Goal: Task Accomplishment & Management: Complete application form

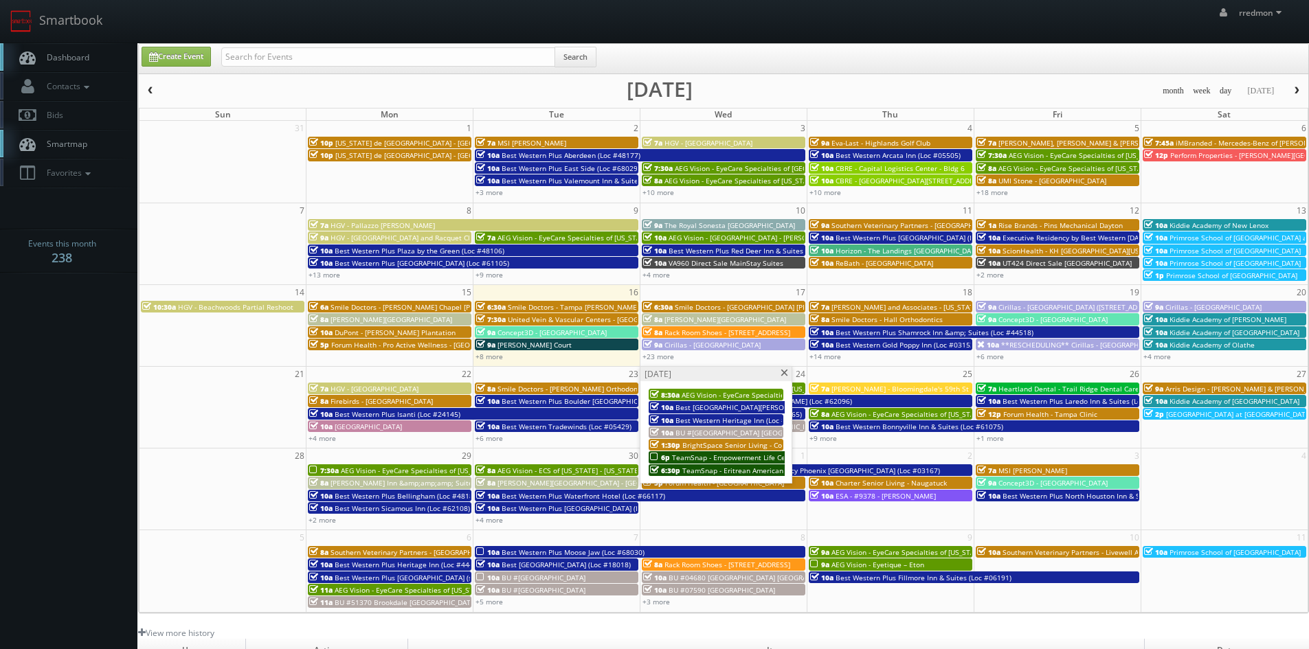
scroll to position [41, 0]
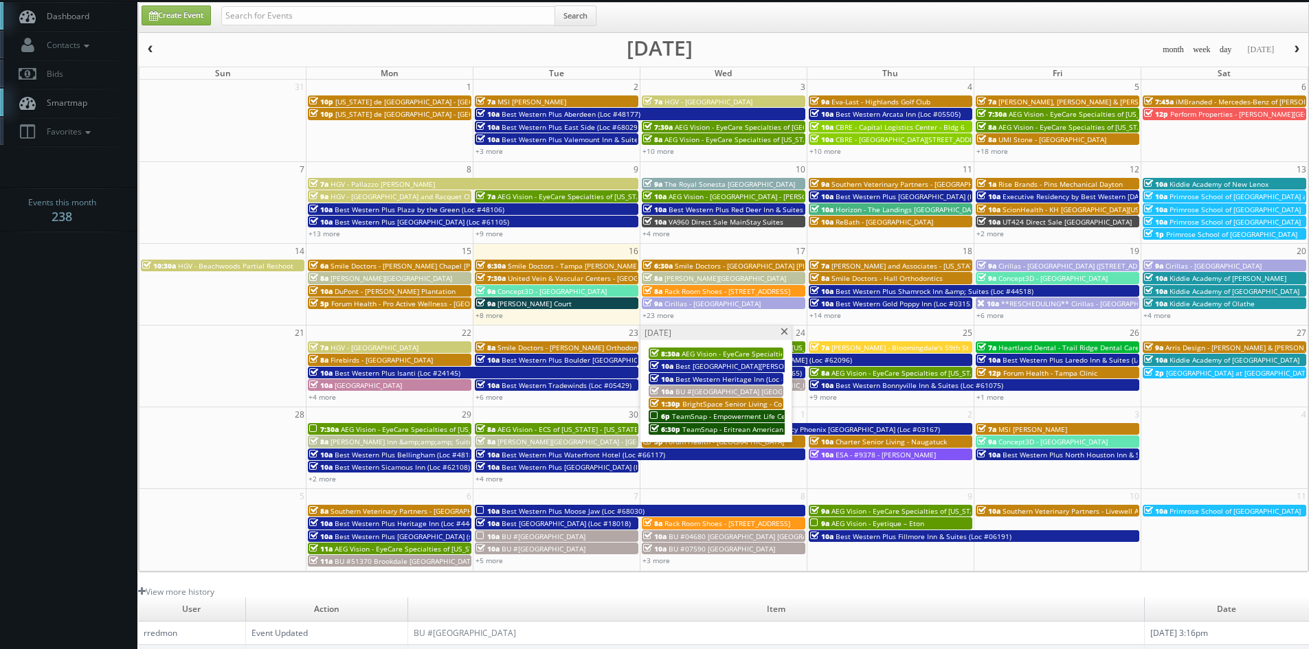
click at [784, 331] on span at bounding box center [784, 333] width 9 height 8
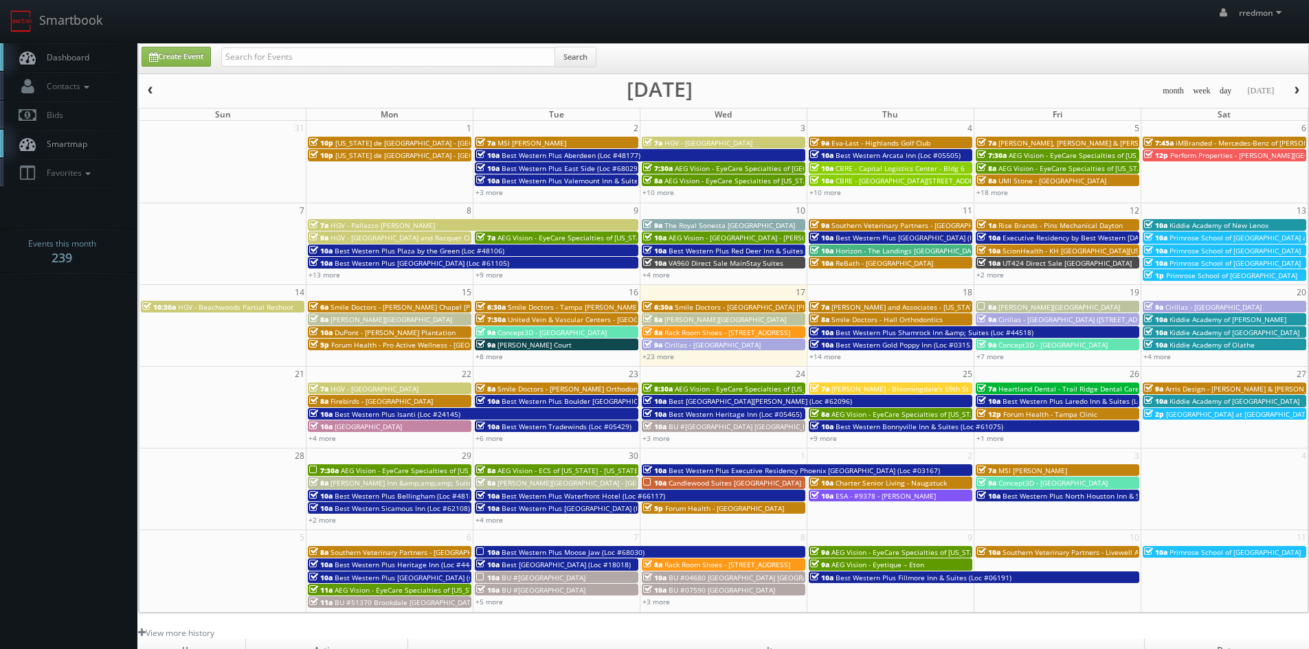
scroll to position [41, 0]
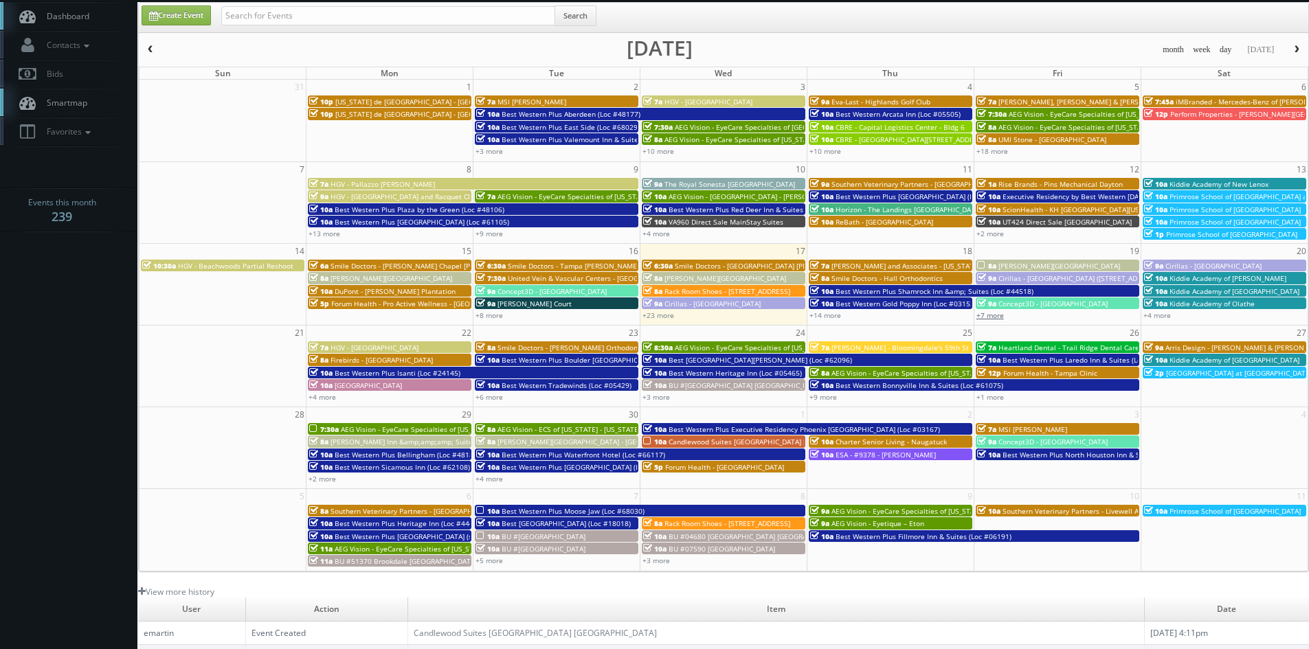
click at [1002, 319] on link "+7 more" at bounding box center [990, 316] width 27 height 10
click at [440, 17] on input "text" at bounding box center [388, 15] width 334 height 19
type input "eddie harper"
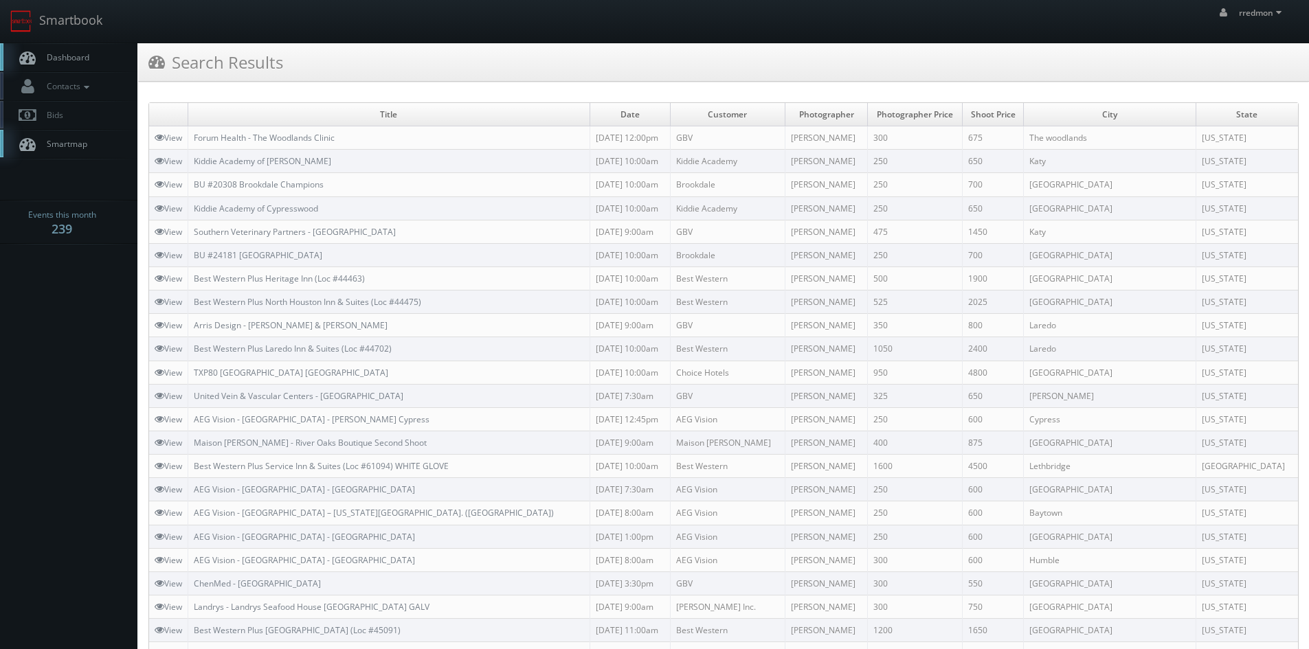
click at [75, 58] on span "Dashboard" at bounding box center [64, 58] width 49 height 12
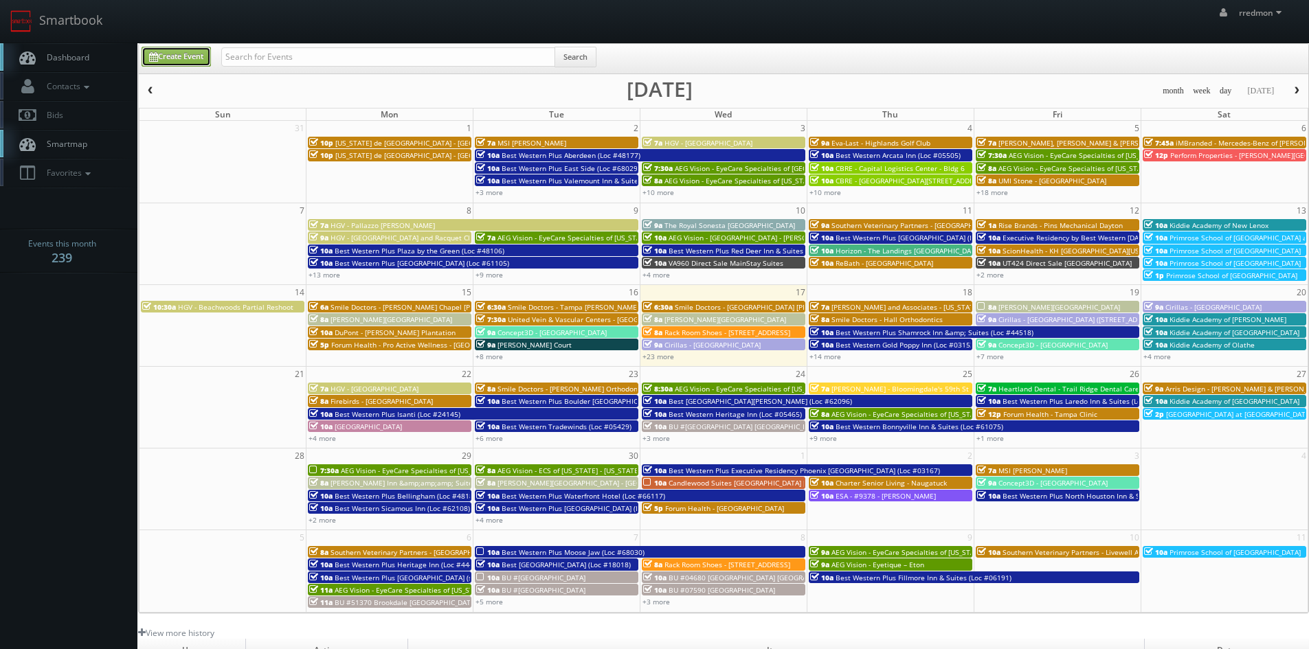
click at [168, 57] on link "Create Event" at bounding box center [176, 57] width 69 height 20
type input "09/17/2025"
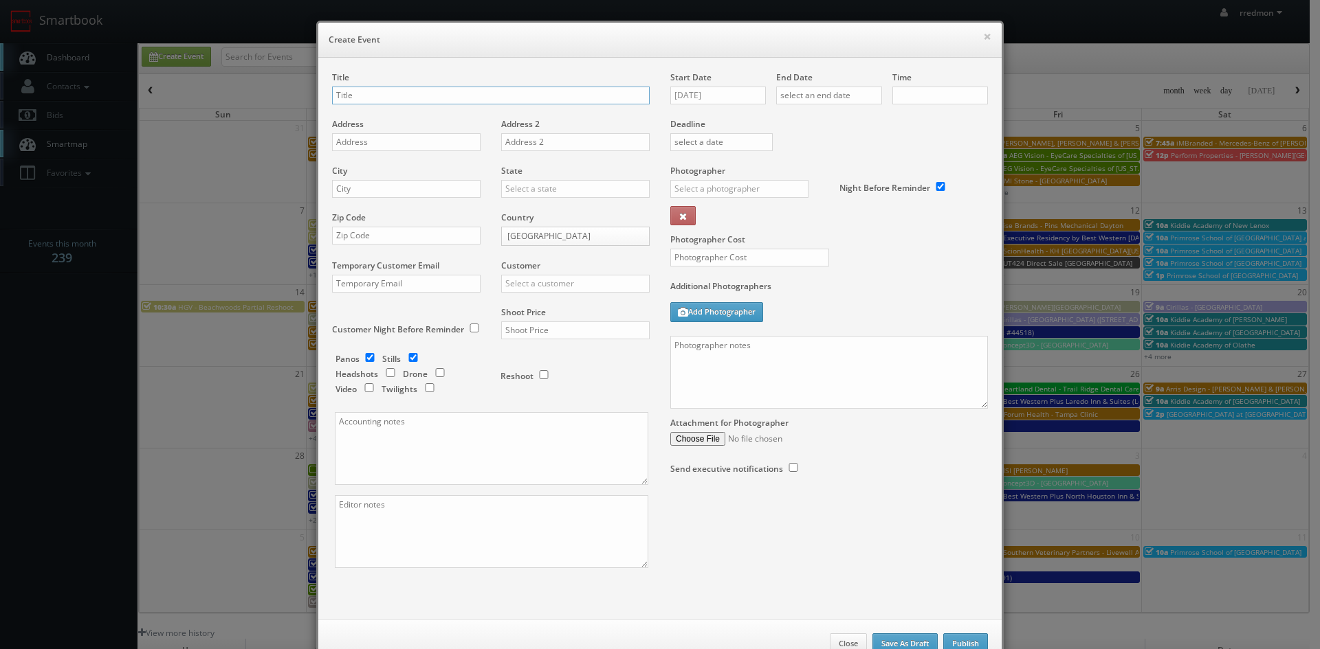
checkbox input "true"
type input "10:00am"
checkbox input "true"
paste input "63020"
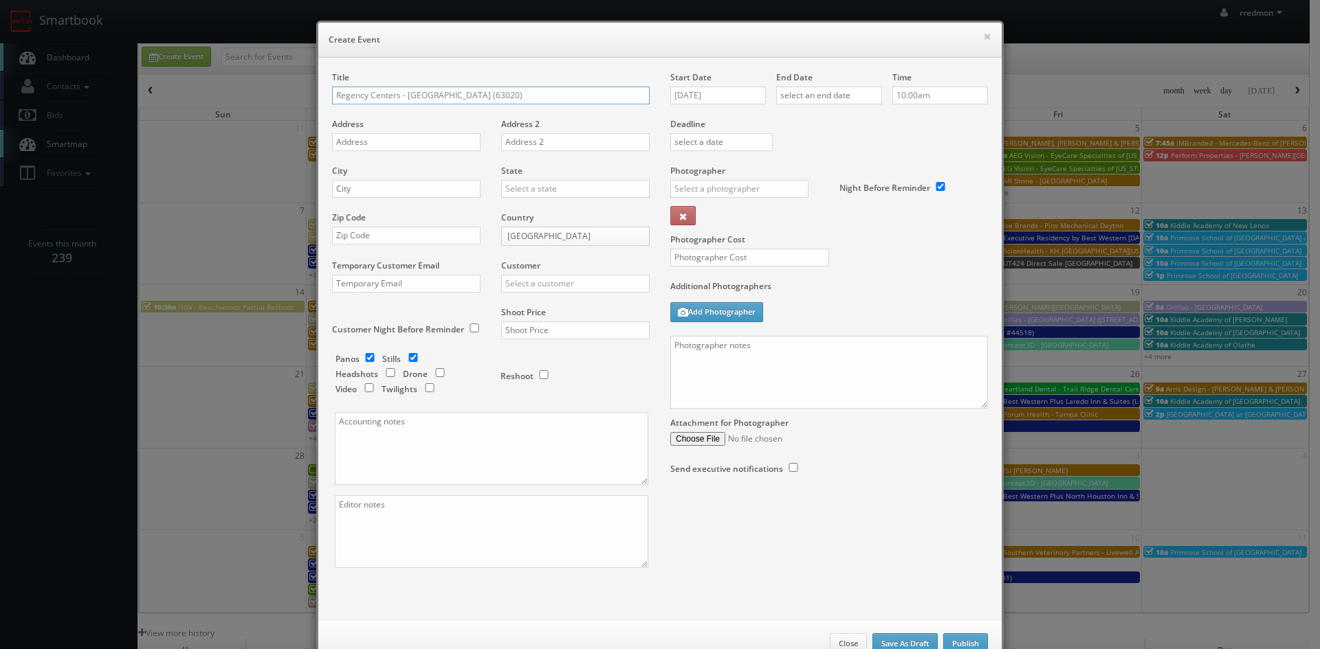
type input "Regency Centers - Corral Hallow (63020)"
paste input "1801-1975 W 11th St"
type input "1801-1975 W 11th St"
click at [429, 184] on input "text" at bounding box center [406, 189] width 148 height 18
paste input "Tracy"
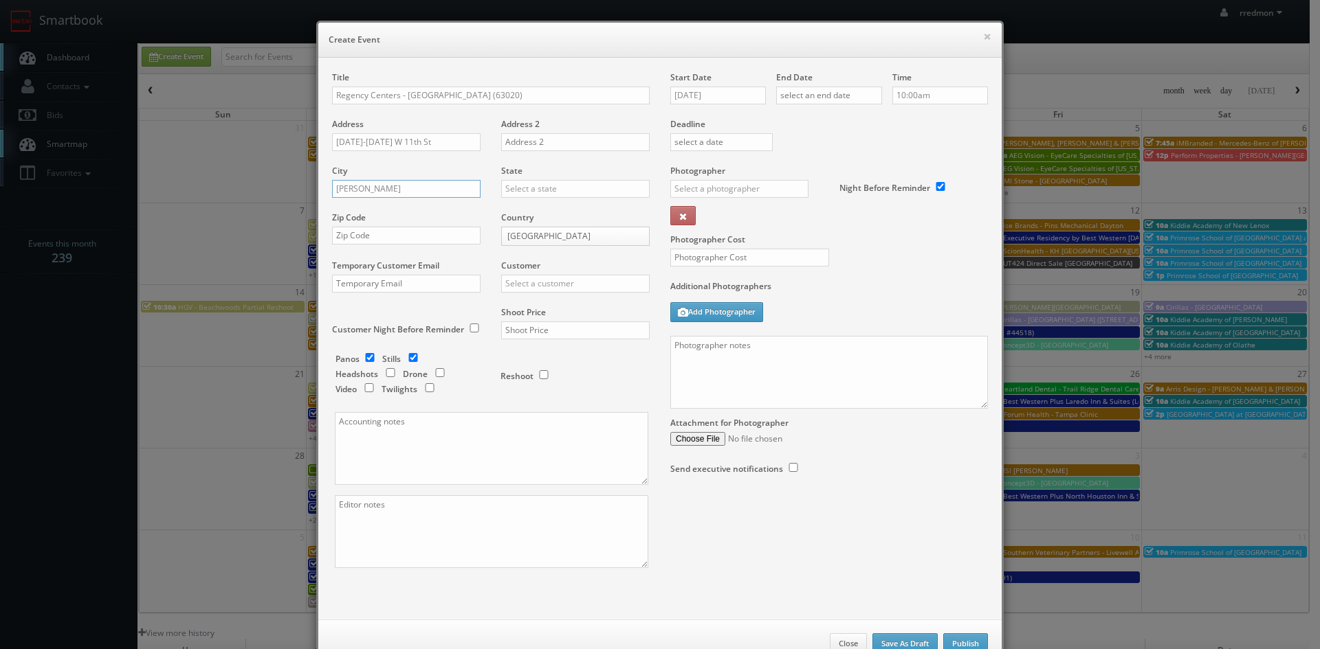
type input "Tracy"
click at [552, 190] on input "text" at bounding box center [575, 189] width 148 height 18
click at [559, 313] on div "[US_STATE]" at bounding box center [575, 313] width 147 height 23
type input "[US_STATE]"
click at [423, 237] on input "text" at bounding box center [406, 236] width 148 height 18
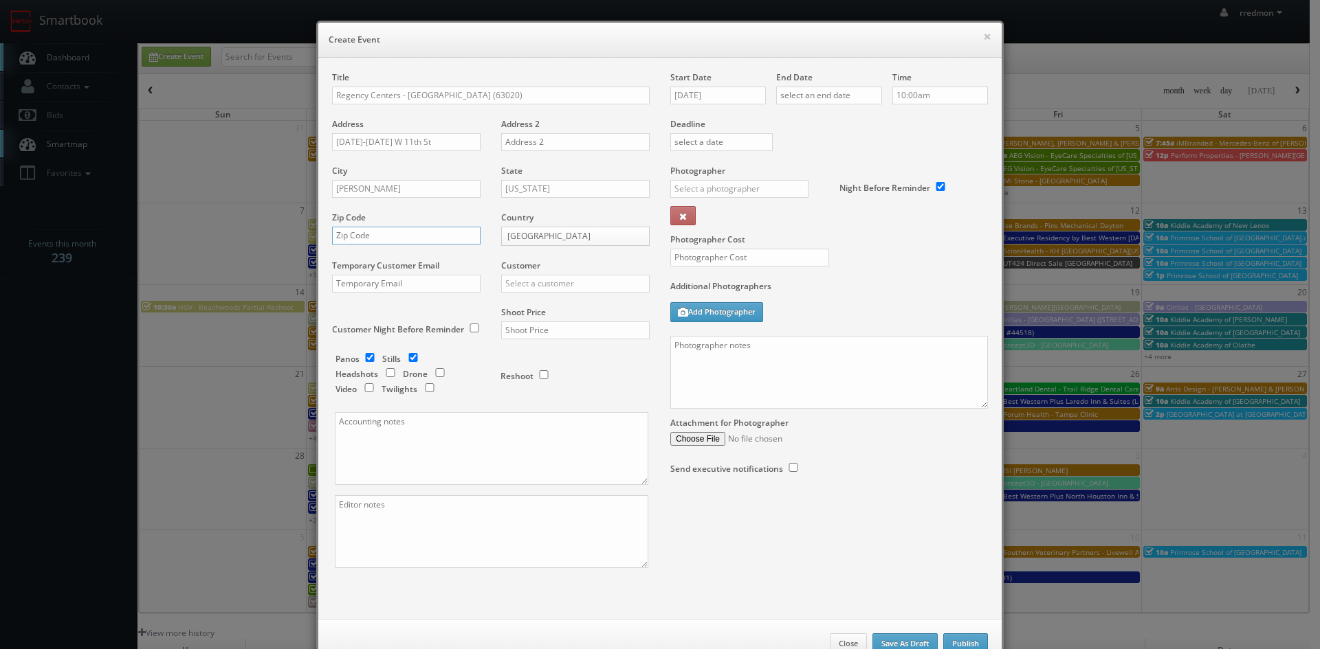
paste input "95376"
type input "95376"
click at [544, 283] on input "text" at bounding box center [575, 284] width 148 height 18
click at [540, 302] on div "Regency Centers" at bounding box center [575, 306] width 147 height 23
type input "Regency Centers"
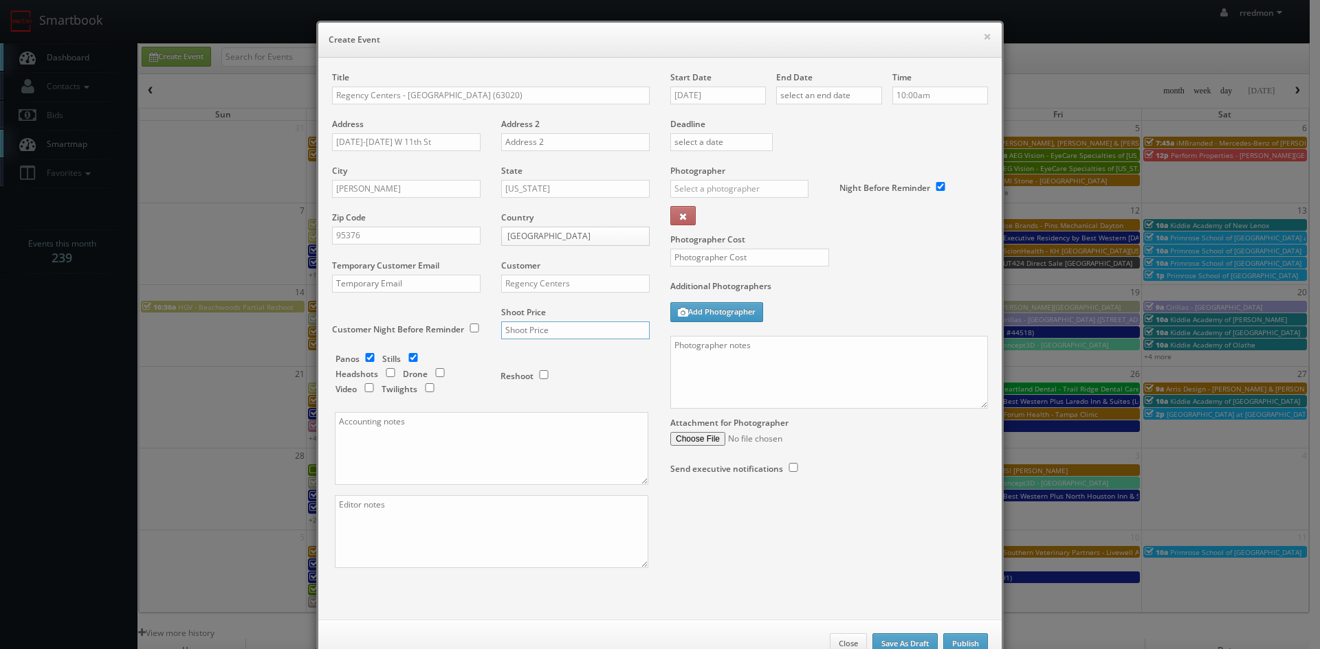
click at [556, 325] on input "text" at bounding box center [575, 331] width 148 height 18
click at [765, 263] on input "text" at bounding box center [749, 258] width 159 height 18
click at [540, 331] on input "text" at bounding box center [575, 331] width 148 height 18
type input "975"
click at [362, 357] on input "checkbox" at bounding box center [369, 357] width 21 height 9
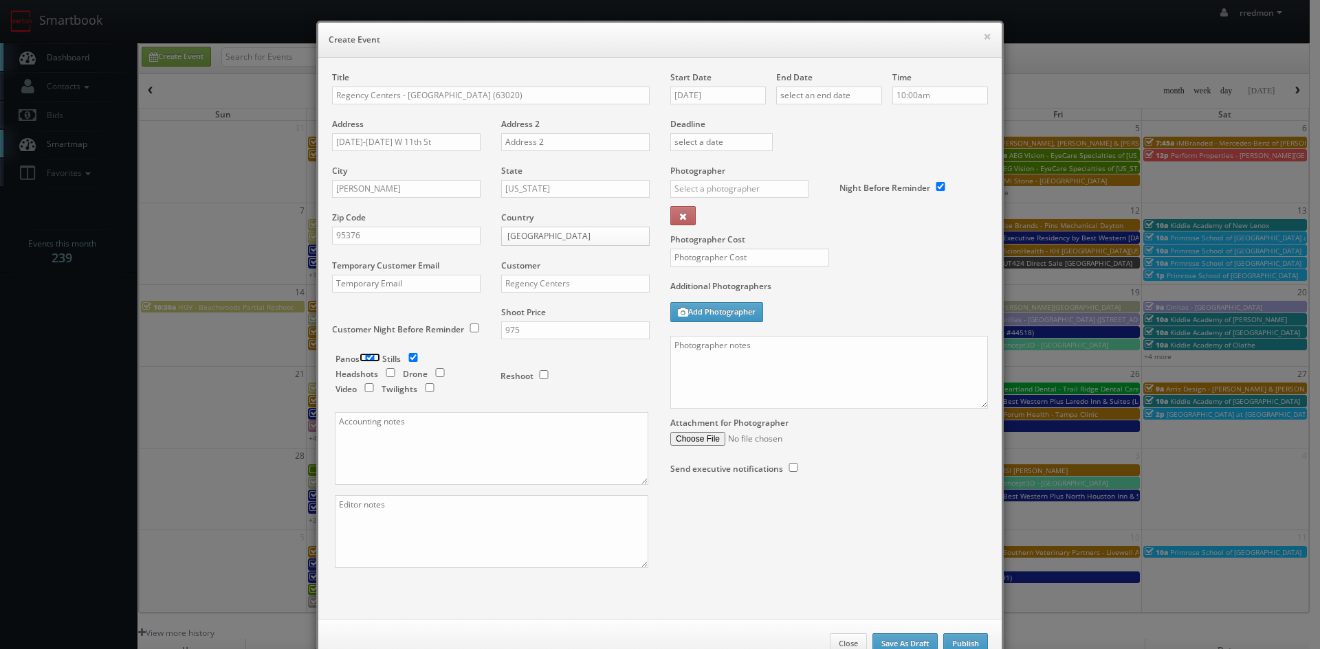
checkbox input "false"
click at [434, 371] on input "checkbox" at bounding box center [440, 372] width 21 height 9
checkbox input "true"
click at [715, 95] on input "09/17/2025" at bounding box center [718, 96] width 96 height 18
click at [686, 243] on td "28" at bounding box center [678, 240] width 19 height 20
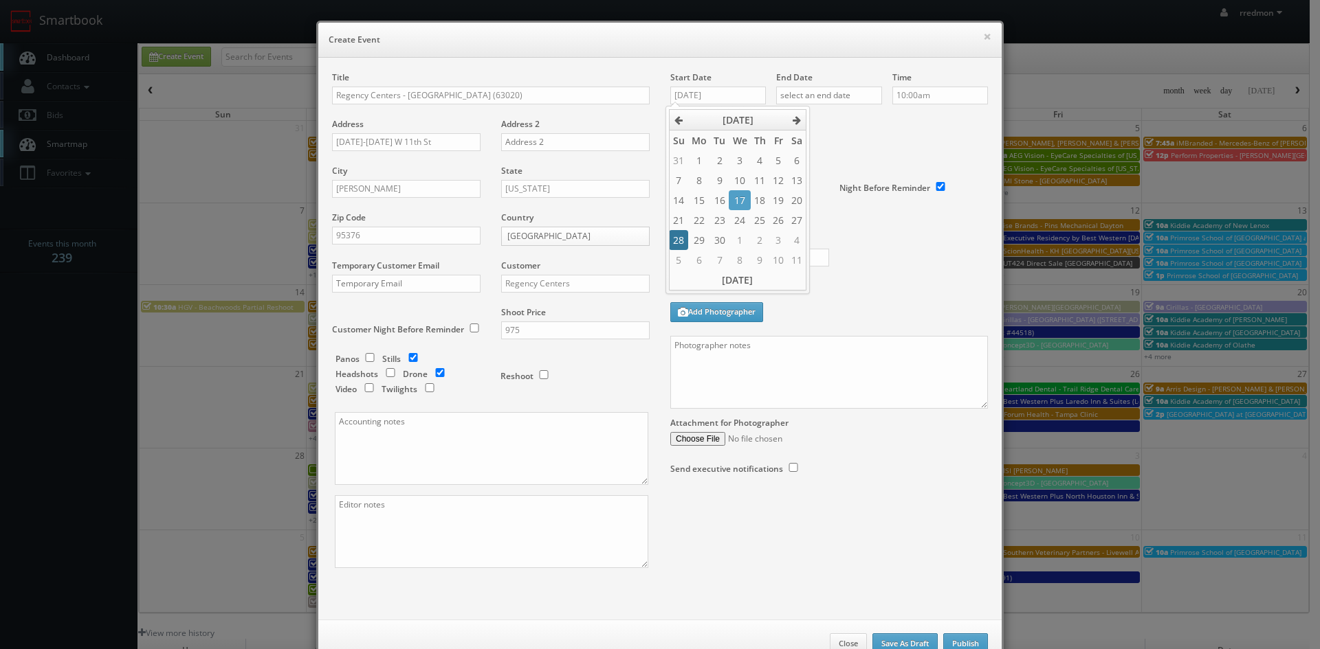
type input "09/28/2025"
click at [834, 93] on input "text" at bounding box center [829, 96] width 106 height 18
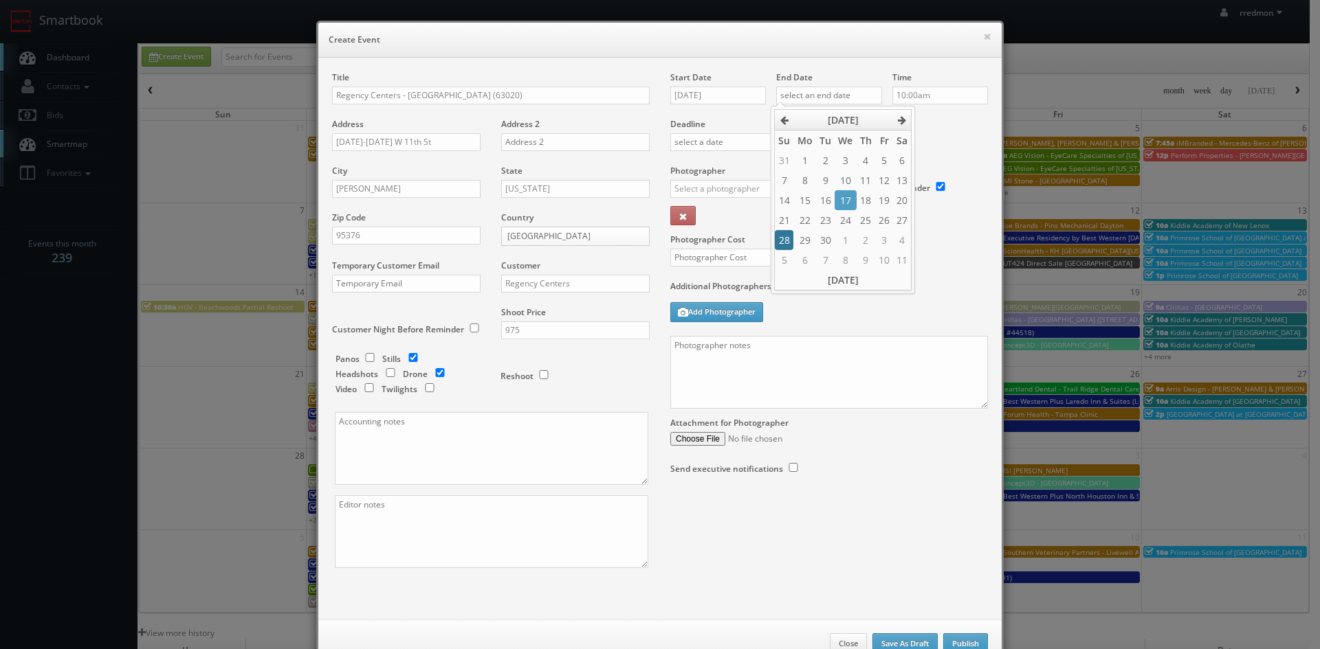
click at [790, 245] on td "28" at bounding box center [784, 240] width 19 height 20
type input "09/28/2025"
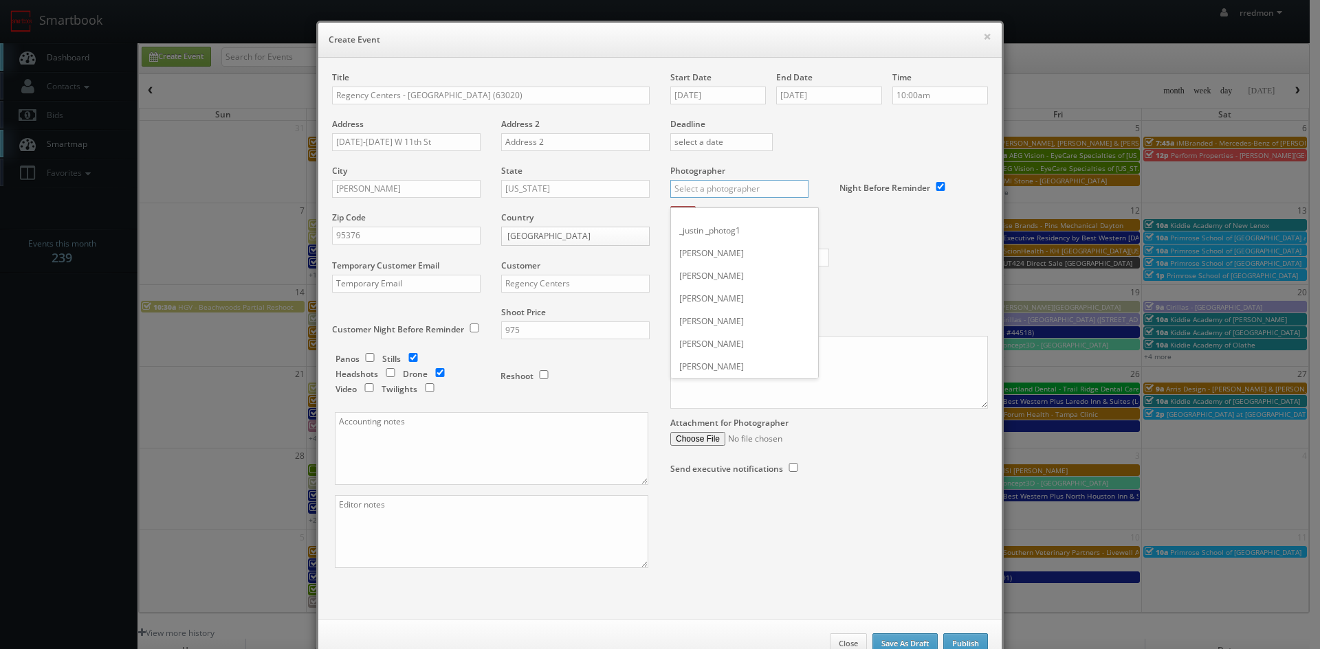
click at [729, 188] on input "text" at bounding box center [739, 189] width 138 height 18
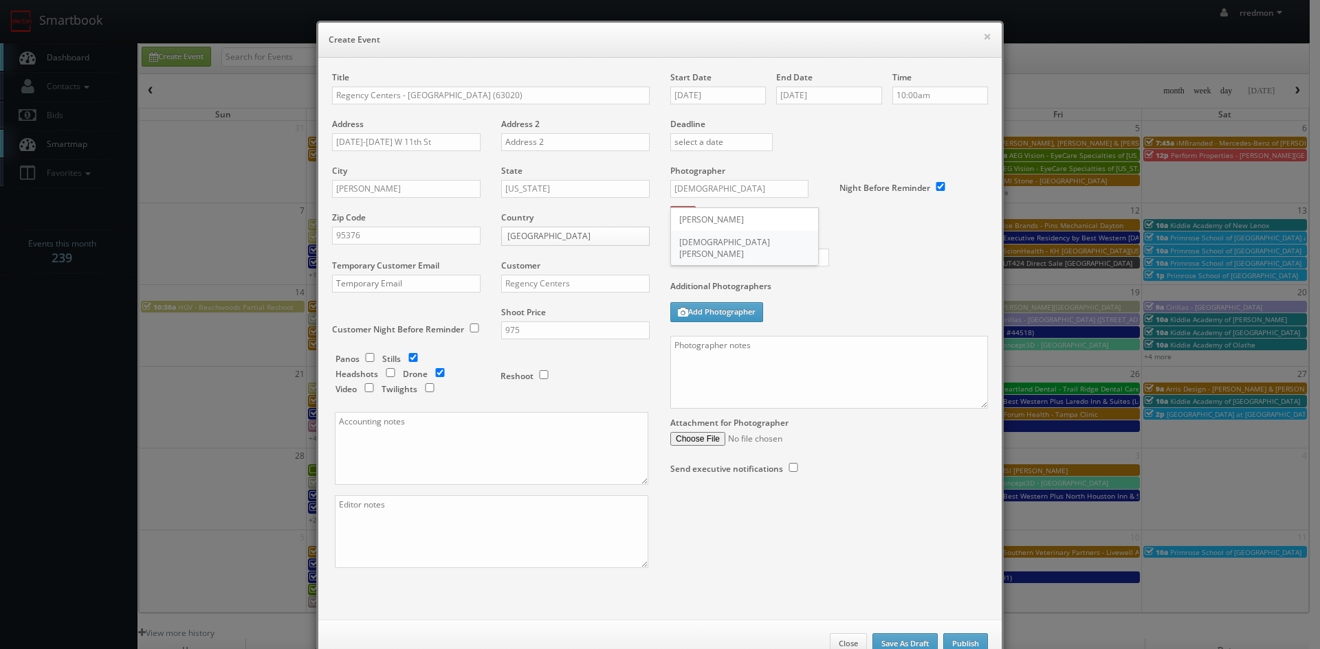
click at [733, 247] on div "[DEMOGRAPHIC_DATA][PERSON_NAME]" at bounding box center [744, 248] width 147 height 34
type input "[DEMOGRAPHIC_DATA][PERSON_NAME]"
click at [750, 258] on input "text" at bounding box center [749, 258] width 159 height 18
click at [727, 265] on input "text" at bounding box center [749, 258] width 159 height 18
type input "275"
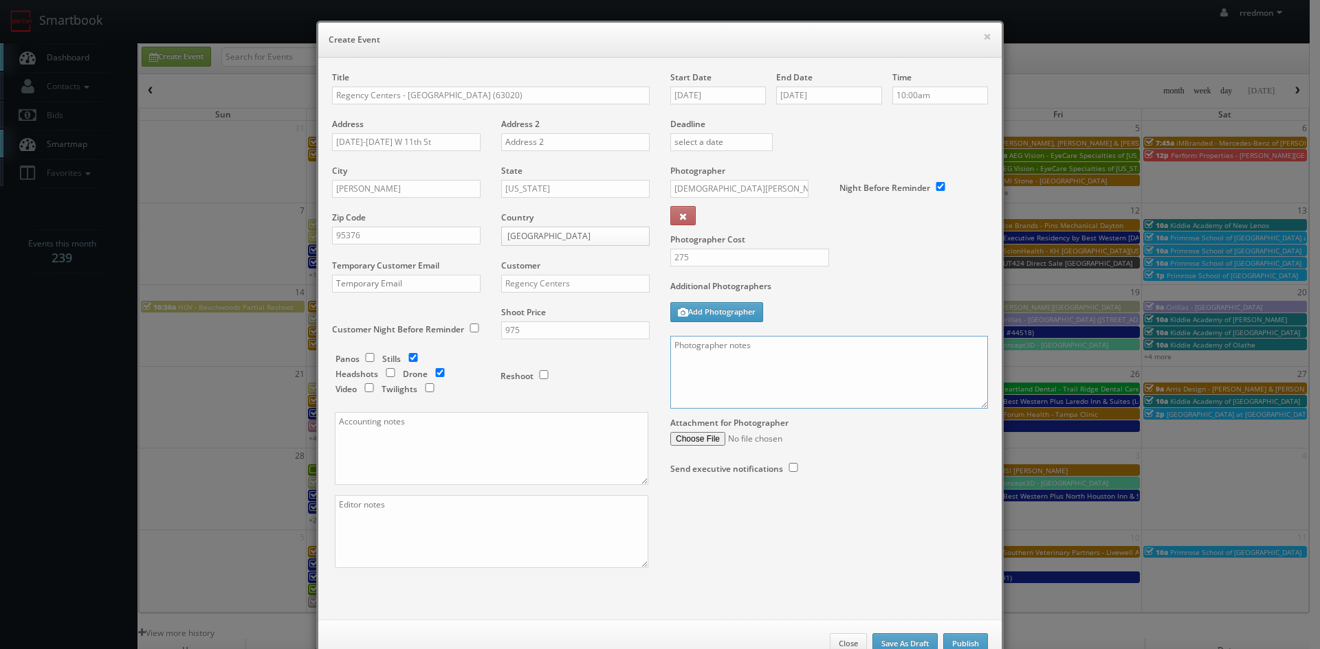
click at [740, 348] on textarea at bounding box center [829, 372] width 318 height 73
paste textarea "No Point of Contact, just exteriors of the Shopping center Please refer to link…"
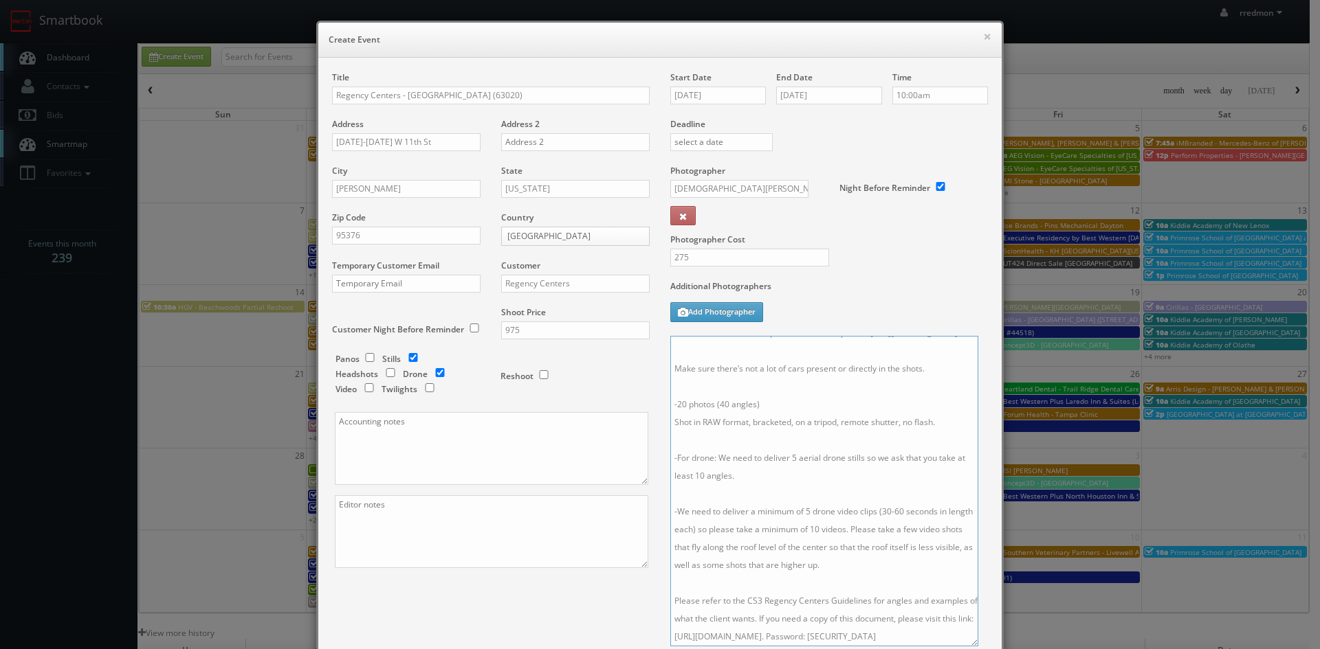
scroll to position [65, 0]
drag, startPoint x: 977, startPoint y: 407, endPoint x: 966, endPoint y: 645, distance: 238.7
click at [966, 645] on textarea "No Point of Contact, just exteriors of the Shopping center Please refer to link…" at bounding box center [823, 491] width 307 height 311
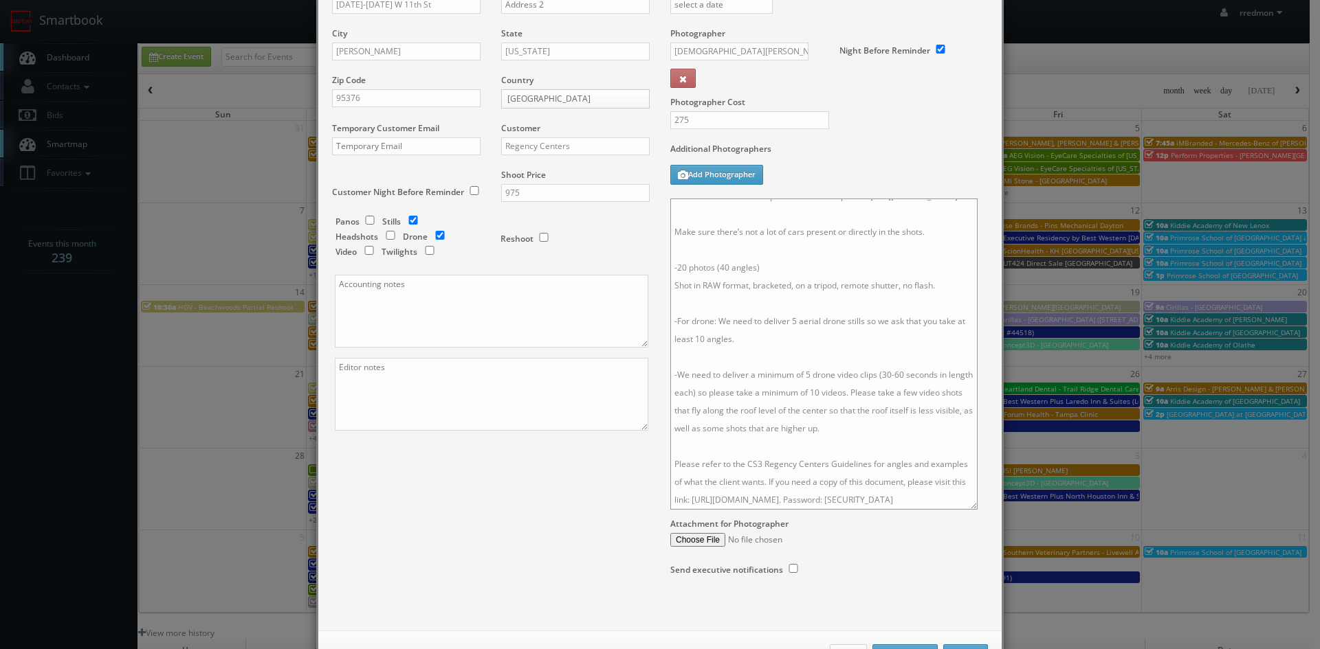
scroll to position [189, 0]
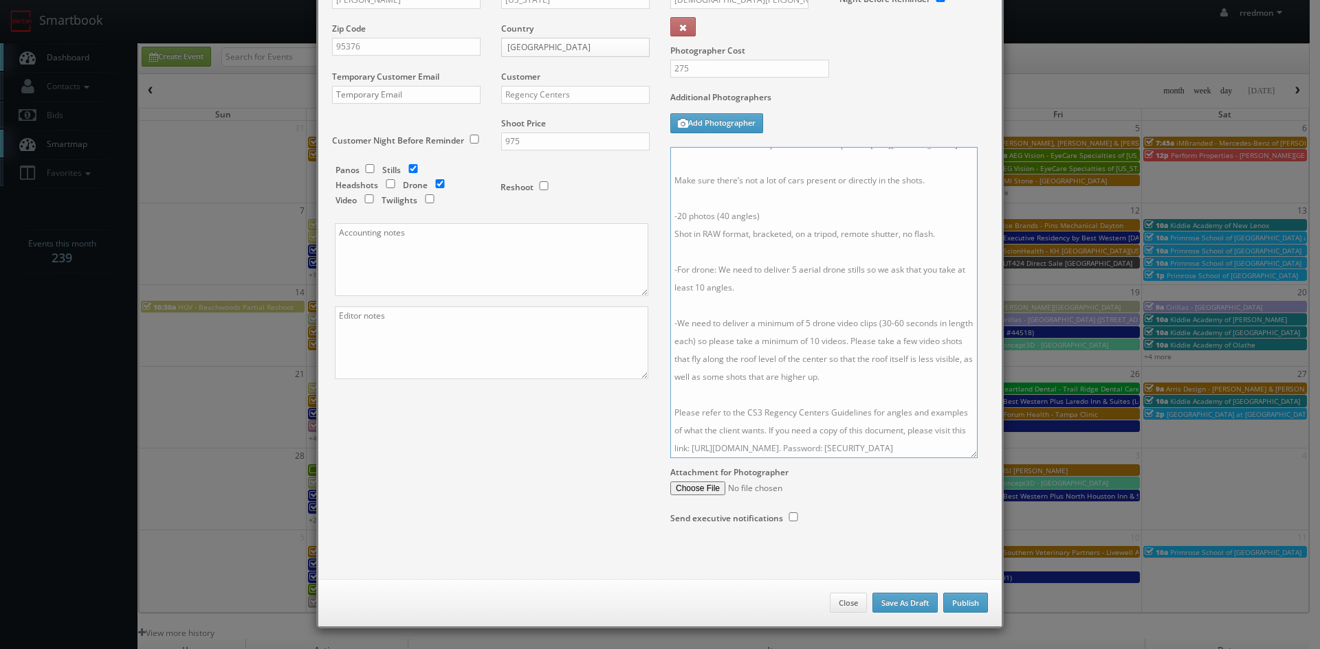
type textarea "No Point of Contact, just exteriors of the Shopping center Please refer to link…"
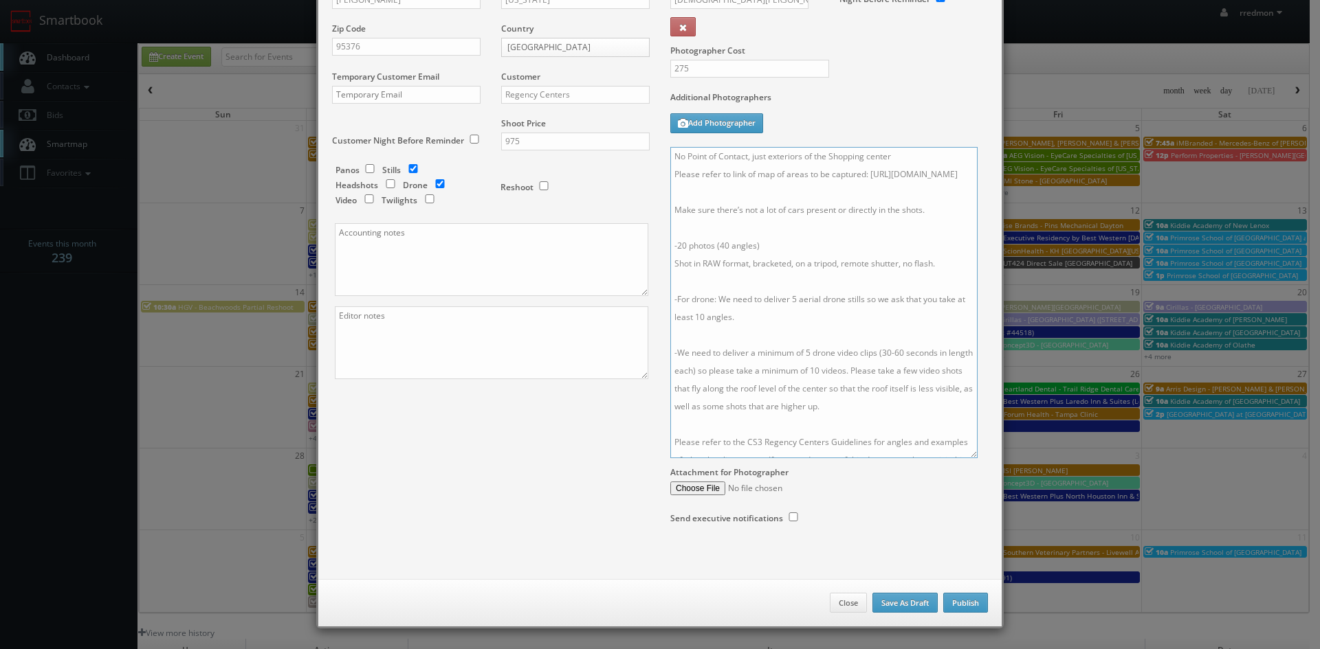
scroll to position [0, 0]
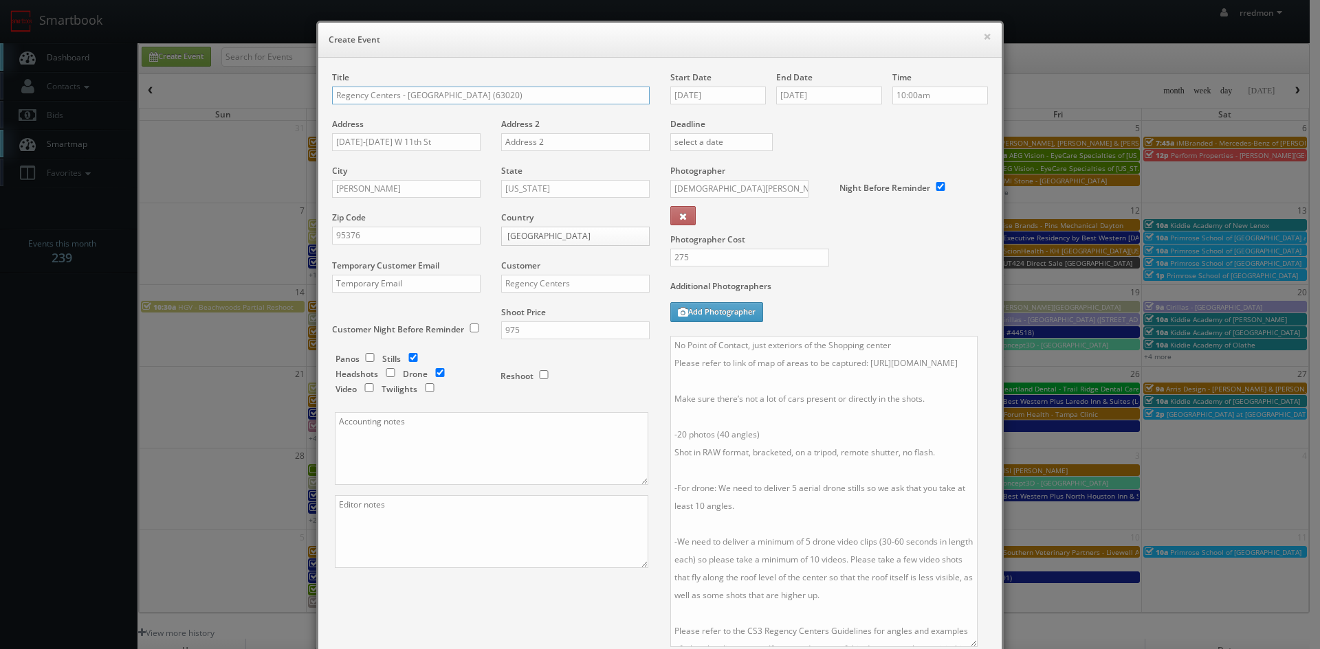
click at [434, 97] on input "Regency Centers - Corral Hallow (63020)" at bounding box center [491, 96] width 318 height 18
type input "Regency Centers - Corral Hollow (63020)"
drag, startPoint x: 943, startPoint y: 382, endPoint x: 669, endPoint y: 387, distance: 273.6
click at [670, 387] on textarea "No Point of Contact, just exteriors of the Shopping center Please refer to link…" at bounding box center [823, 491] width 307 height 311
paste textarea "3020/Corral-Hollow"
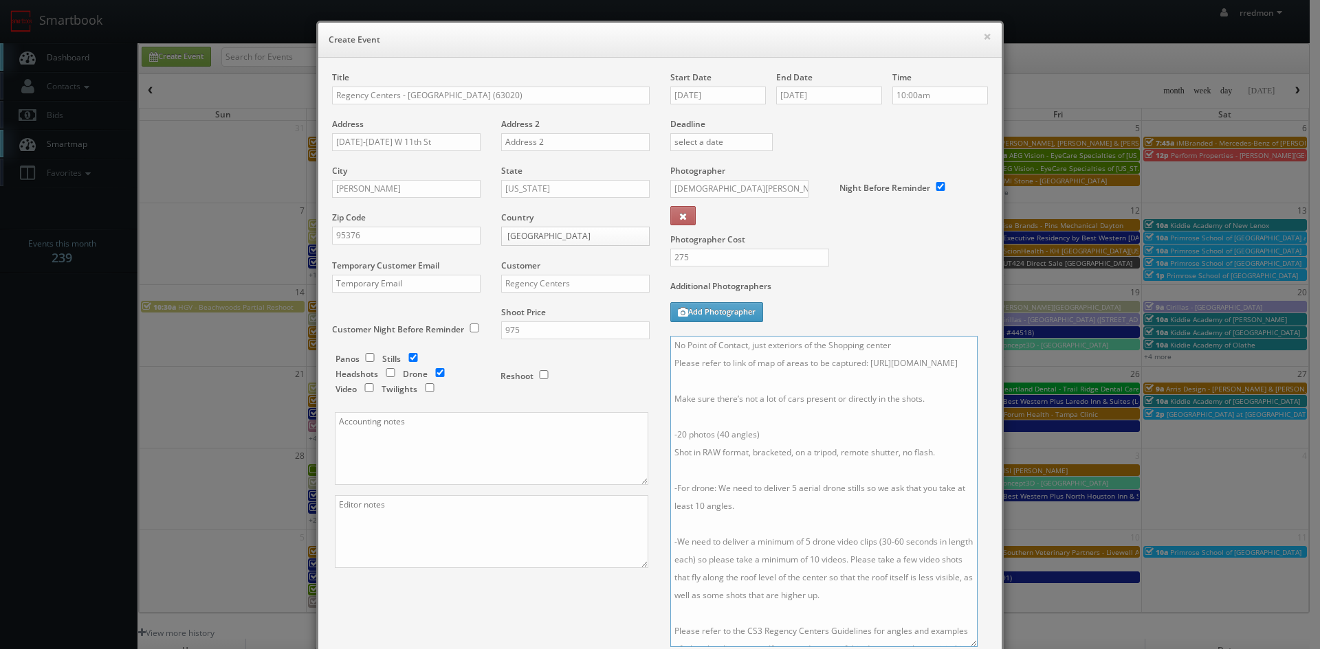
scroll to position [189, 0]
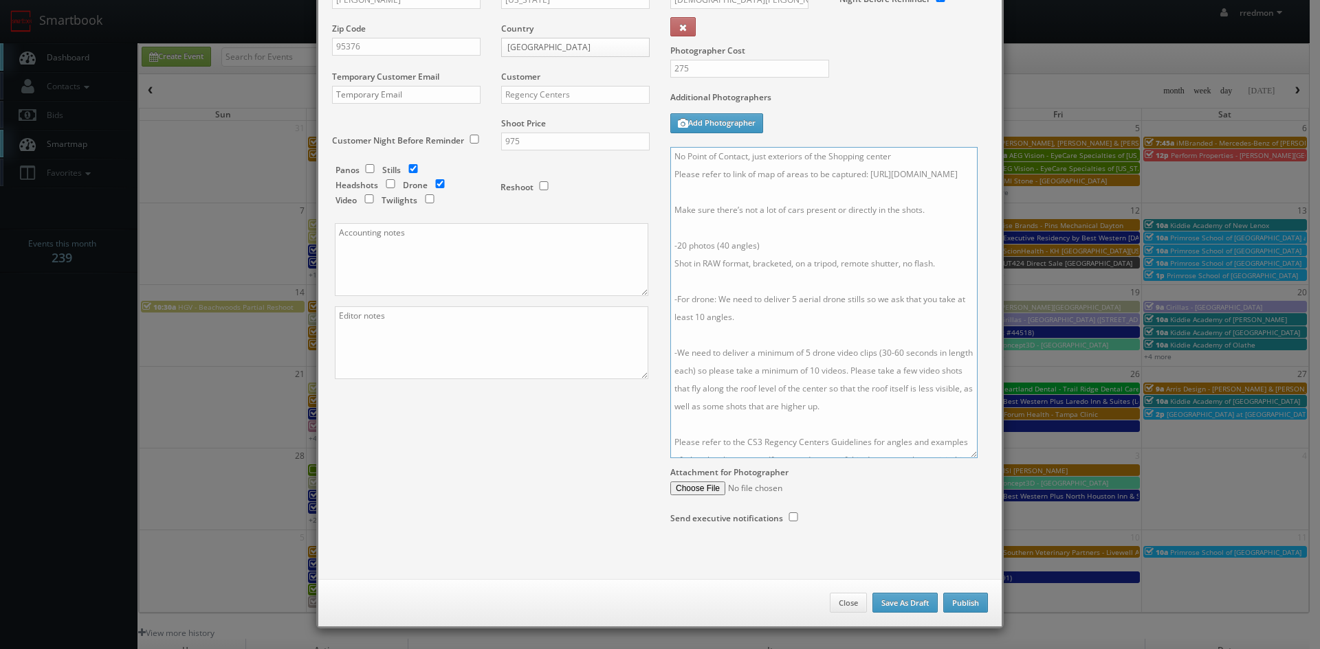
type textarea "No Point of Contact, just exteriors of the Shopping center Please refer to link…"
click at [947, 606] on button "Publish" at bounding box center [965, 603] width 45 height 21
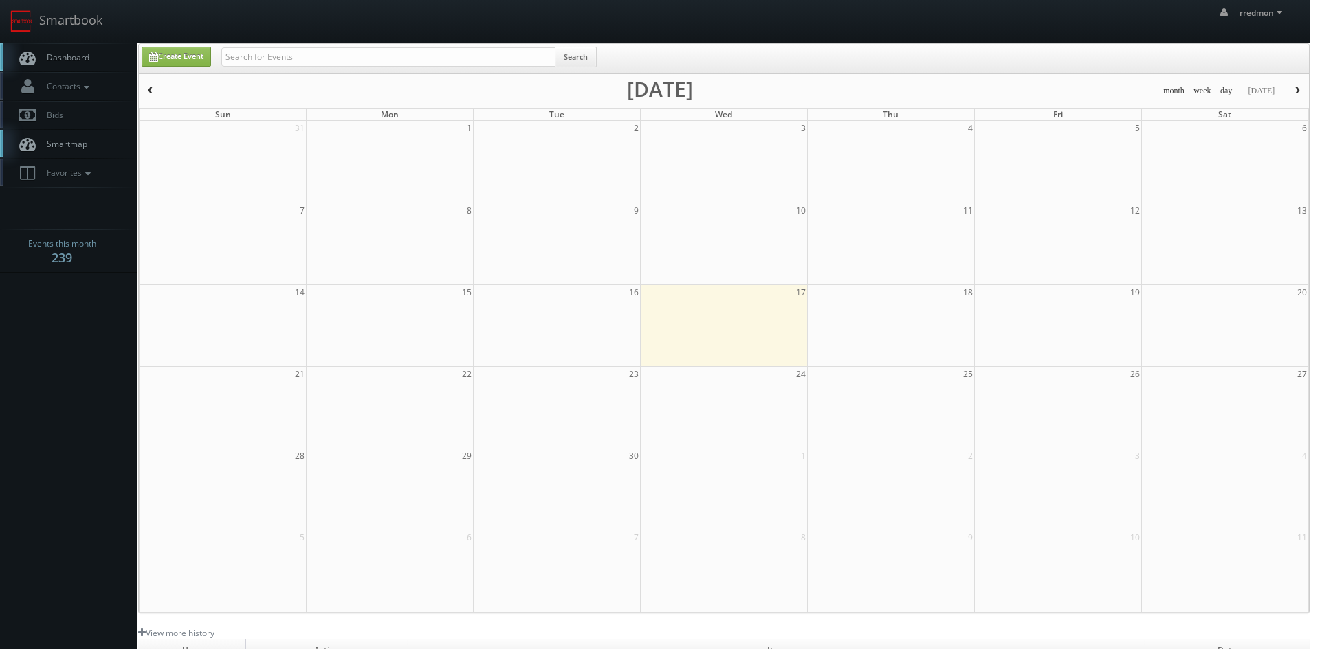
checkbox input "false"
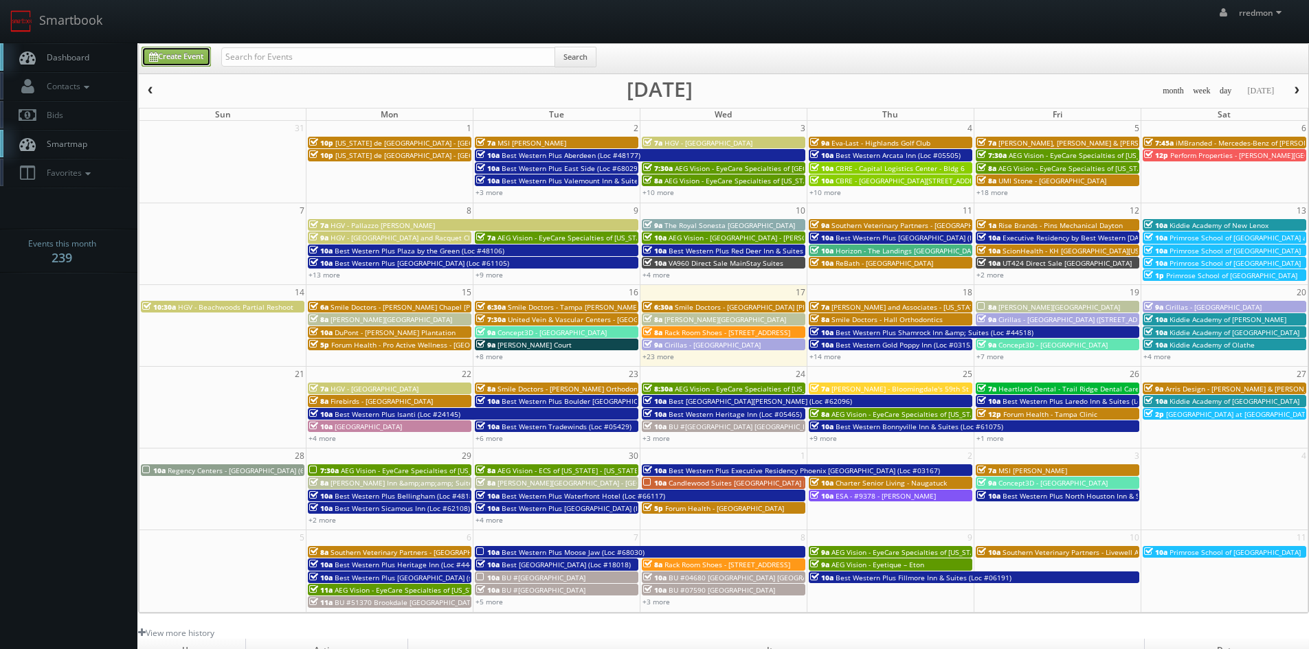
click at [179, 55] on link "Create Event" at bounding box center [176, 57] width 69 height 20
type input "09/17/2025"
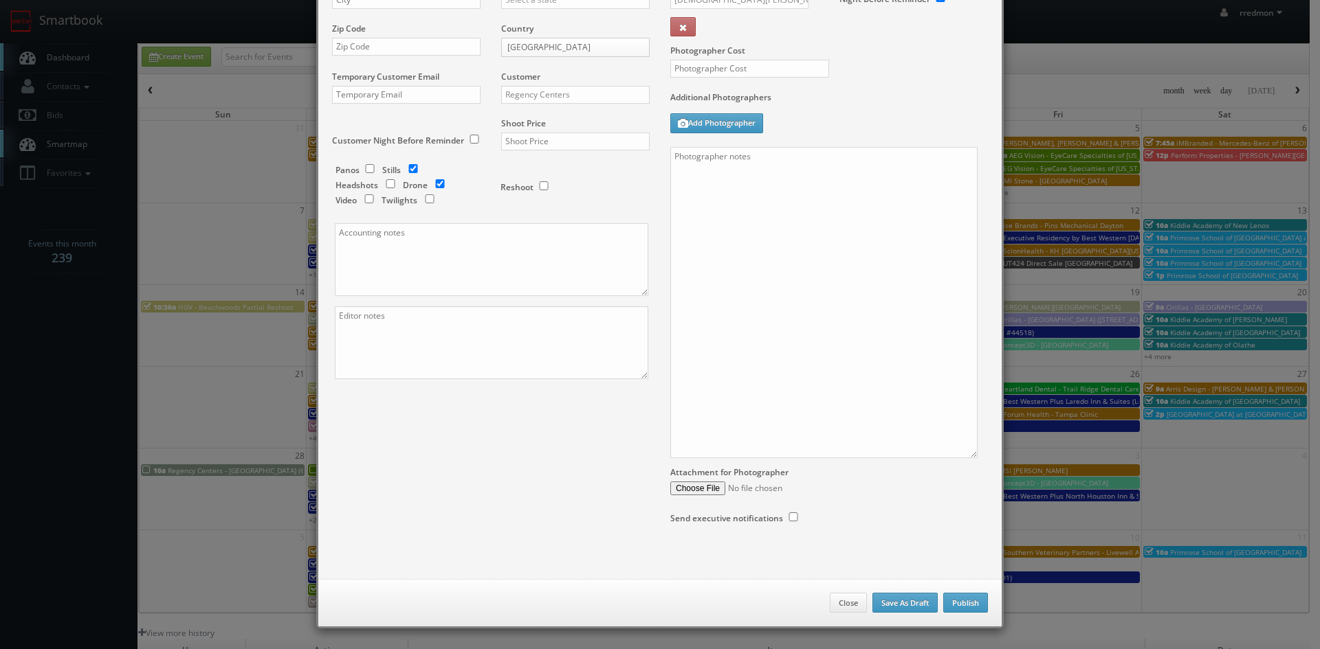
checkbox input "true"
type input "10:00am"
checkbox input "true"
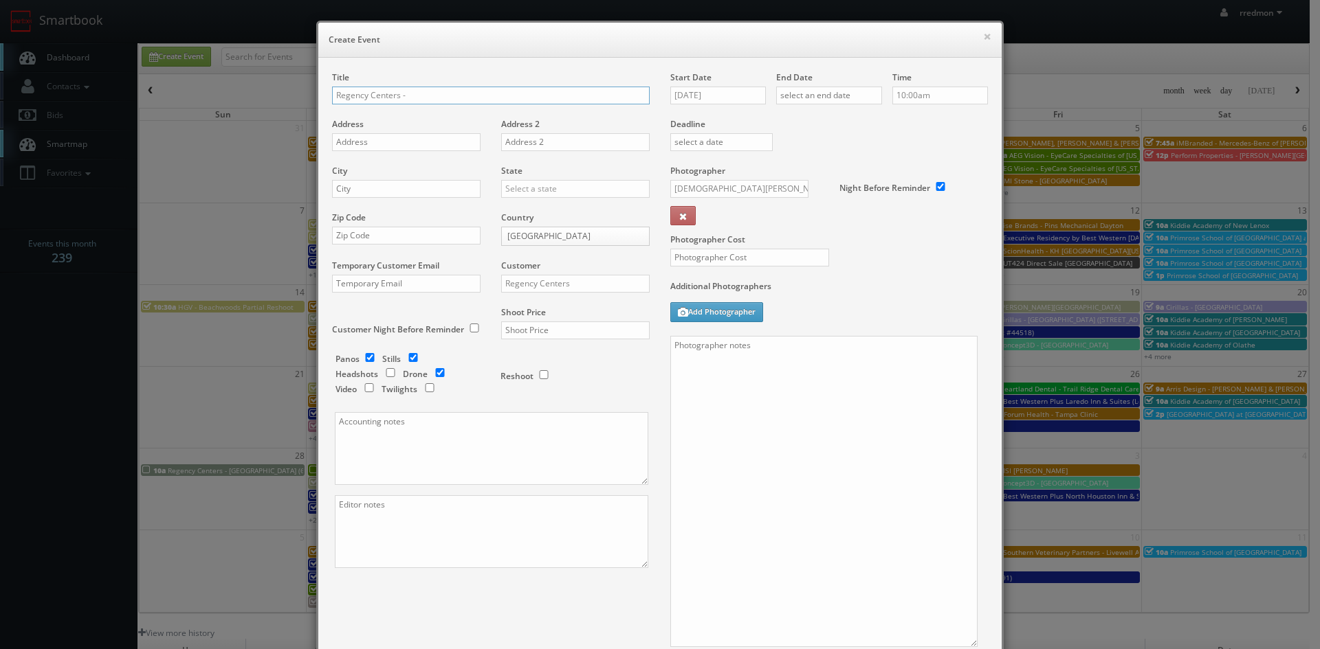
paste input "Oakshade Town Center"
type input "[GEOGRAPHIC_DATA] - [GEOGRAPHIC_DATA]"
click at [395, 146] on input "text" at bounding box center [406, 142] width 148 height 18
paste input "2107, 2121, 2135, 2151 Cowell Blvd"
type input "2107, 2121, 2135, 2151 Cowell Blvd"
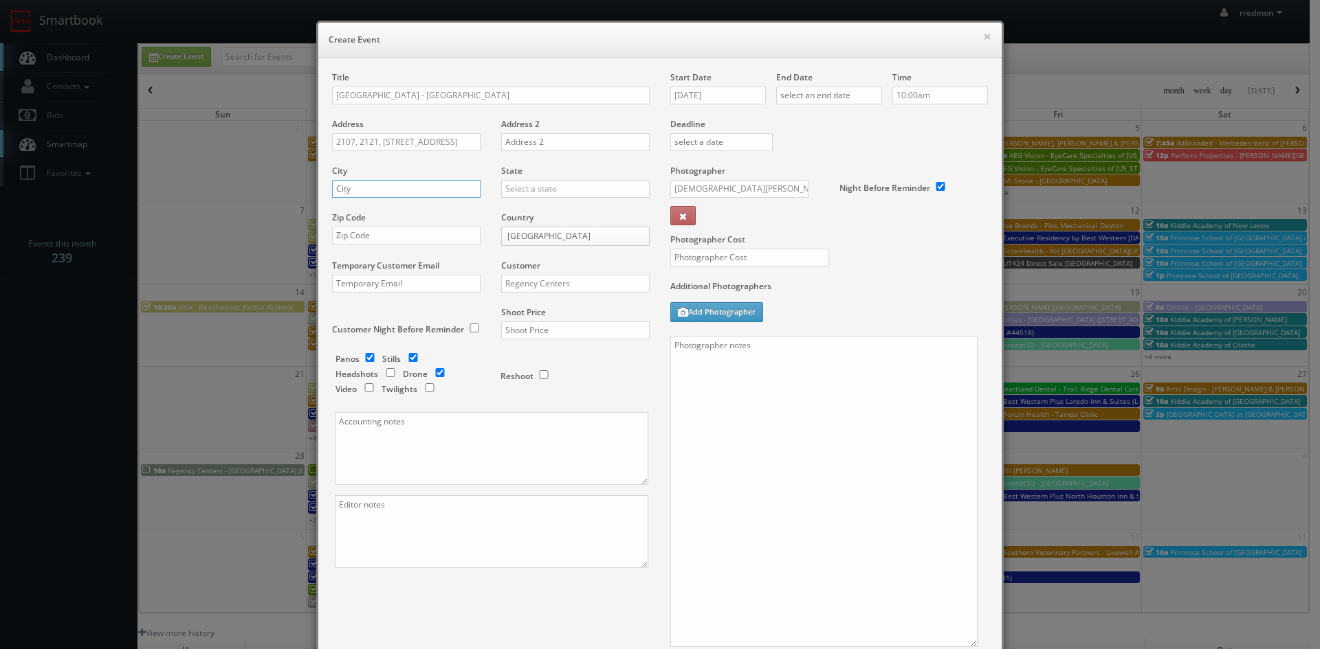
click at [431, 183] on input "text" at bounding box center [406, 189] width 148 height 18
paste input "[PERSON_NAME]"
type input "[PERSON_NAME]"
click at [556, 185] on input "text" at bounding box center [575, 189] width 148 height 18
click at [561, 310] on div "[US_STATE]" at bounding box center [575, 313] width 147 height 23
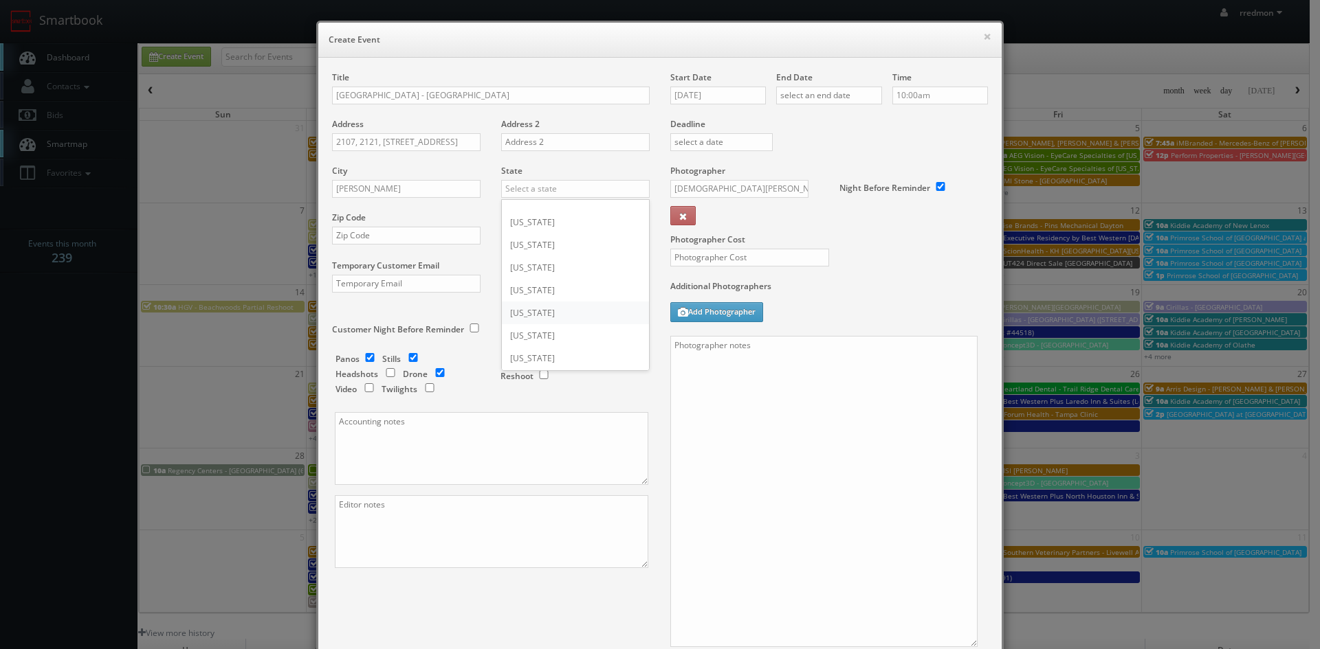
type input "[US_STATE]"
paste input "95618"
type input "95618"
click at [547, 286] on input "Regency Centers" at bounding box center [575, 284] width 148 height 18
click at [548, 303] on div "Regency Centers" at bounding box center [575, 306] width 147 height 23
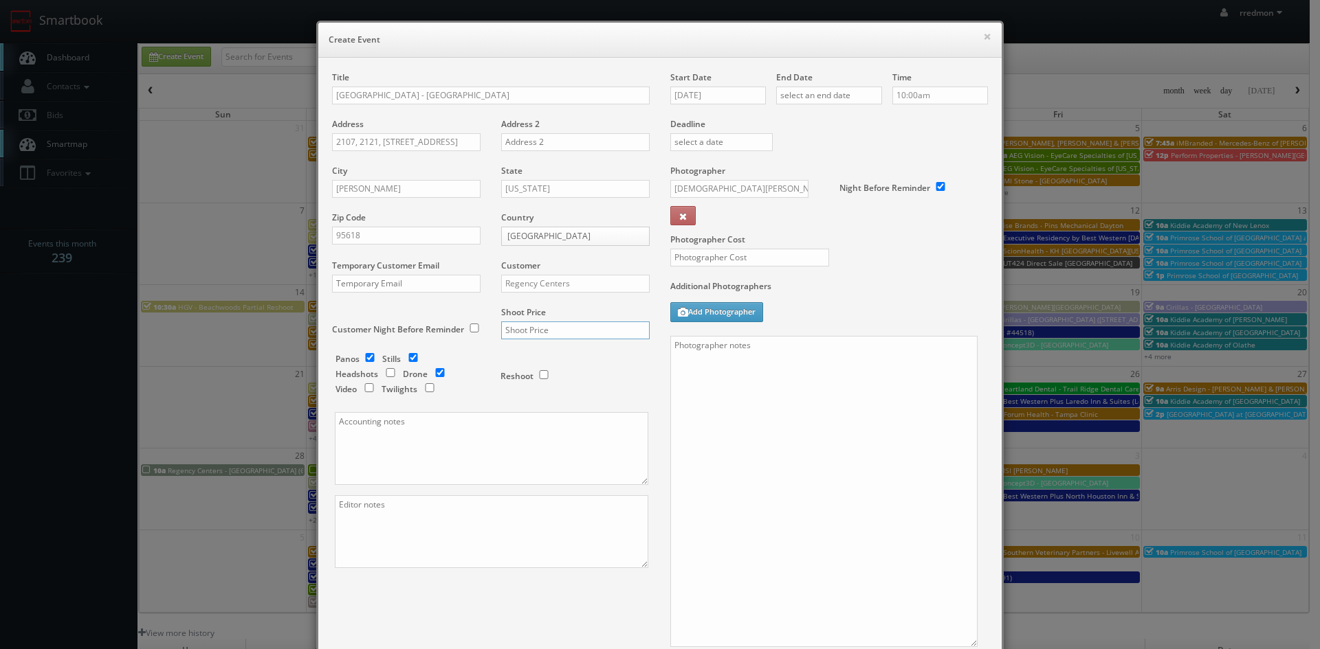
click at [547, 329] on input "text" at bounding box center [575, 331] width 148 height 18
type input "975"
click at [362, 357] on input "checkbox" at bounding box center [369, 357] width 21 height 9
checkbox input "false"
click at [430, 369] on input "checkbox" at bounding box center [440, 372] width 21 height 9
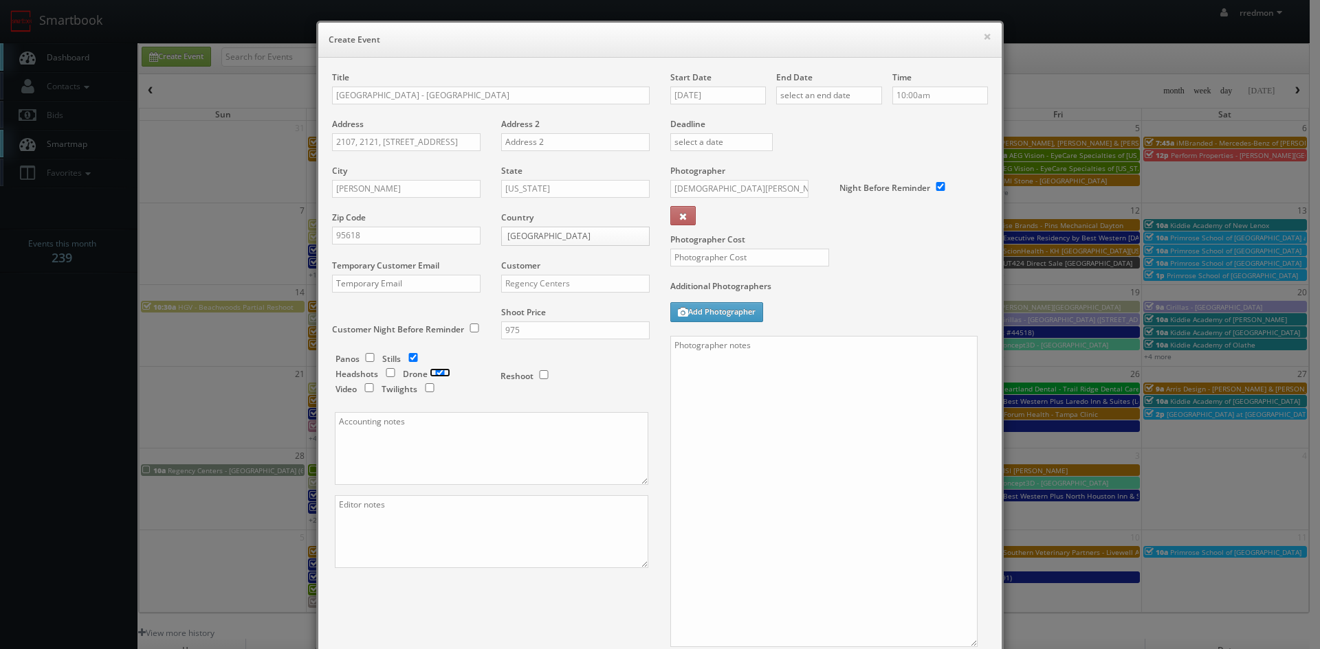
checkbox input "true"
click at [710, 101] on input "09/17/2025" at bounding box center [718, 96] width 96 height 18
click at [792, 121] on icon at bounding box center [796, 120] width 8 height 10
click at [795, 204] on td "18" at bounding box center [797, 200] width 19 height 20
type input "10/18/2025"
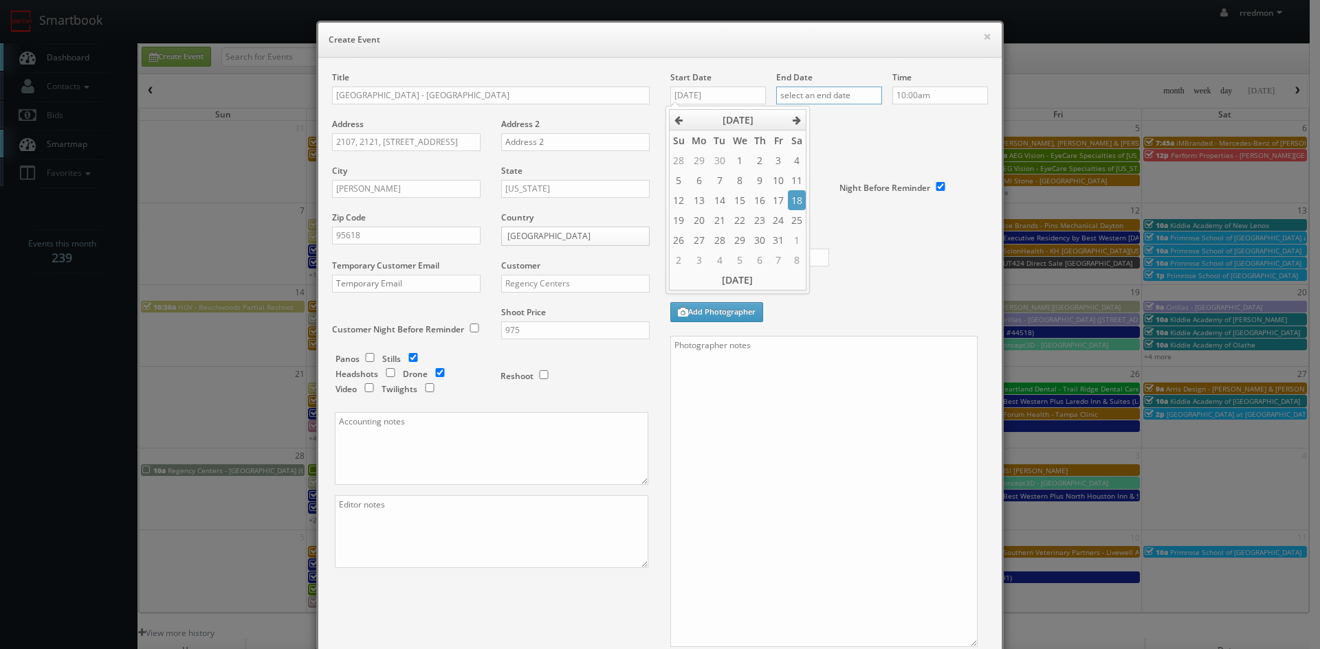
click at [862, 93] on input "text" at bounding box center [829, 96] width 106 height 18
click at [897, 118] on th at bounding box center [902, 120] width 19 height 21
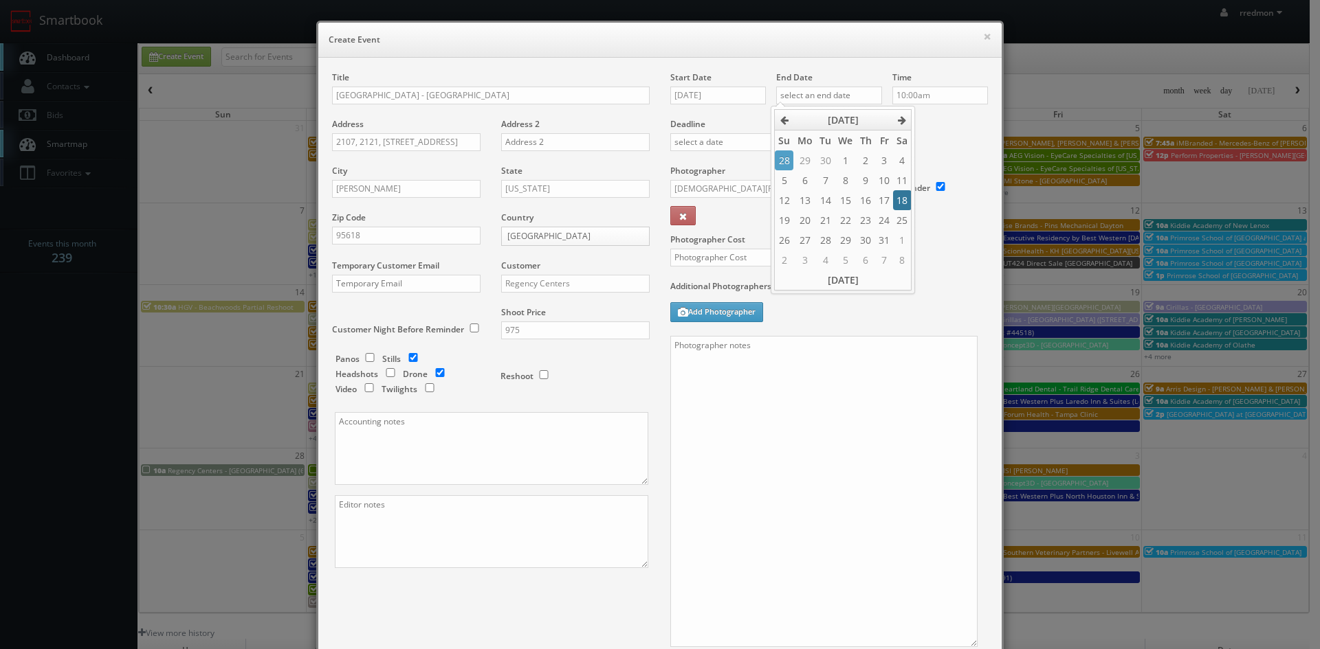
click at [907, 196] on td "18" at bounding box center [902, 200] width 19 height 20
type input "10/18/2025"
click at [921, 139] on div "Deadline" at bounding box center [829, 117] width 338 height 93
click at [759, 192] on input "Jesus McLean" at bounding box center [739, 189] width 138 height 18
click at [781, 249] on div "Jesus McLean" at bounding box center [744, 248] width 147 height 34
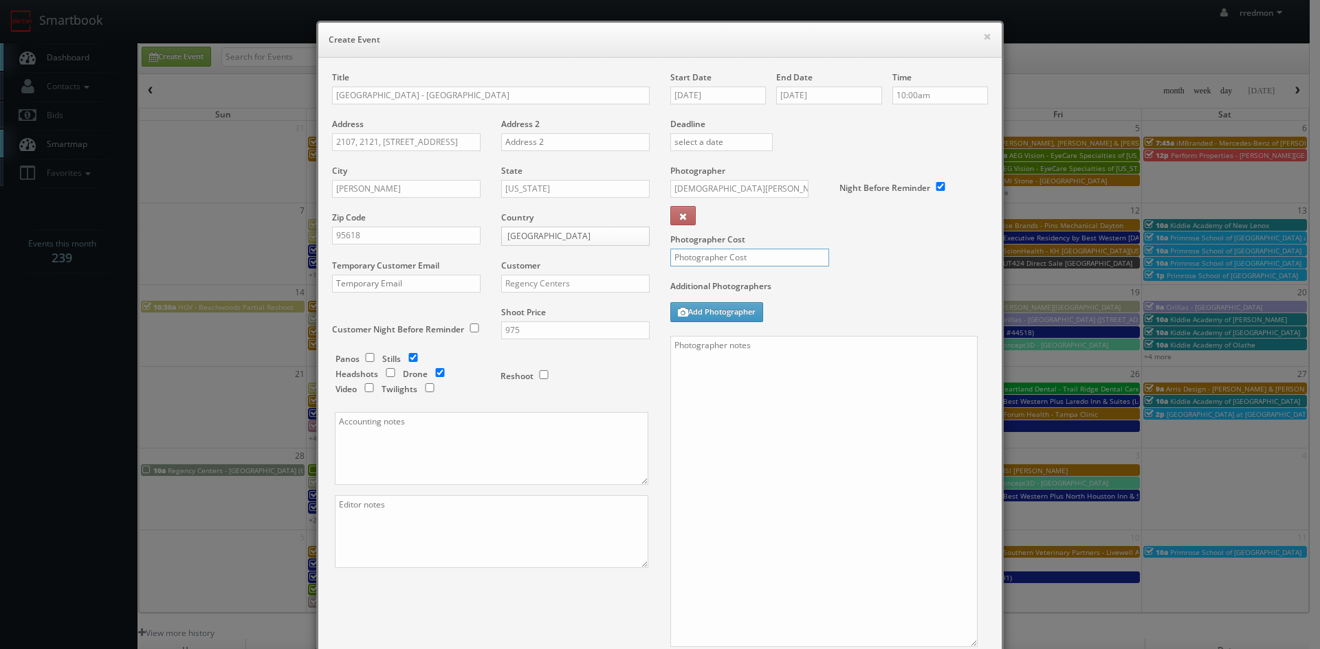
click at [783, 254] on input "text" at bounding box center [749, 258] width 159 height 18
type input "275"
click at [703, 359] on textarea at bounding box center [823, 491] width 307 height 311
paste textarea "No Point of Contact, just exteriors of the Shopping center Please refer to link…"
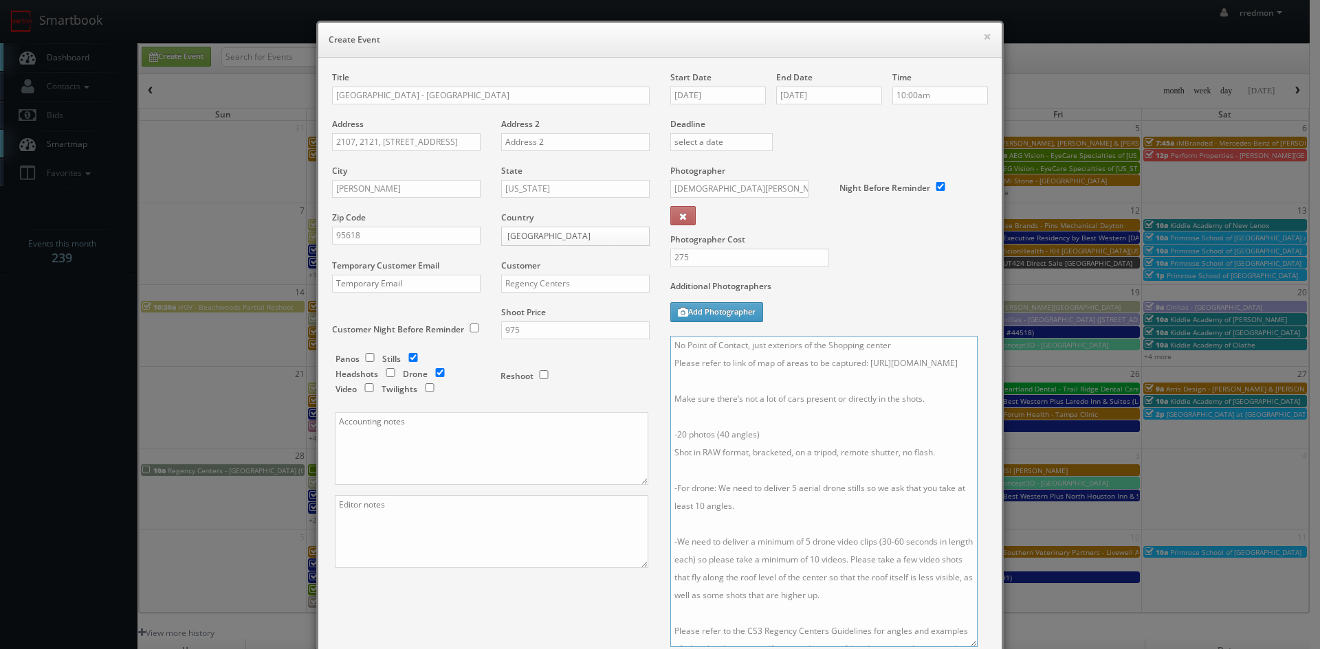
drag, startPoint x: 945, startPoint y: 381, endPoint x: 670, endPoint y: 384, distance: 274.9
click at [670, 384] on textarea "No Point of Contact, just exteriors of the Shopping center Please refer to link…" at bounding box center [823, 491] width 307 height 311
paste textarea "567/Oakshade-Town-Center"
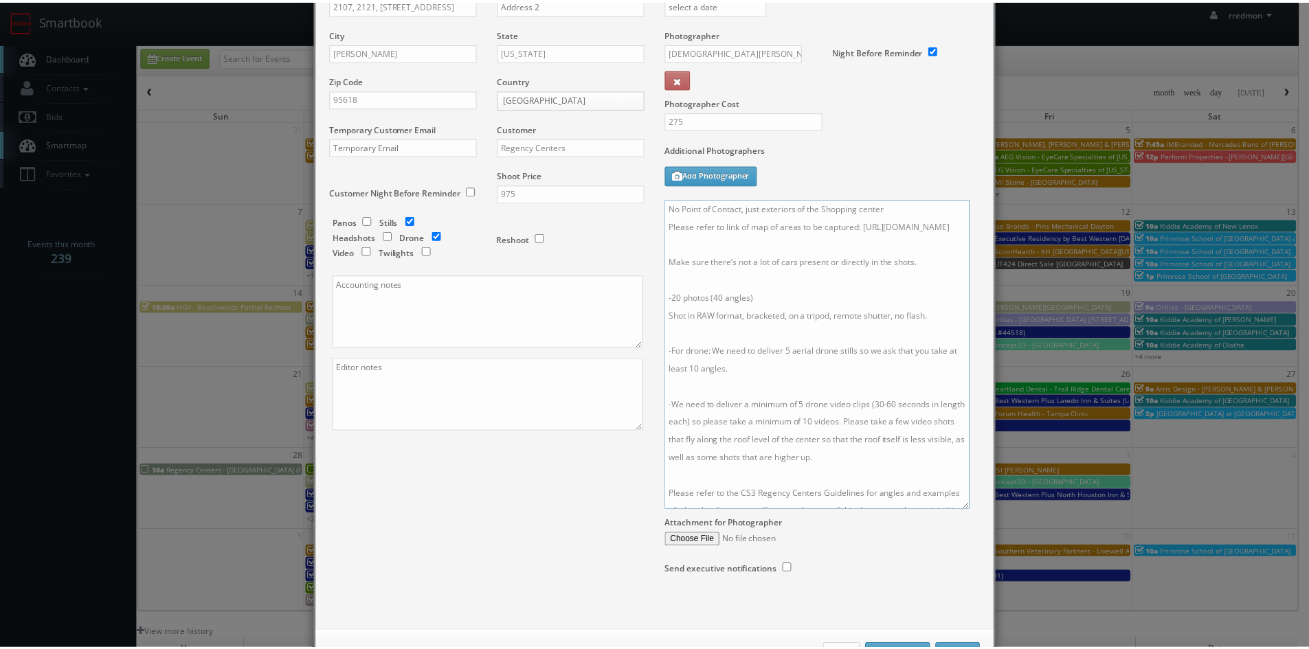
scroll to position [189, 0]
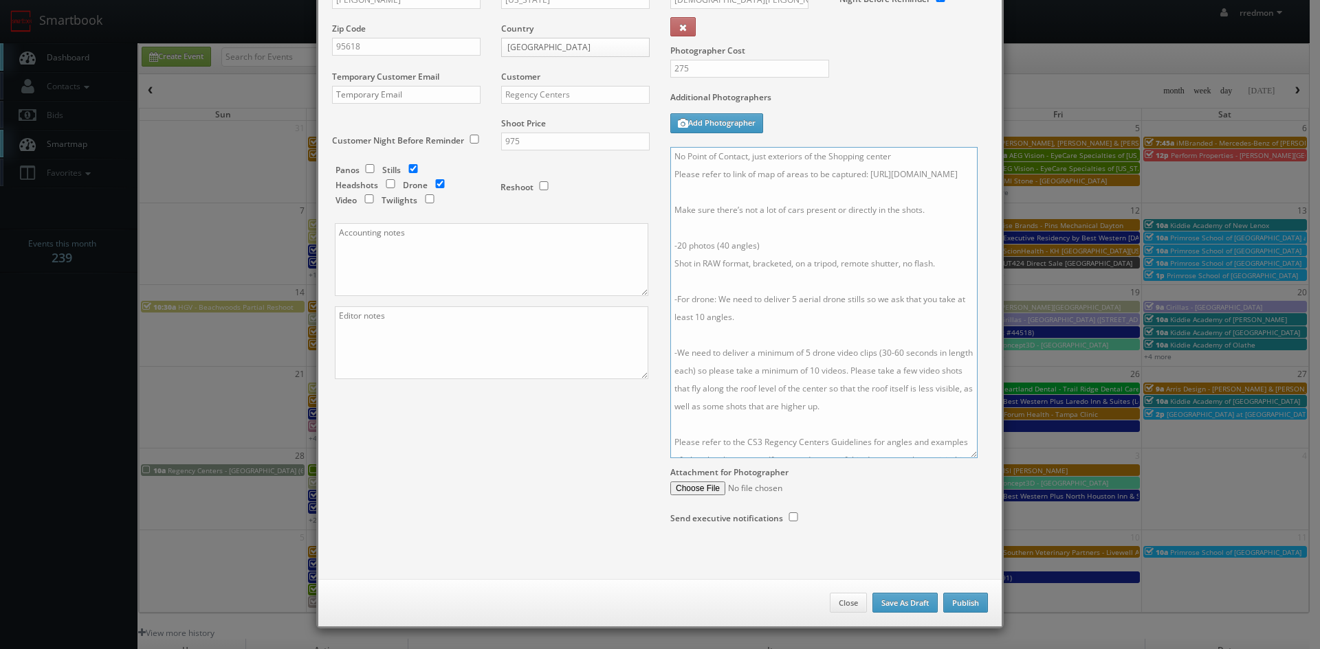
type textarea "No Point of Contact, just exteriors of the Shopping center Please refer to link…"
click at [949, 604] on button "Publish" at bounding box center [965, 603] width 45 height 21
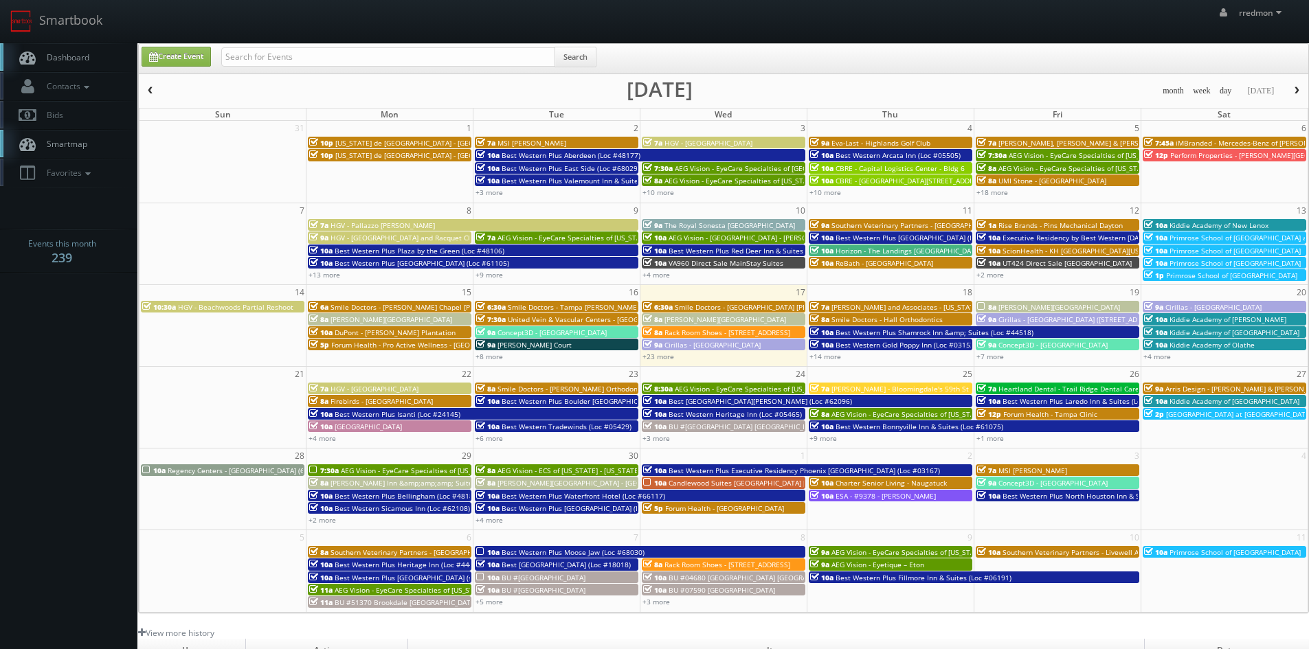
click at [1300, 91] on span "button" at bounding box center [1297, 91] width 10 height 8
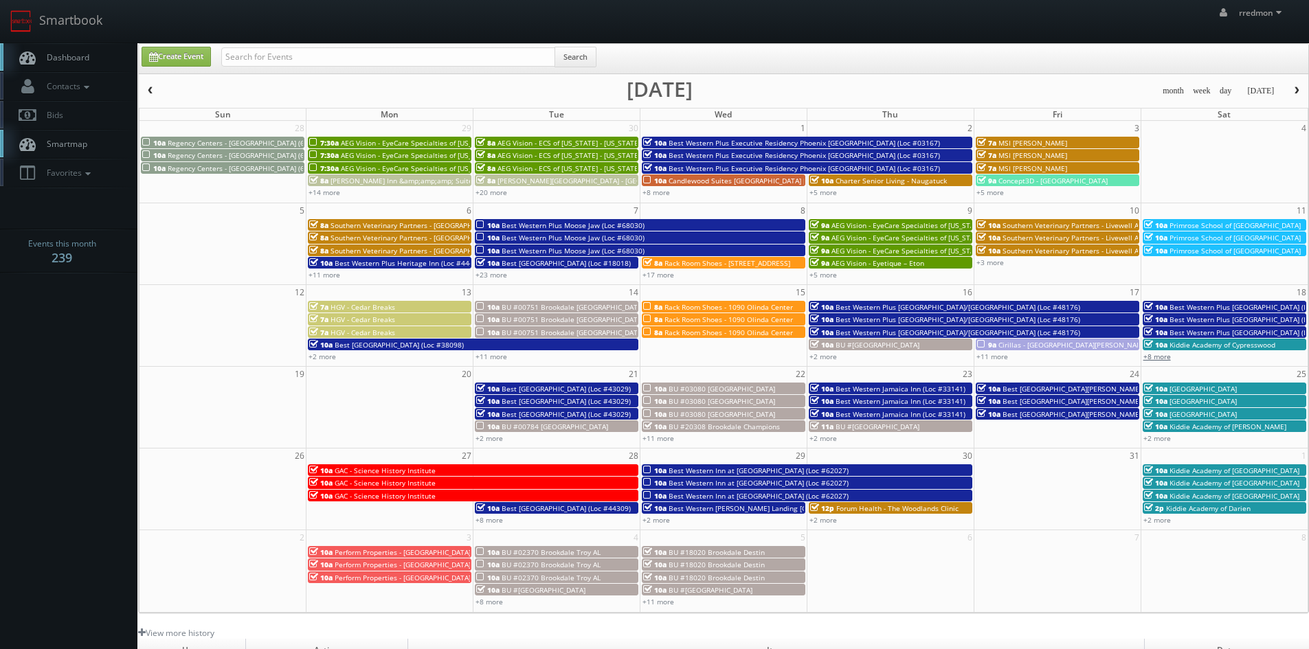
click at [1168, 358] on link "+8 more" at bounding box center [1157, 357] width 27 height 10
click at [146, 93] on span "button" at bounding box center [151, 91] width 10 height 8
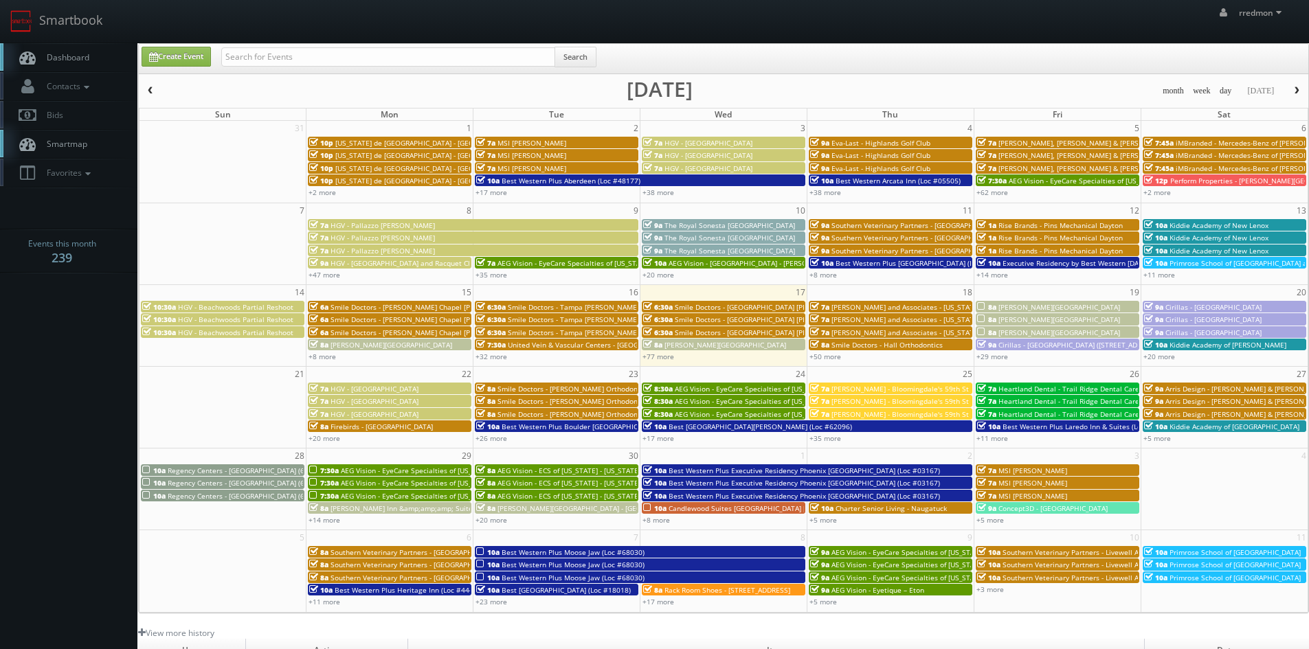
click at [58, 57] on span "Dashboard" at bounding box center [64, 58] width 49 height 12
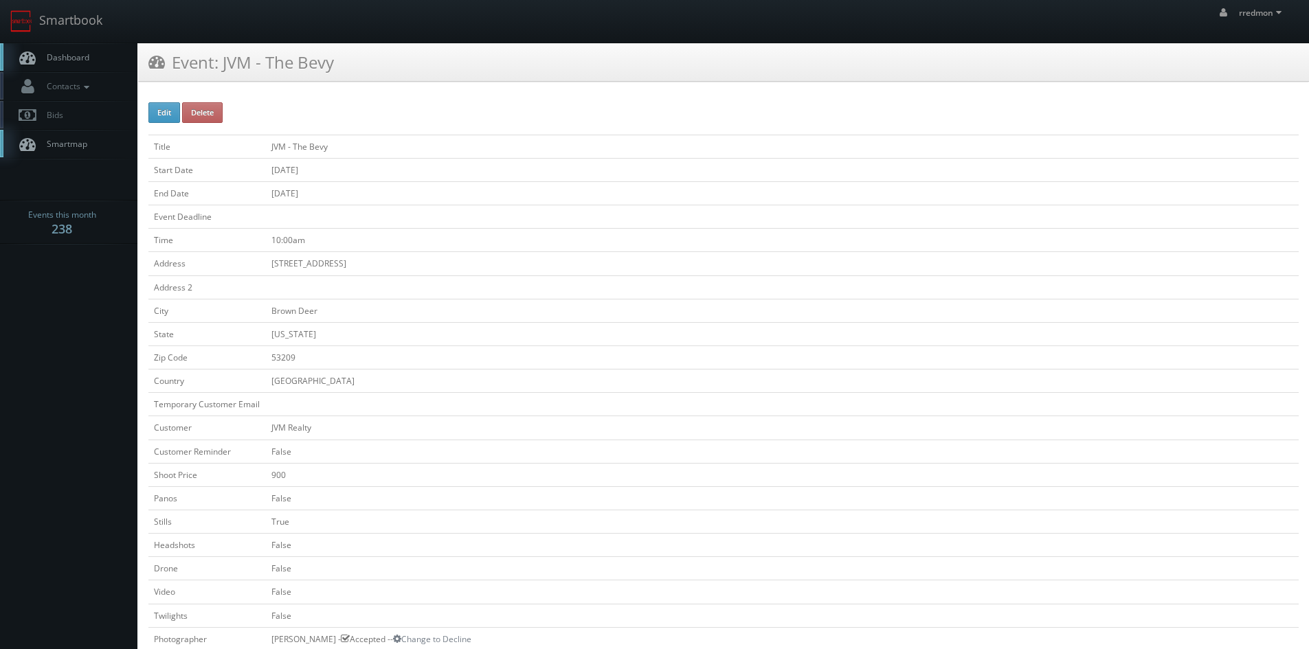
click at [88, 58] on span "Dashboard" at bounding box center [64, 58] width 49 height 12
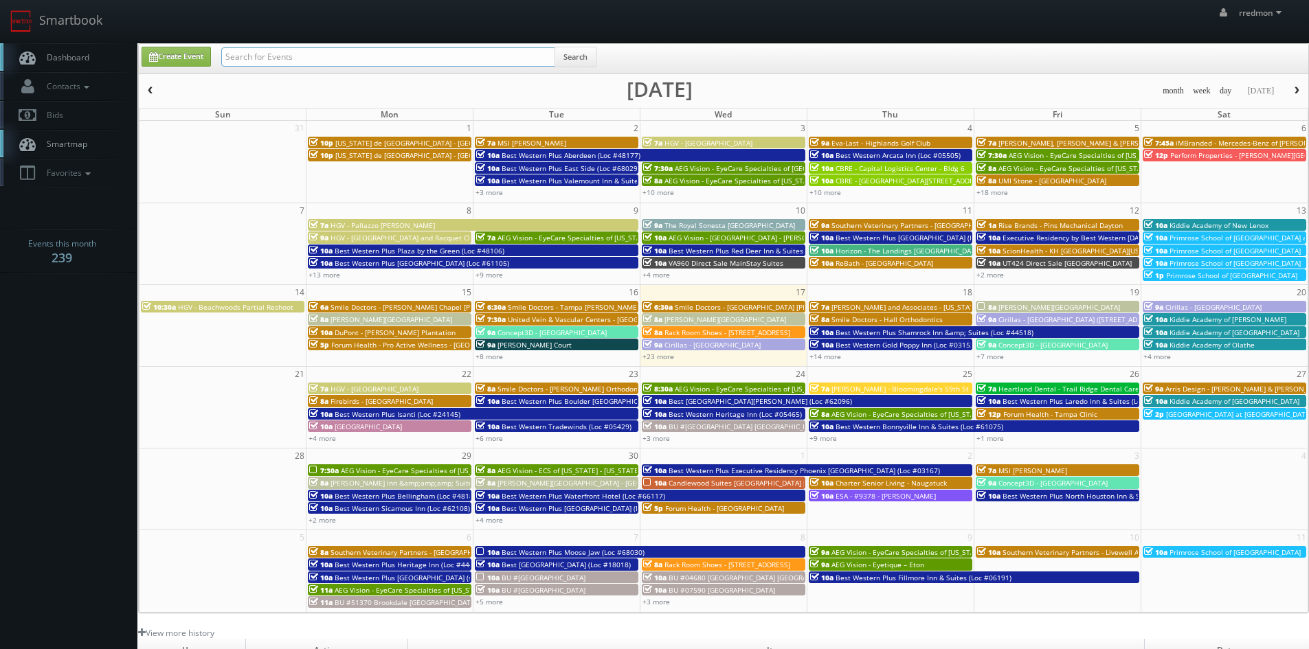
click at [245, 58] on input "text" at bounding box center [388, 56] width 334 height 19
type input "regency center"
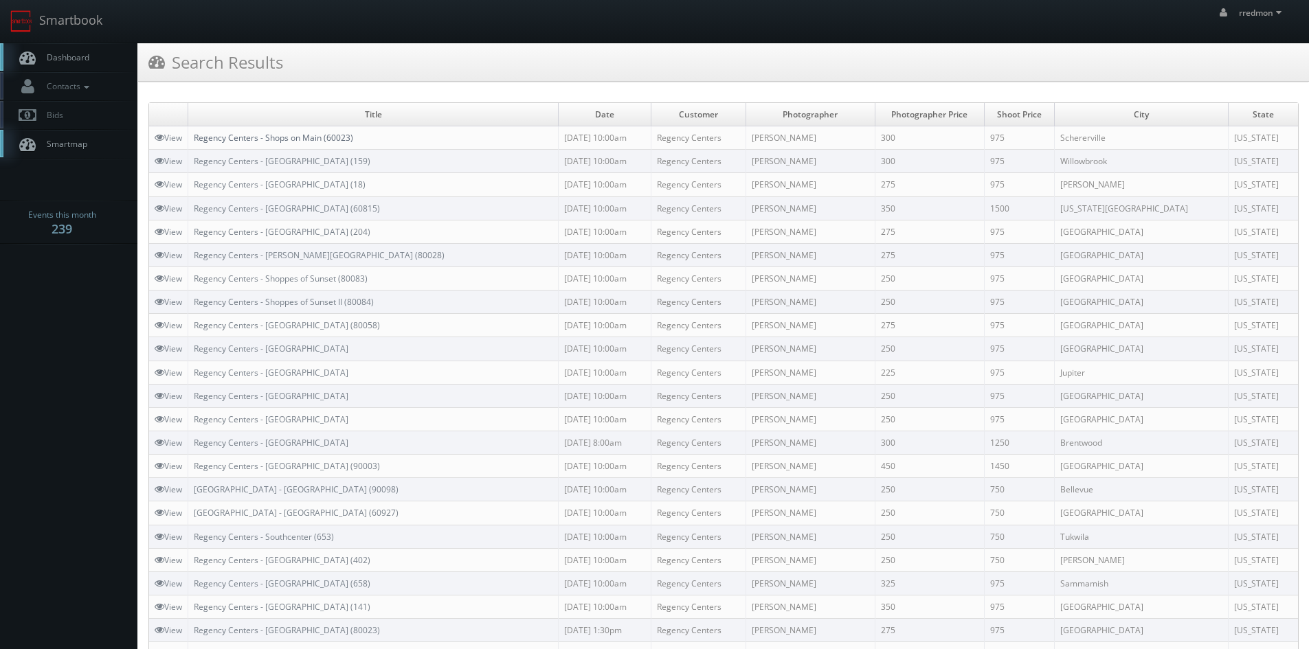
click at [272, 140] on link "Regency Centers - Shops on Main (60023)" at bounding box center [273, 138] width 159 height 12
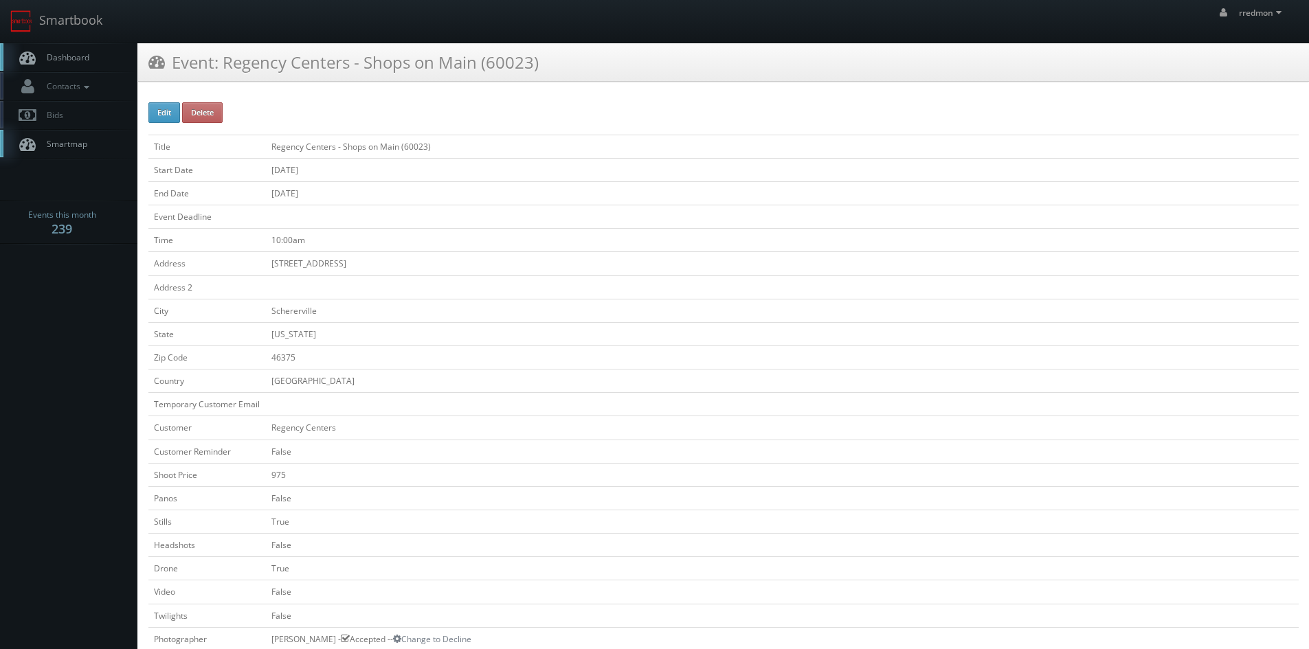
scroll to position [412, 0]
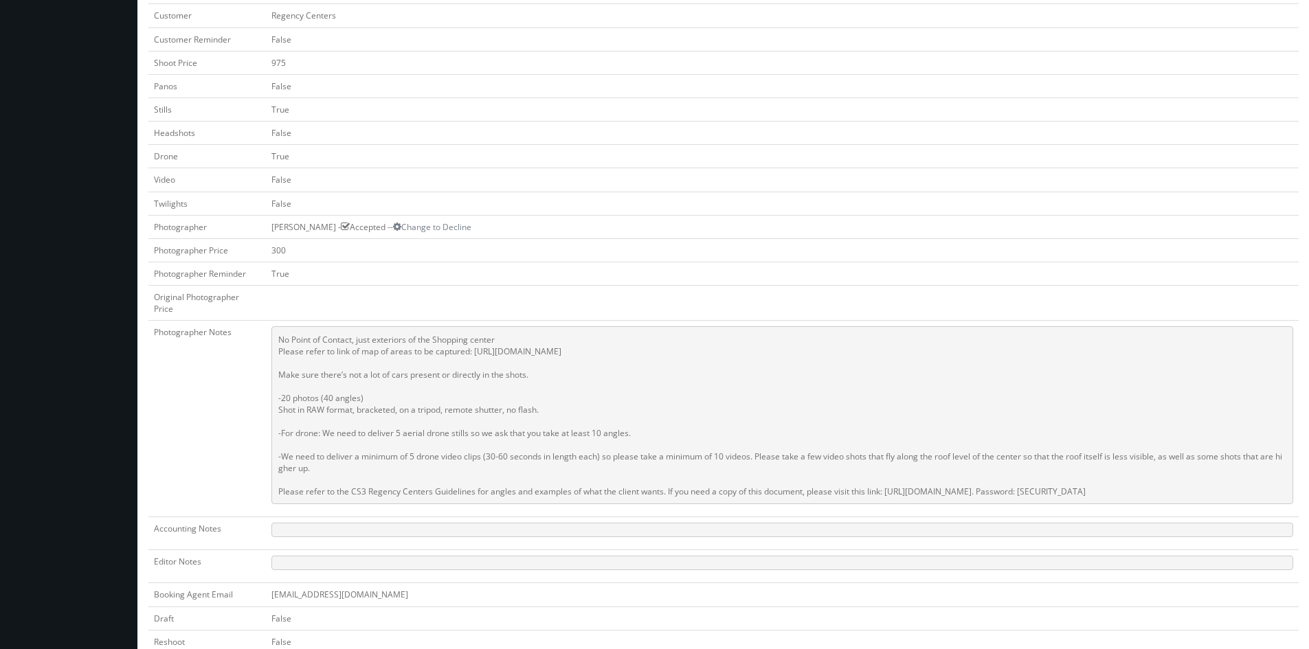
drag, startPoint x: 1194, startPoint y: 491, endPoint x: 276, endPoint y: 325, distance: 933.0
click at [276, 325] on td "No Point of Contact, just exteriors of the Shopping center Please refer to link…" at bounding box center [782, 419] width 1033 height 197
copy pre "No Point of Contact, just exteriors of the Shopping center Please refer to link…"
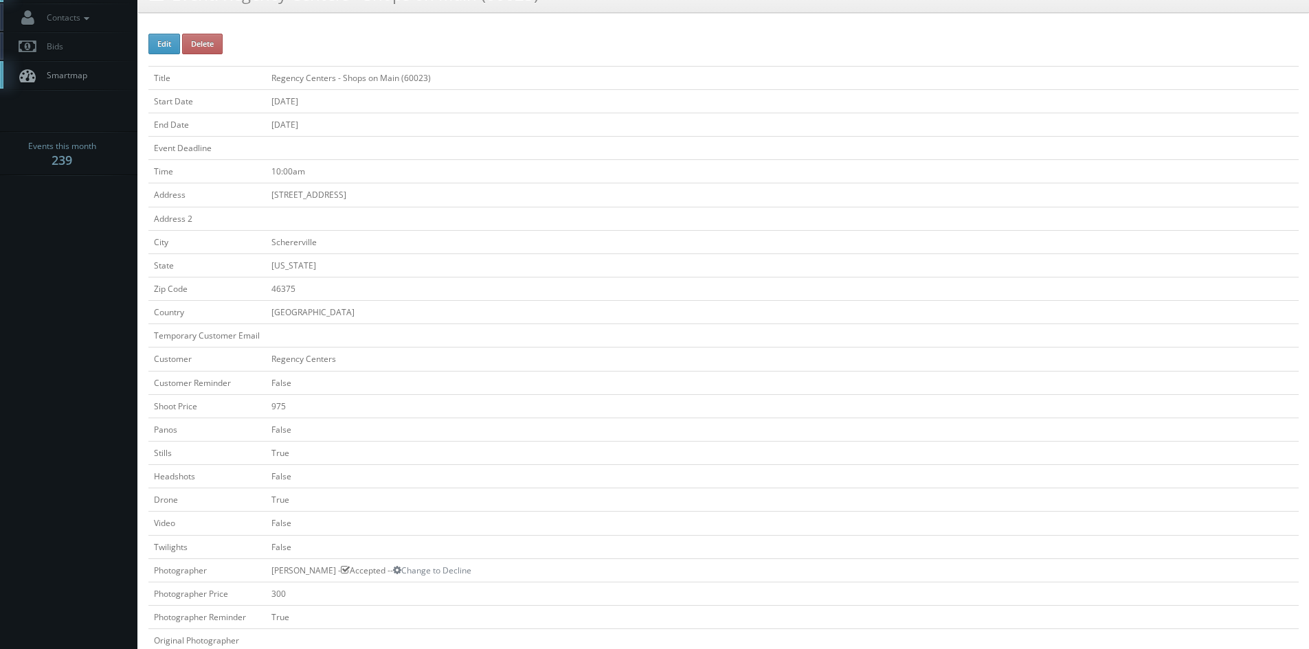
scroll to position [275, 0]
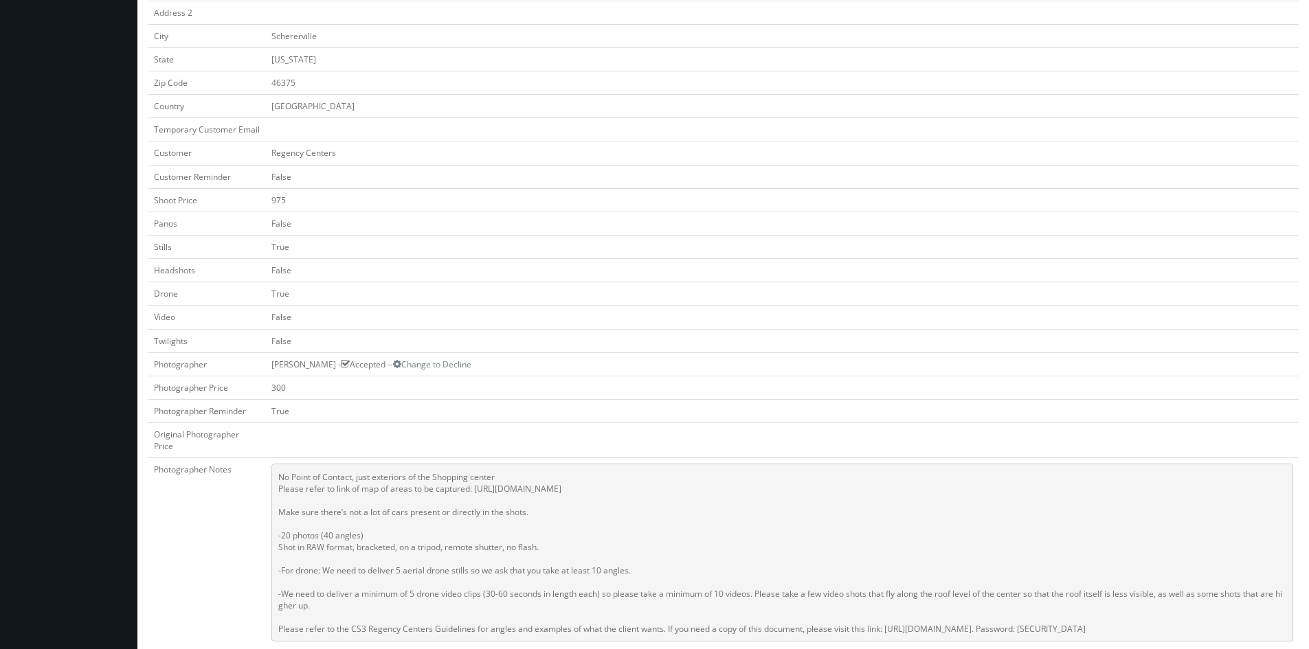
copy pre "No Point of Contact, just exteriors of the Shopping center Please refer to link…"
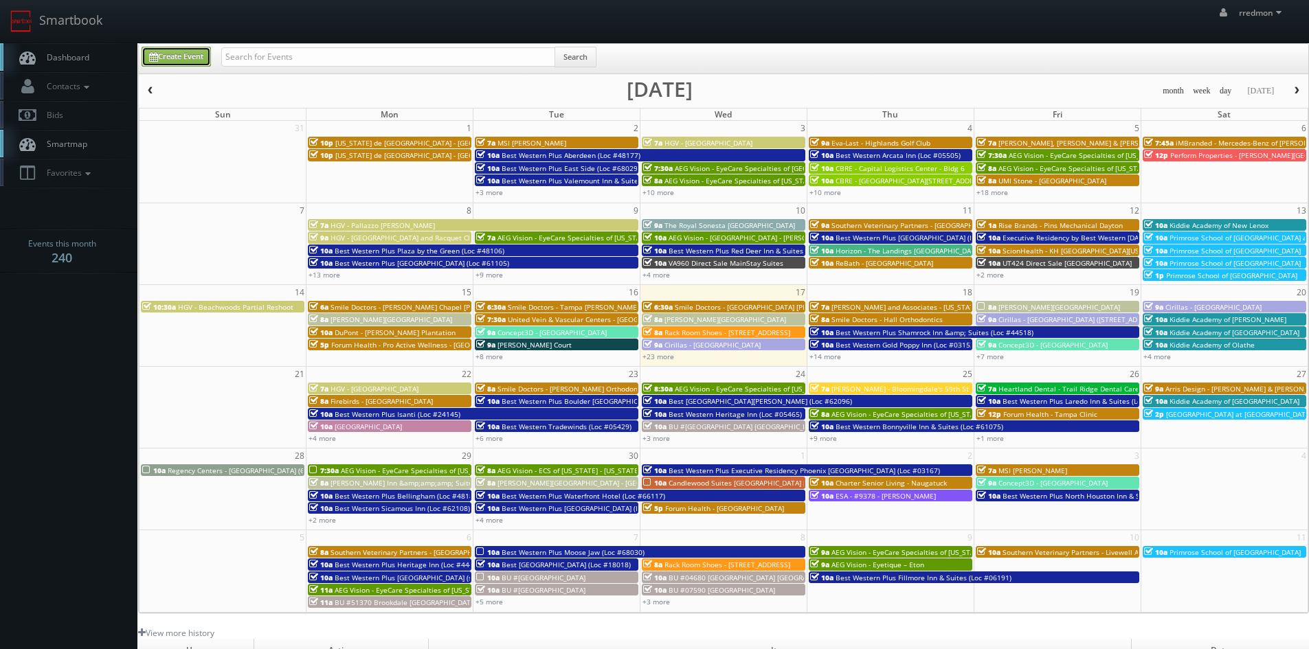
click at [157, 56] on icon at bounding box center [153, 57] width 9 height 10
type input "09/17/2025"
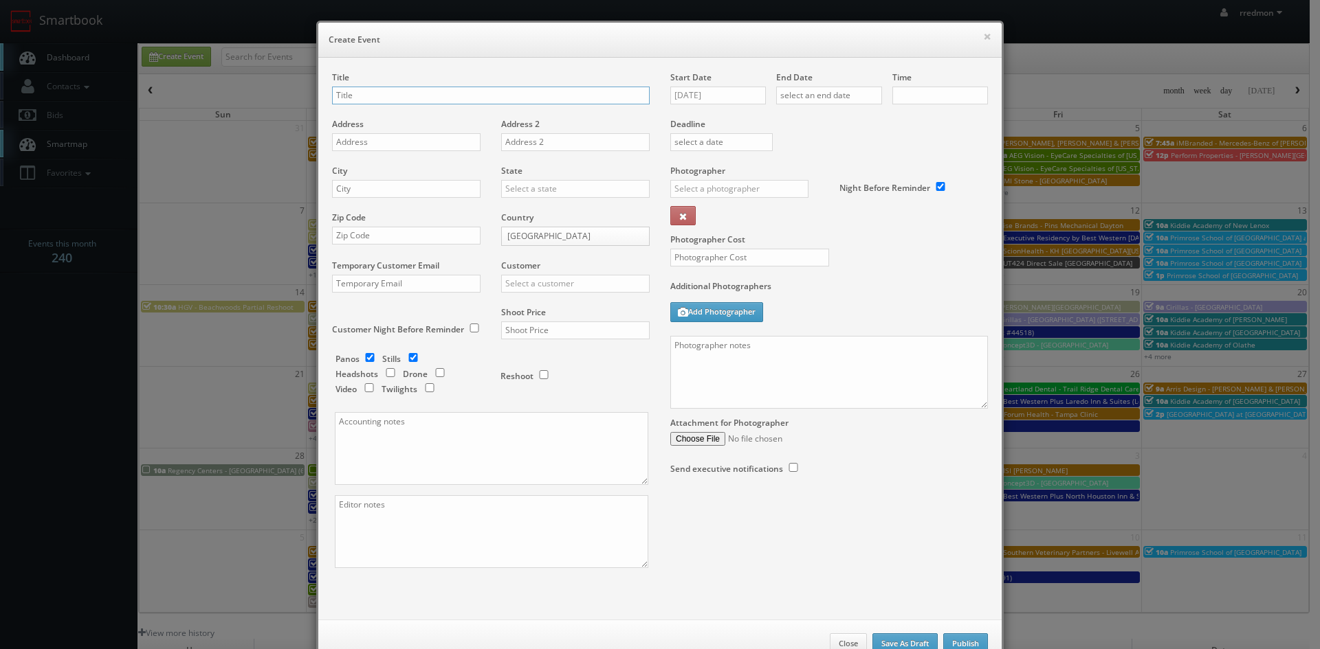
checkbox input "true"
type input "10:00am"
checkbox input "true"
paste input "The Marketplace"
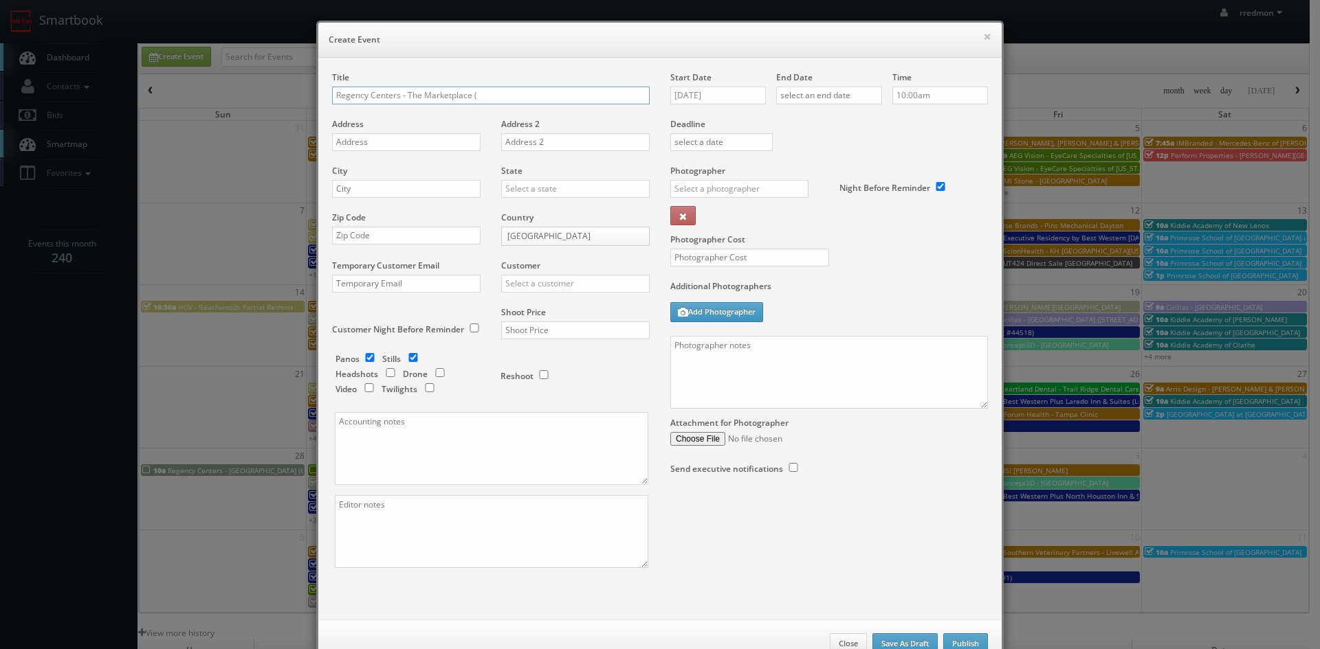
paste input "80099"
type input "Regency Centers - The Marketplace (80099)"
click at [397, 137] on input "text" at bounding box center [406, 142] width 148 height 18
paste input "1411 W Covell Blvd"
type input "1411 W Covell Blvd"
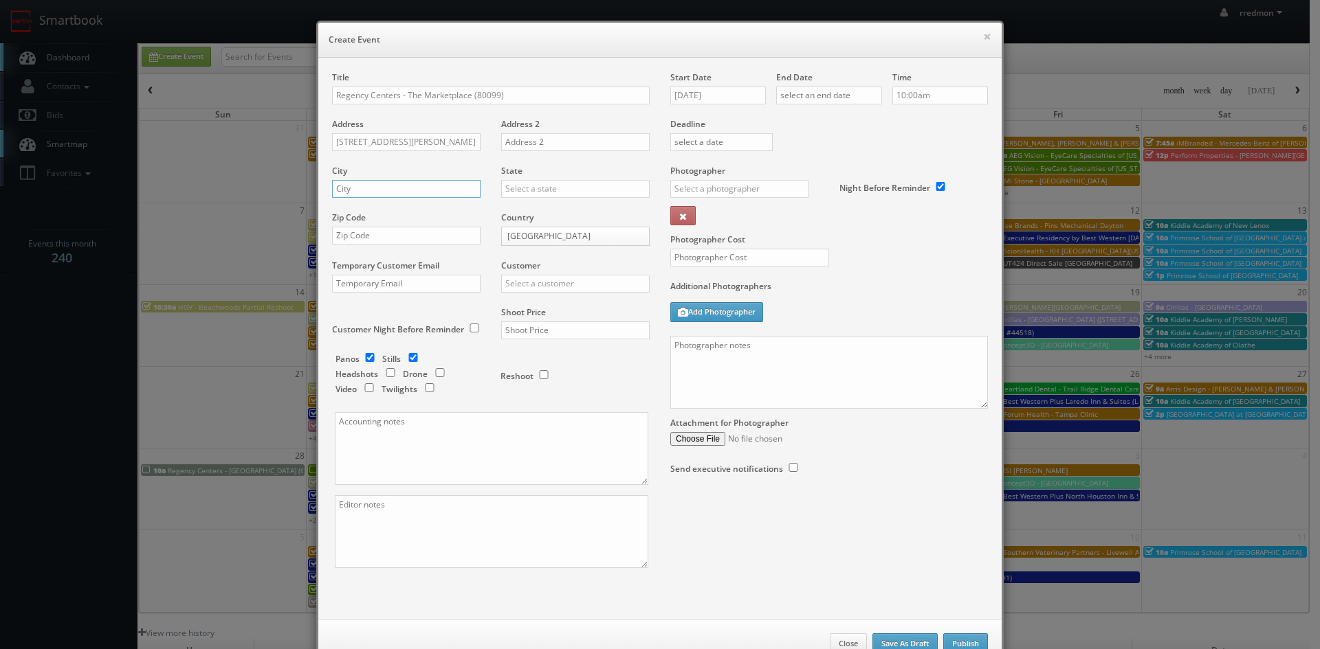
paste input "[PERSON_NAME]"
type input "[PERSON_NAME]"
drag, startPoint x: 564, startPoint y: 189, endPoint x: 570, endPoint y: 183, distance: 8.7
click at [564, 189] on input "text" at bounding box center [575, 189] width 148 height 18
click at [569, 315] on div "[US_STATE]" at bounding box center [575, 313] width 147 height 23
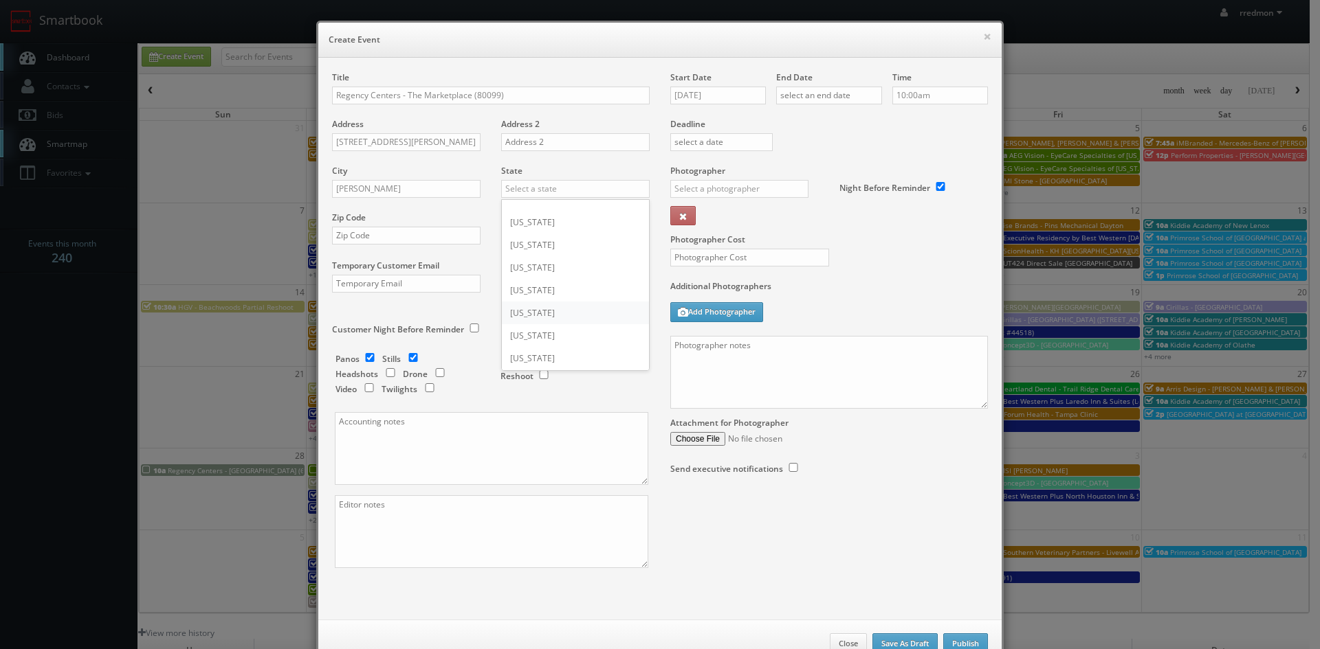
type input "[US_STATE]"
click at [425, 232] on input "text" at bounding box center [406, 236] width 148 height 18
paste input "95616"
type input "95616"
click at [370, 359] on input "checkbox" at bounding box center [369, 357] width 21 height 9
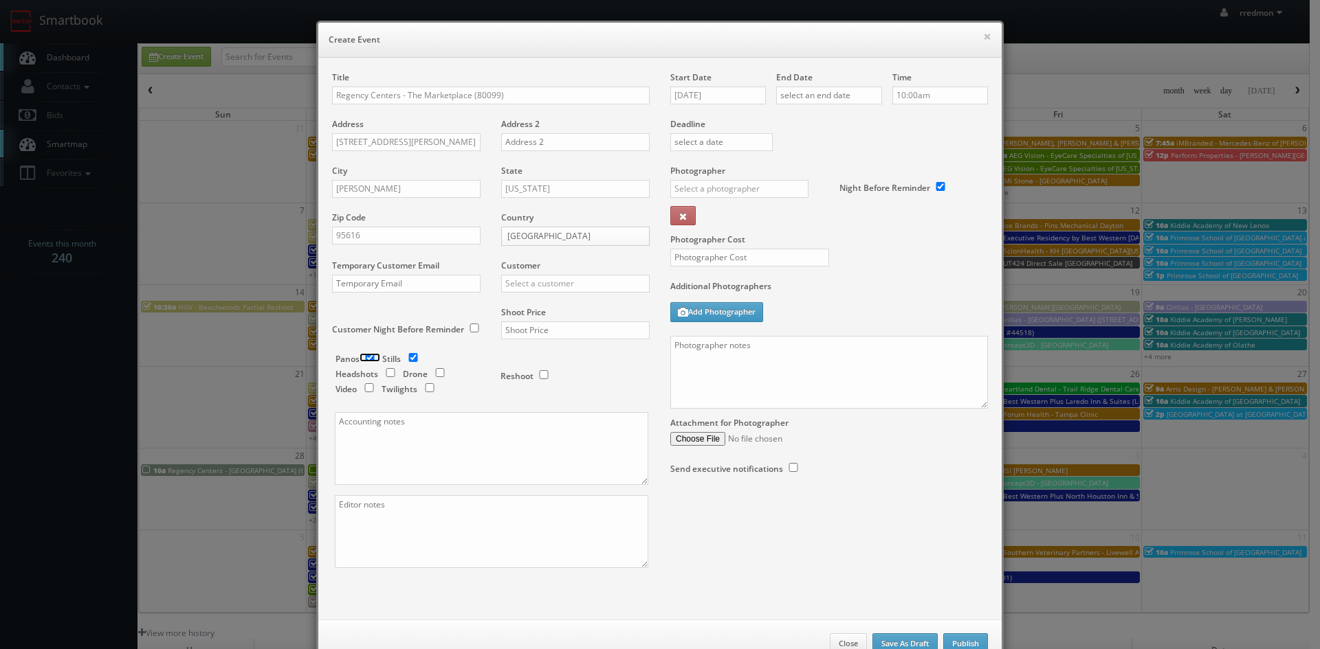
checkbox input "false"
click at [536, 331] on input "text" at bounding box center [575, 331] width 148 height 18
type input "975"
click at [433, 369] on input "checkbox" at bounding box center [440, 372] width 21 height 9
checkbox input "true"
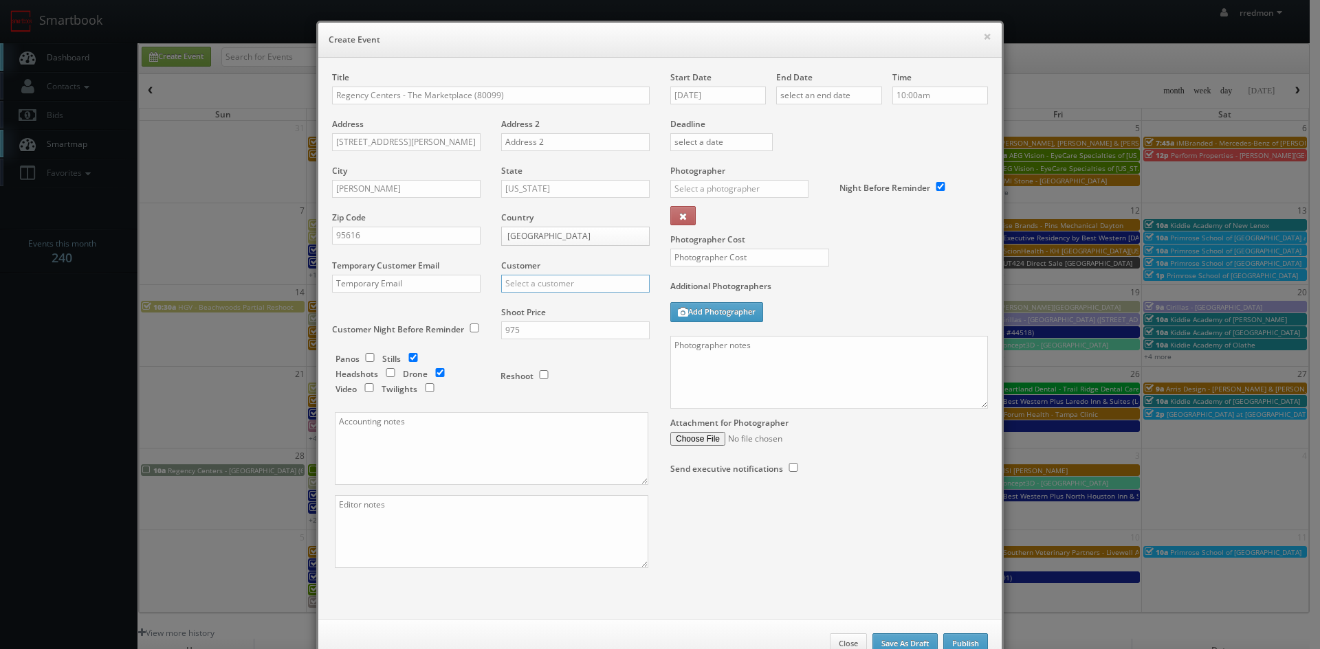
click at [583, 282] on input "text" at bounding box center [575, 284] width 148 height 18
click at [582, 307] on div "Regency Centers" at bounding box center [575, 306] width 147 height 23
type input "Regency Centers"
click at [708, 93] on input "09/17/2025" at bounding box center [718, 96] width 96 height 18
click at [676, 218] on td "21" at bounding box center [678, 220] width 19 height 20
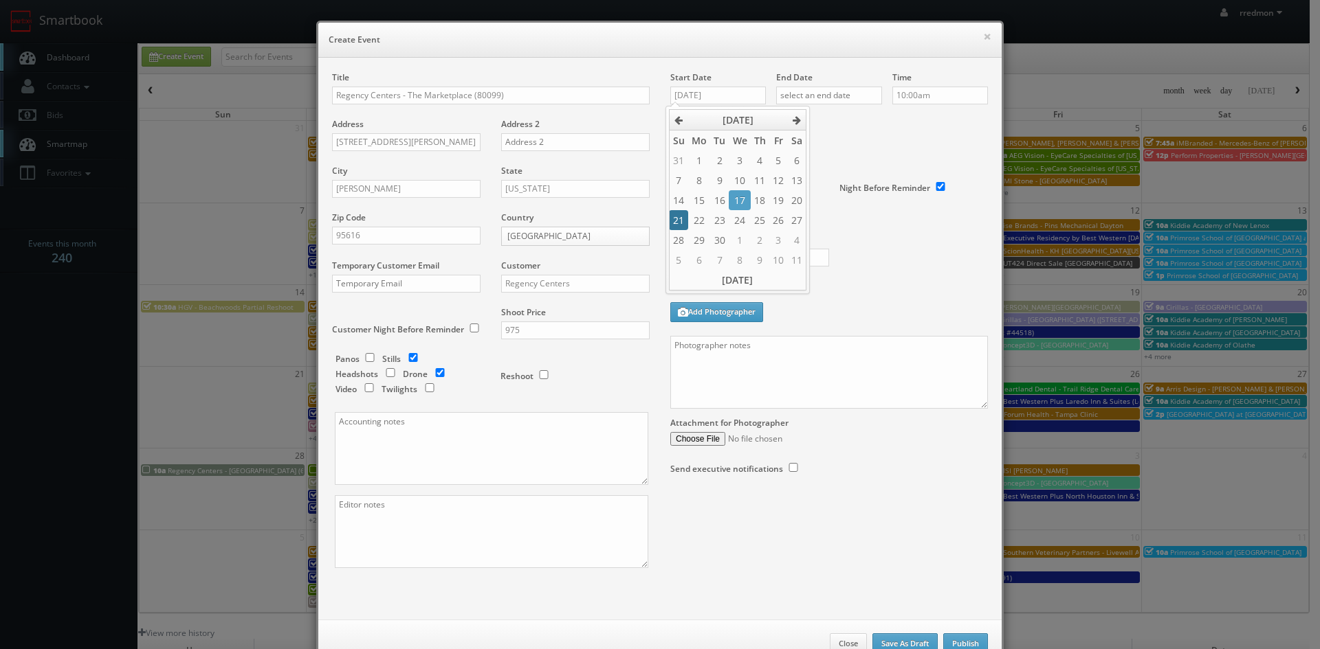
type input "09/21/2025"
click at [804, 95] on input "text" at bounding box center [829, 96] width 106 height 18
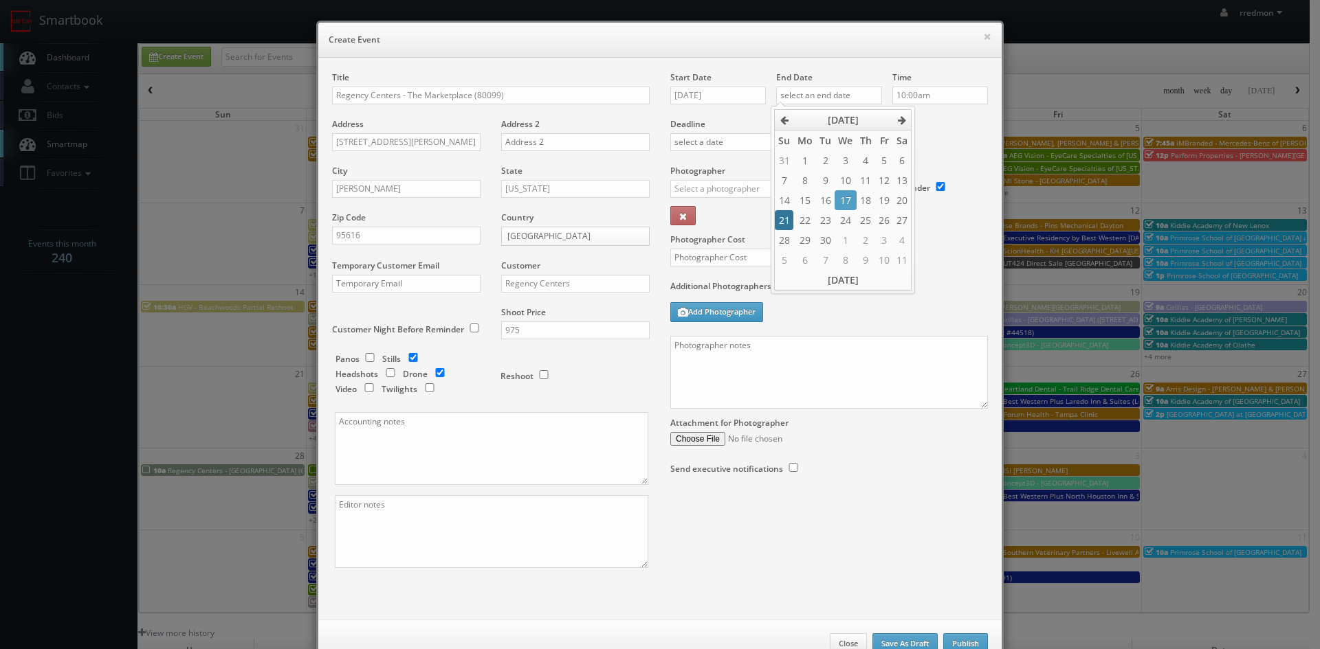
click at [786, 217] on td "21" at bounding box center [784, 220] width 19 height 20
type input "09/21/2025"
click at [947, 133] on div "Deadline" at bounding box center [829, 117] width 338 height 93
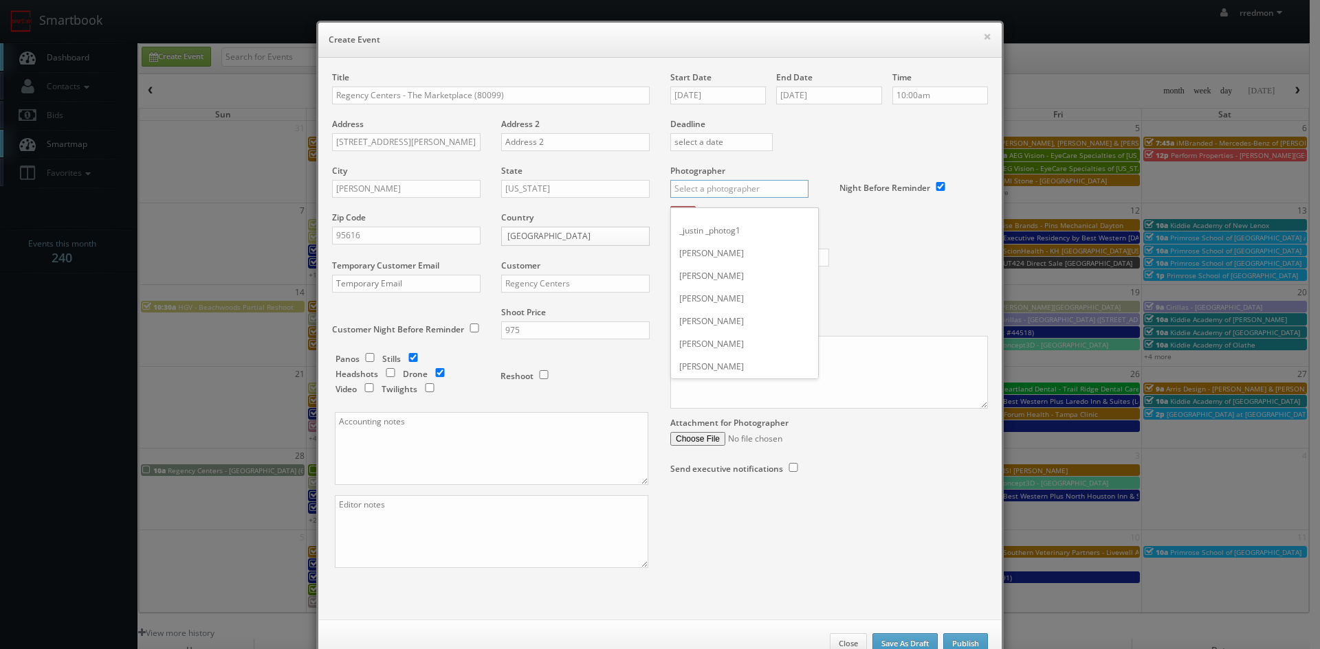
click at [738, 190] on input "text" at bounding box center [739, 189] width 138 height 18
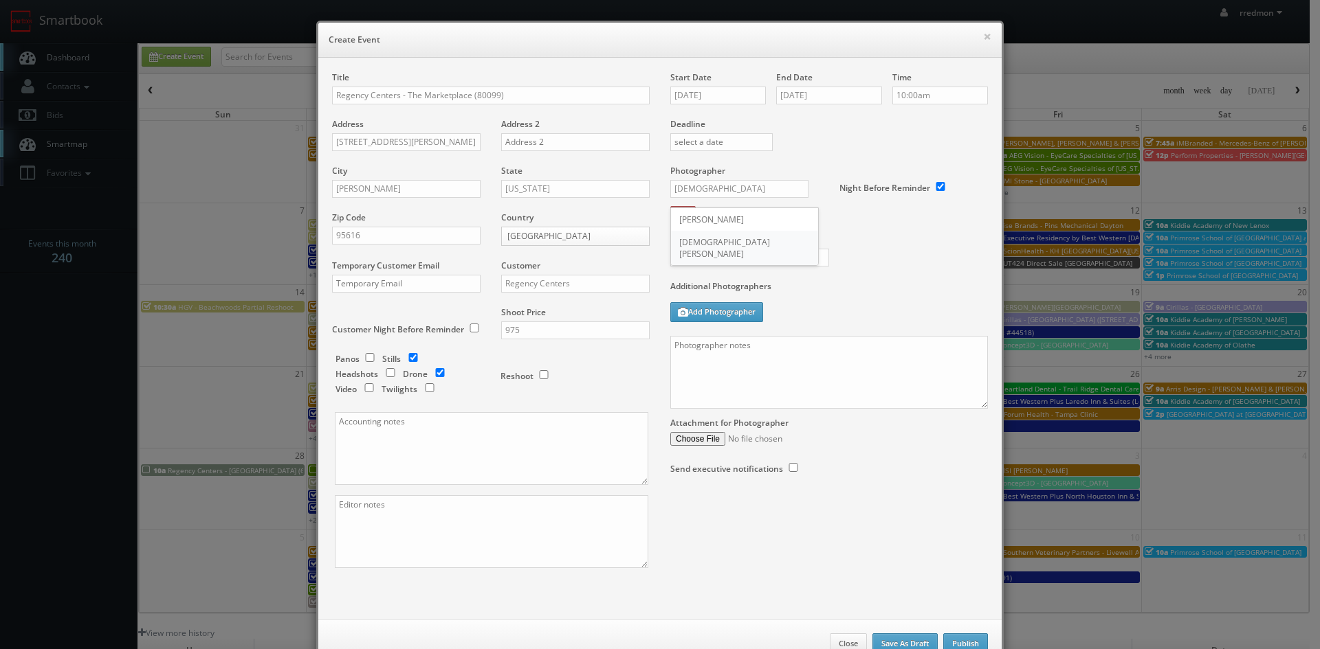
click at [723, 234] on div "[DEMOGRAPHIC_DATA][PERSON_NAME]" at bounding box center [744, 248] width 147 height 34
type input "[DEMOGRAPHIC_DATA][PERSON_NAME]"
click at [753, 258] on input "text" at bounding box center [749, 258] width 159 height 18
type input "275"
click at [709, 354] on textarea at bounding box center [829, 372] width 318 height 73
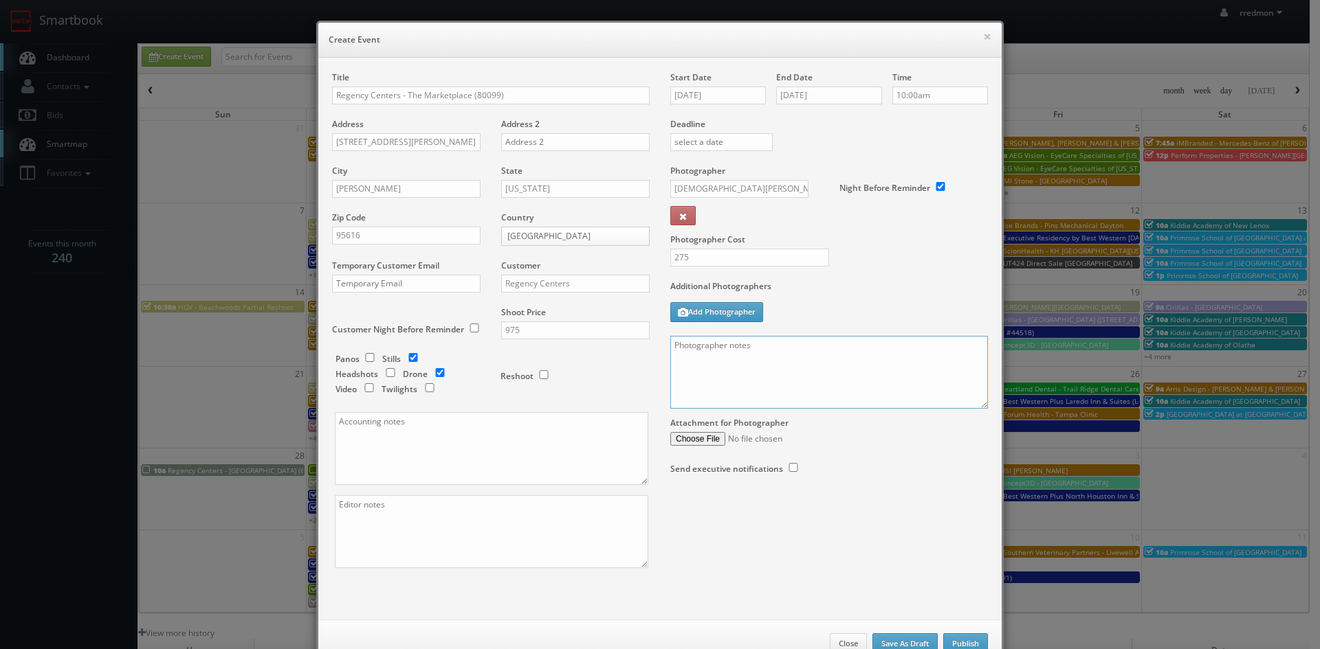
paste textarea "No Point of Contact, just exteriors of the Shopping center Please refer to link…"
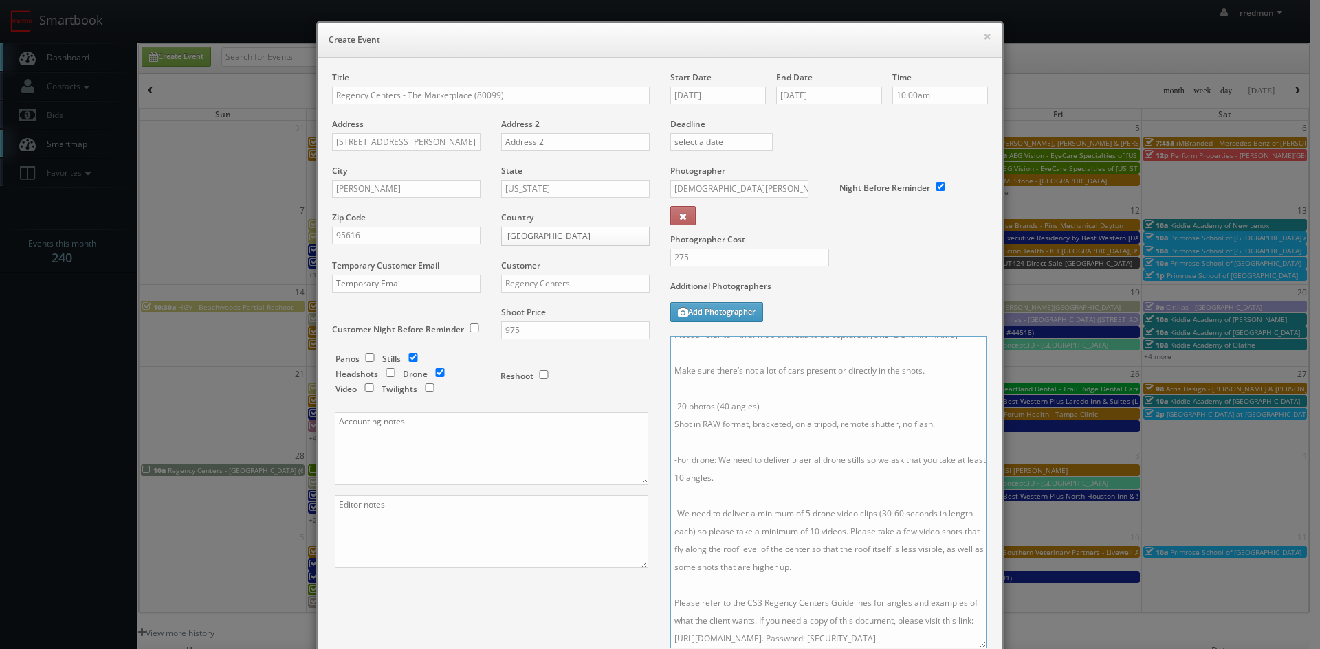
scroll to position [61, 0]
drag, startPoint x: 975, startPoint y: 405, endPoint x: 974, endPoint y: 647, distance: 242.6
click at [974, 647] on textarea "No Point of Contact, just exteriors of the Shopping center Please refer to link…" at bounding box center [828, 492] width 316 height 313
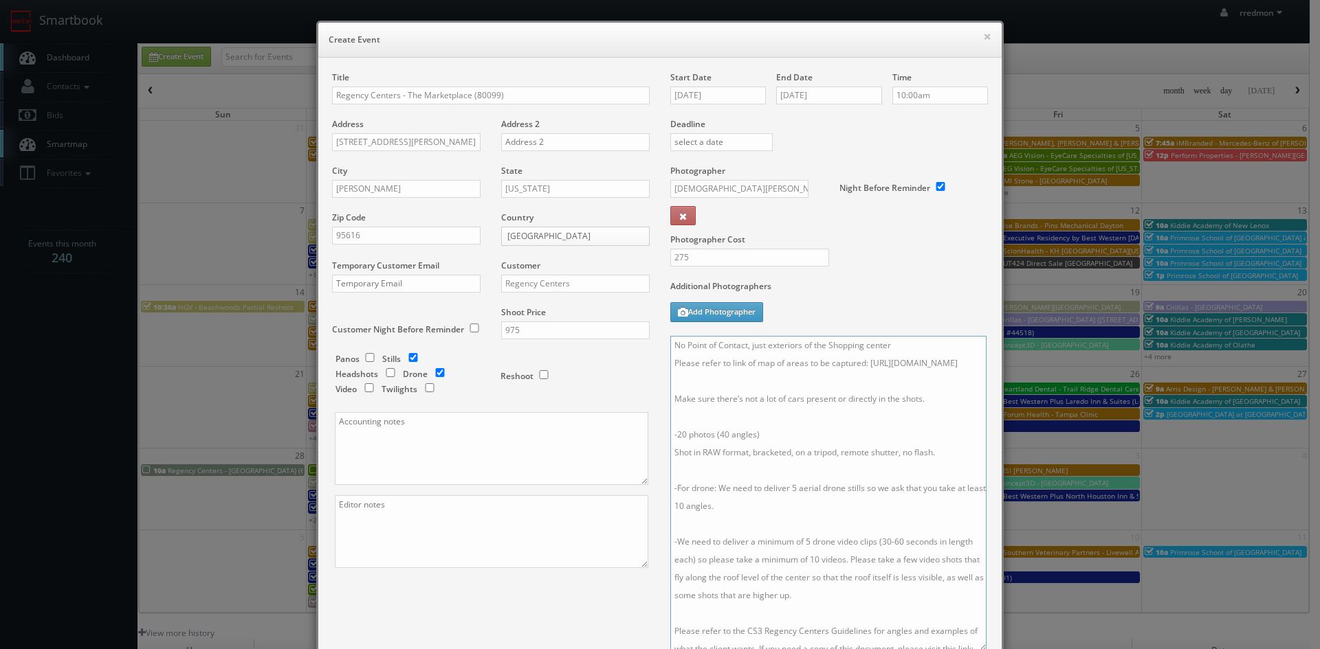
drag, startPoint x: 948, startPoint y: 383, endPoint x: 670, endPoint y: 387, distance: 278.4
click at [670, 387] on textarea "No Point of Contact, just exteriors of the Shopping center Please refer to link…" at bounding box center [828, 493] width 316 height 315
paste textarea "80099/The-Marketplace"
type textarea "No Point of Contact, just exteriors of the Shopping center Please refer to link…"
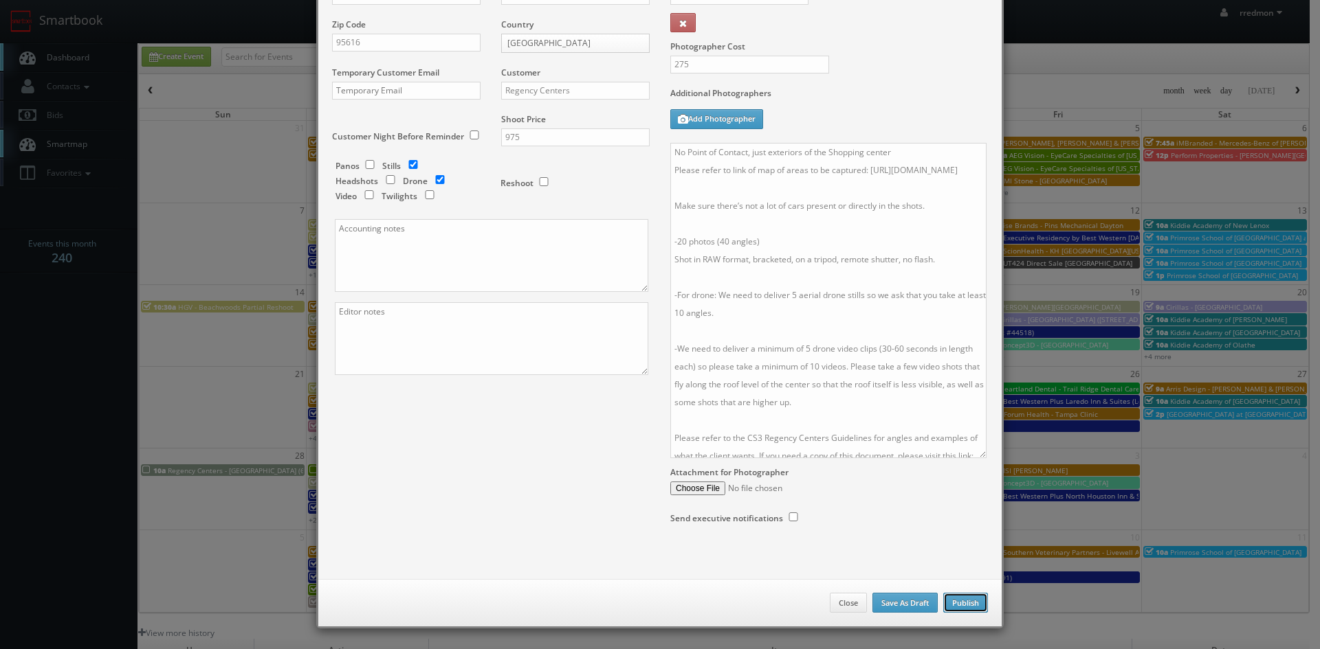
click at [945, 605] on button "Publish" at bounding box center [965, 603] width 45 height 21
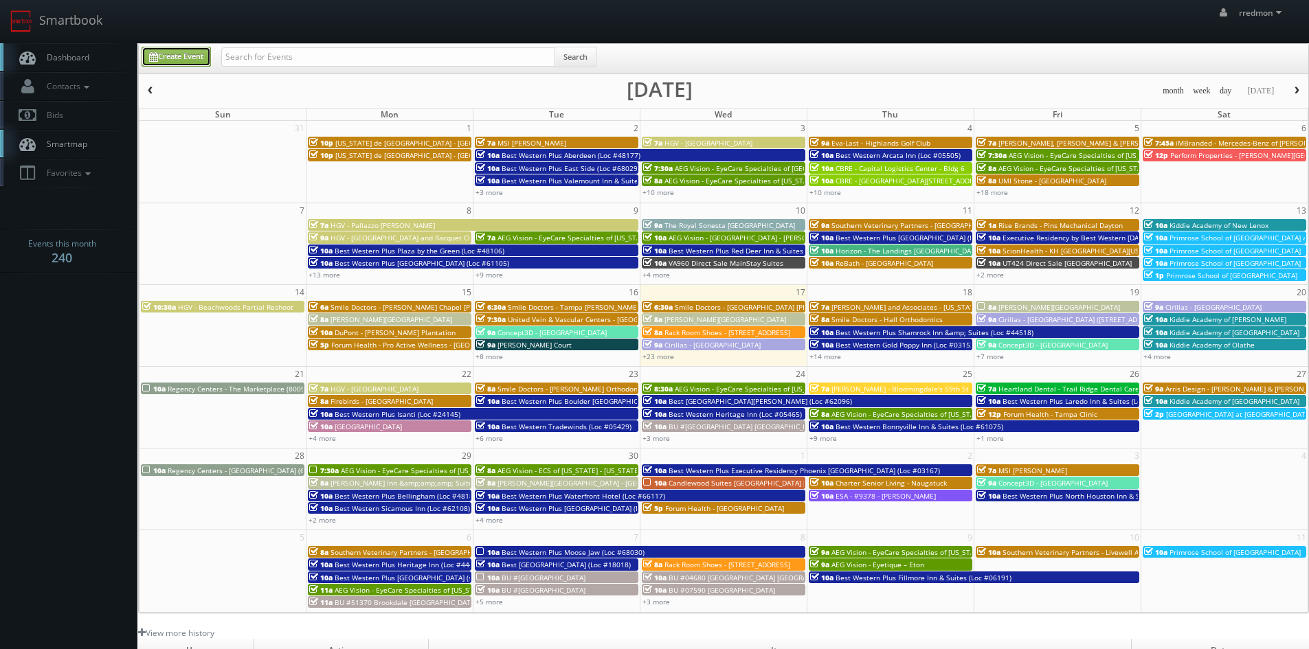
click at [199, 56] on link "Create Event" at bounding box center [176, 57] width 69 height 20
type input "09/17/2025"
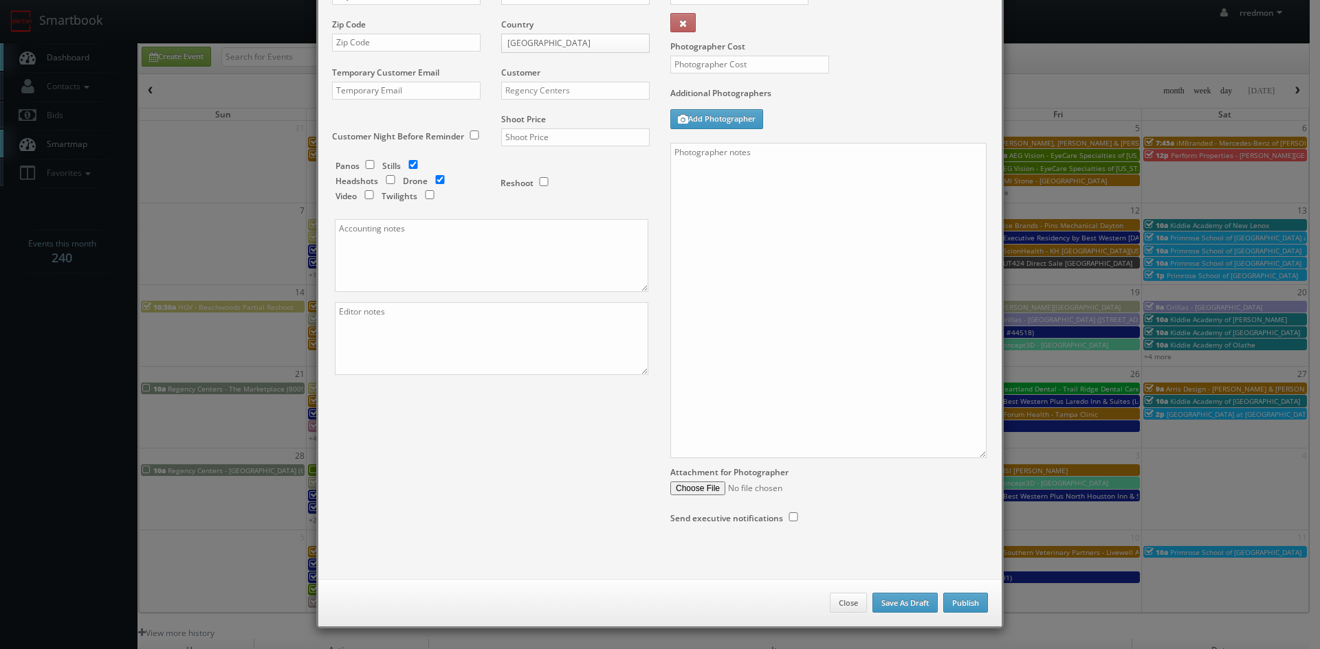
checkbox input "true"
type input "10:00am"
checkbox input "true"
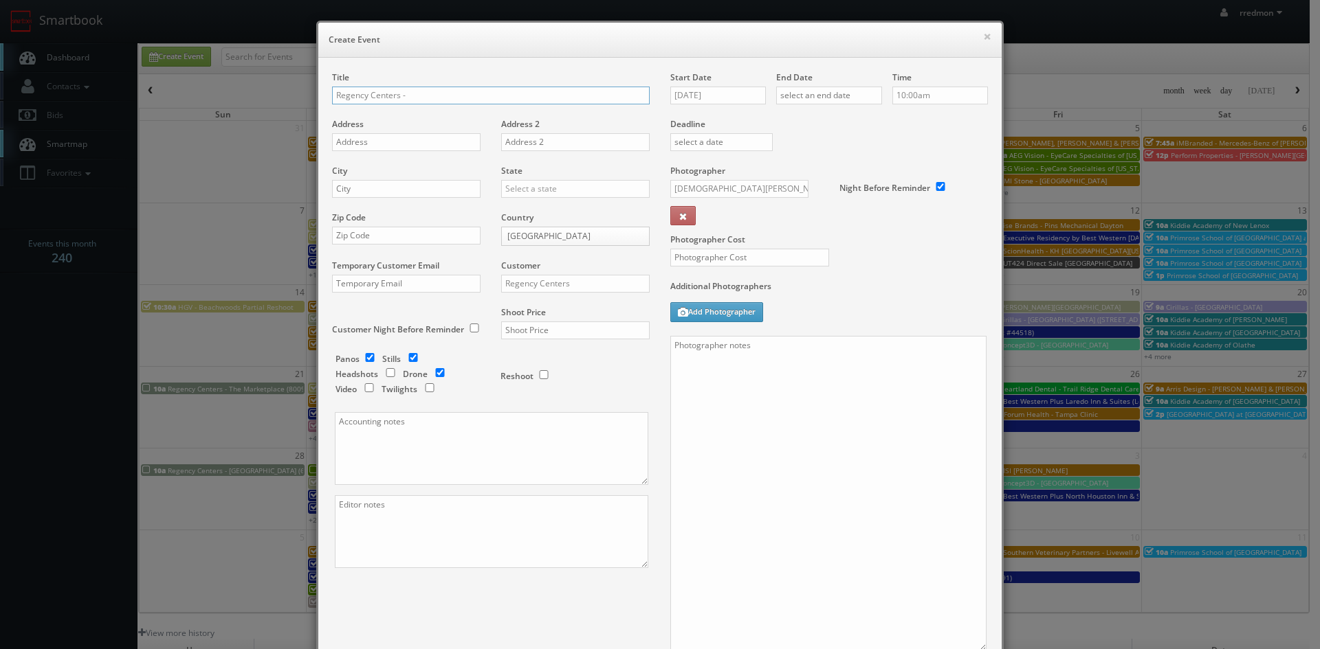
paste input "Ygnacio Plaza"
paste input "90017"
type input "Regency Centers - [GEOGRAPHIC_DATA] (90017)"
click at [408, 142] on input "text" at bounding box center [406, 142] width 148 height 18
paste input "1881 Ygnacio Valley Road"
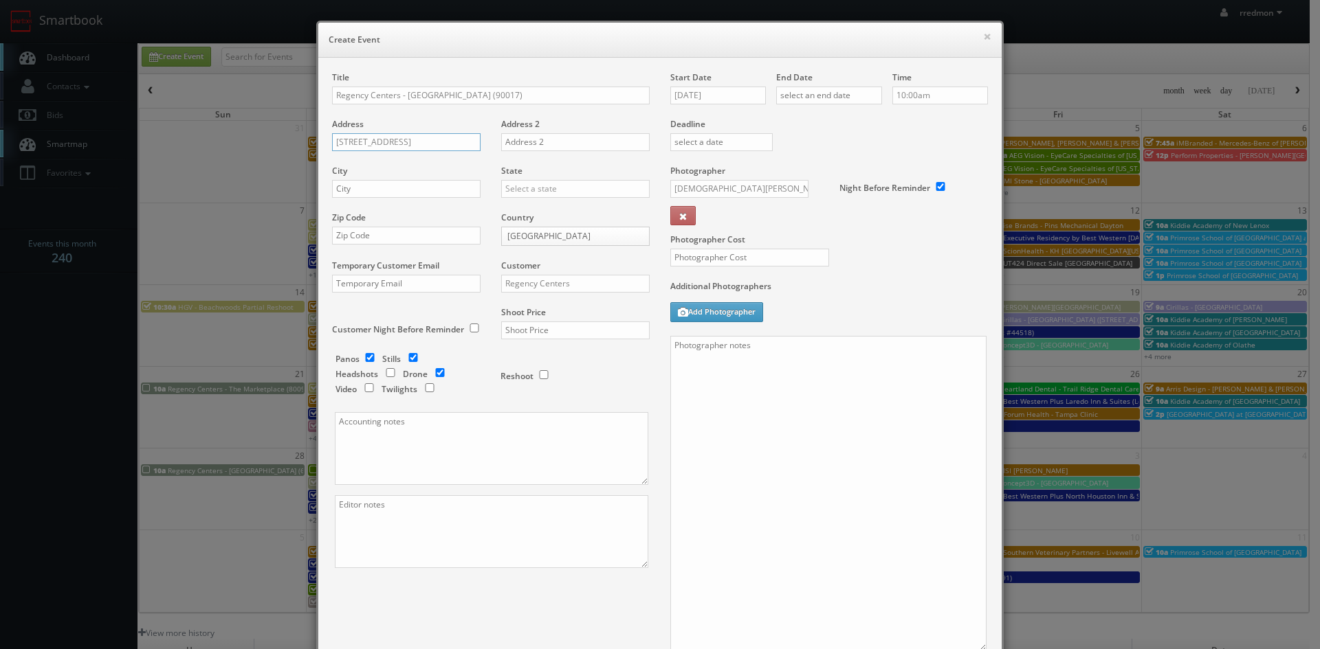
type input "1881 Ygnacio Valley Road"
click at [390, 189] on input "text" at bounding box center [406, 189] width 148 height 18
paste input "Walnut Creek"
type input "Walnut Creek"
click at [362, 357] on input "checkbox" at bounding box center [369, 357] width 21 height 9
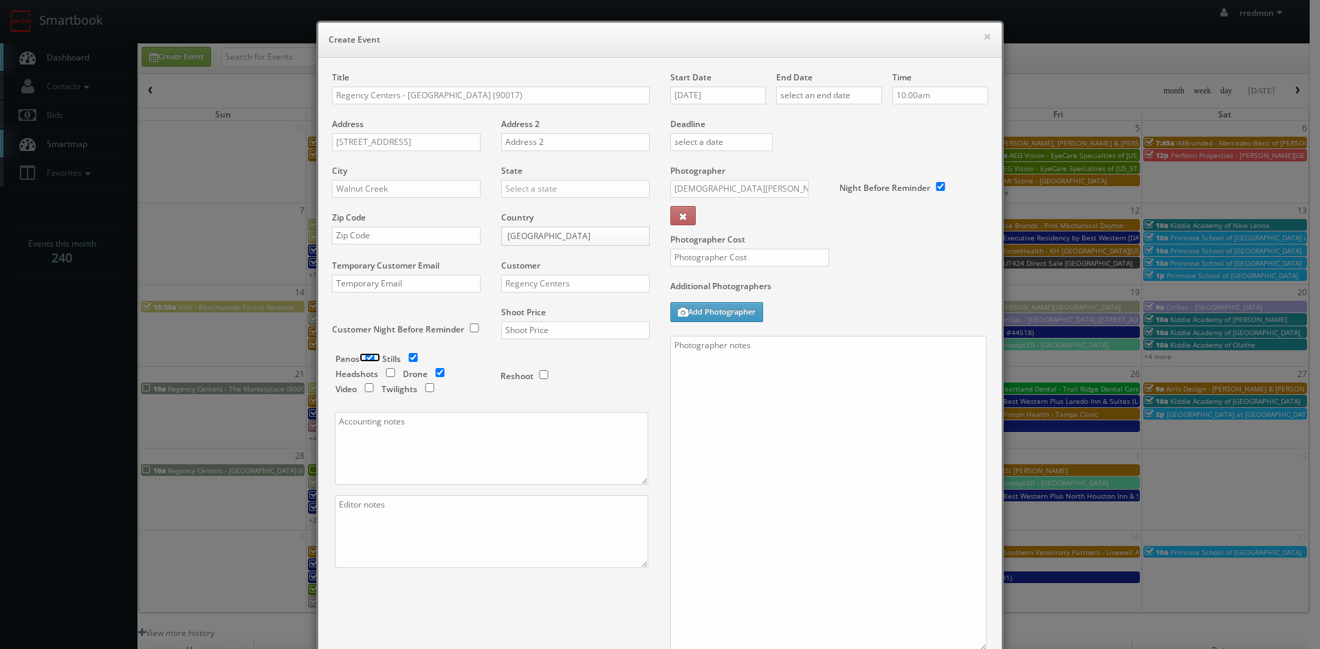
checkbox input "false"
click at [434, 374] on input "checkbox" at bounding box center [440, 372] width 21 height 9
checkbox input "true"
click at [603, 186] on input "text" at bounding box center [575, 189] width 148 height 18
click at [586, 309] on div "[US_STATE]" at bounding box center [575, 313] width 147 height 23
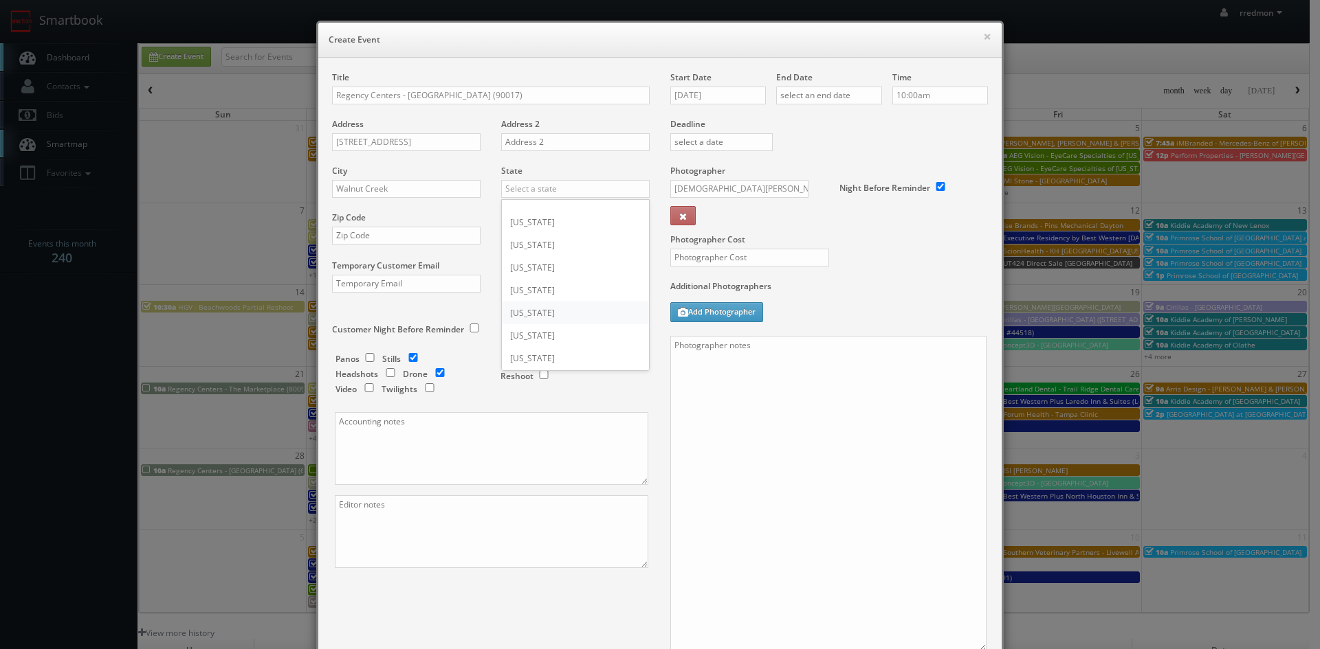
type input "[US_STATE]"
click at [337, 234] on input "text" at bounding box center [406, 236] width 148 height 18
paste input "94598"
type input "94598"
click at [557, 285] on input "Regency Centers" at bounding box center [575, 284] width 148 height 18
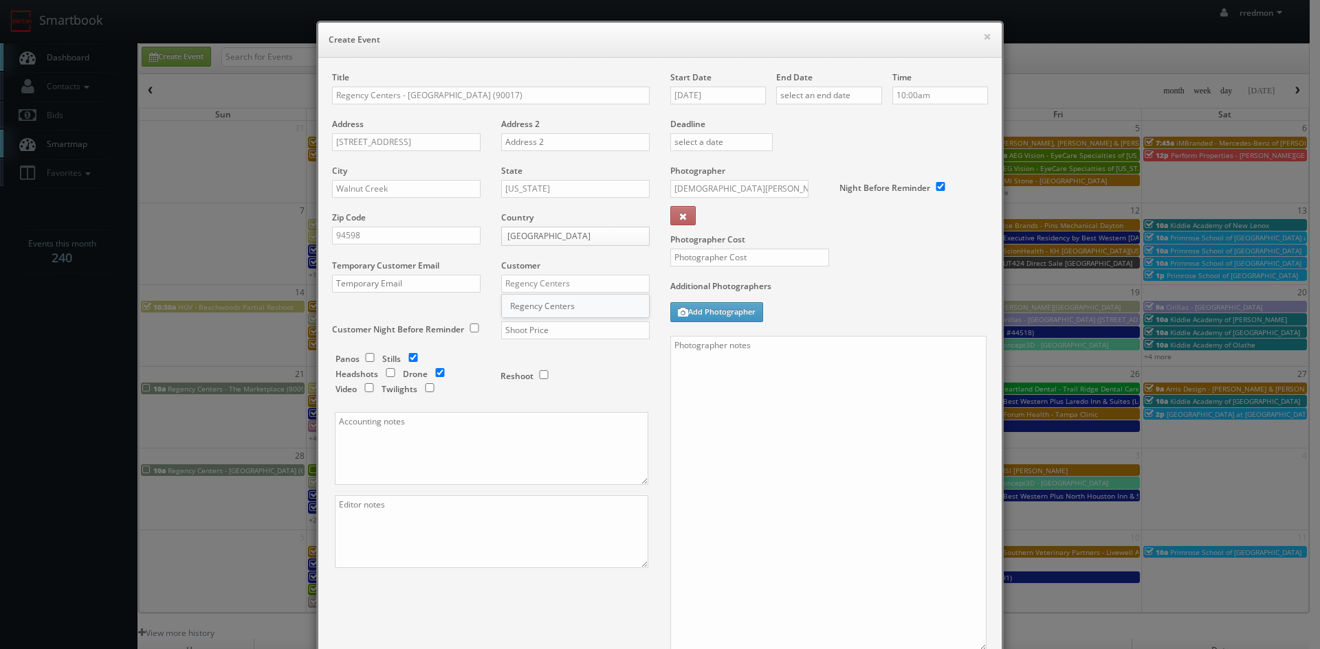
click at [562, 310] on div "Regency Centers" at bounding box center [575, 306] width 147 height 23
click at [567, 324] on input "text" at bounding box center [575, 331] width 148 height 18
type input "975"
click at [728, 95] on input "09/17/2025" at bounding box center [718, 96] width 96 height 18
drag, startPoint x: 737, startPoint y: 225, endPoint x: 821, endPoint y: 105, distance: 147.0
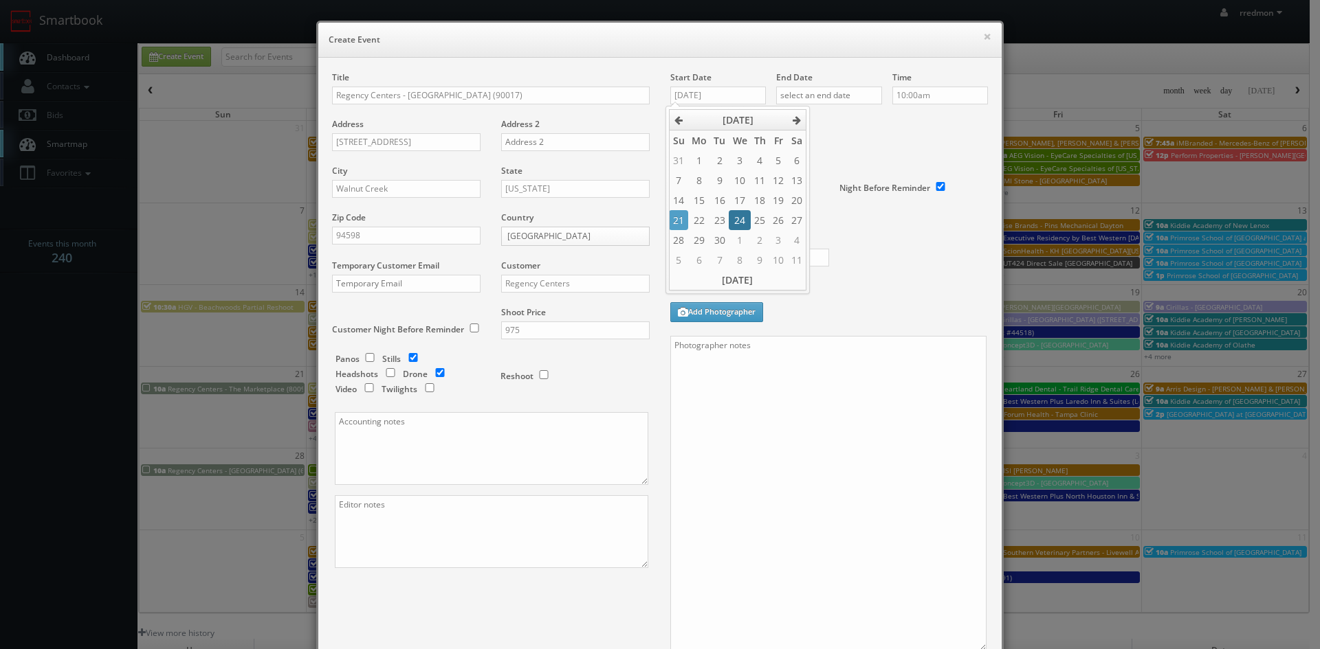
click at [737, 224] on td "24" at bounding box center [739, 220] width 21 height 20
type input "09/24/2025"
click at [825, 100] on input "text" at bounding box center [829, 96] width 106 height 18
drag, startPoint x: 841, startPoint y: 221, endPoint x: 904, endPoint y: 112, distance: 126.2
click at [843, 218] on td "24" at bounding box center [844, 220] width 21 height 20
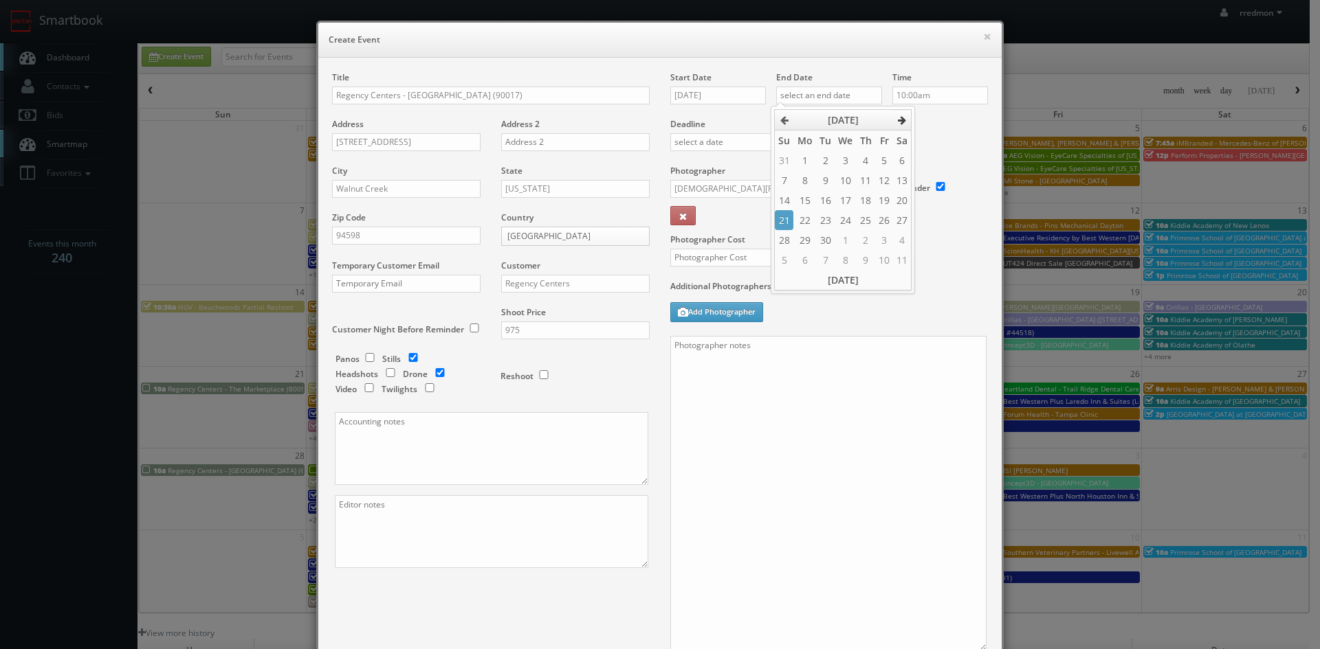
type input "09/24/2025"
click at [948, 150] on div "Deadline" at bounding box center [829, 117] width 338 height 93
click at [771, 189] on input "Jesus McLean" at bounding box center [739, 189] width 138 height 18
click at [727, 242] on div "Jesus McLean" at bounding box center [744, 248] width 147 height 34
click at [768, 261] on input "text" at bounding box center [749, 258] width 159 height 18
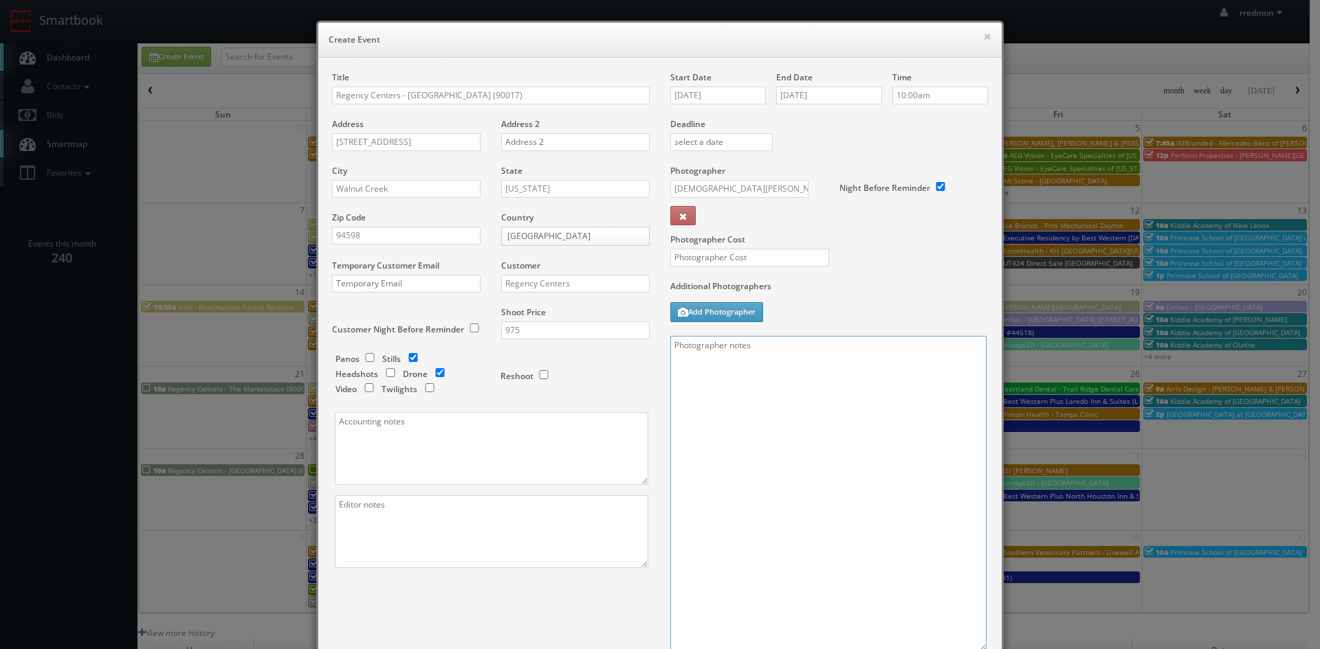
paste textarea "No Point of Contact, just exteriors of the Shopping center Please refer to link…"
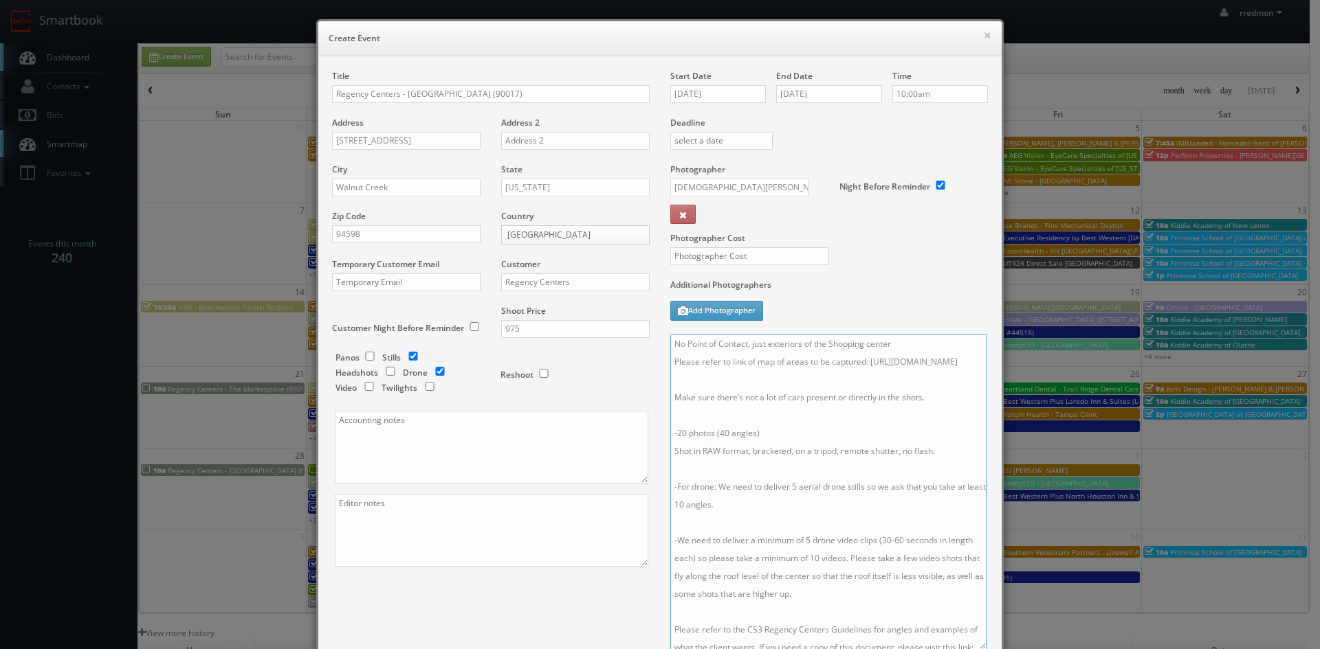
click at [937, 381] on textarea "No Point of Contact, just exteriors of the Shopping center Please refer to link…" at bounding box center [828, 492] width 316 height 315
drag, startPoint x: 943, startPoint y: 381, endPoint x: 667, endPoint y: 381, distance: 276.3
click at [670, 381] on textarea "No Point of Contact, just exteriors of the Shopping center Please refer to link…" at bounding box center [828, 492] width 316 height 315
paste textarea "90017/Ygnacio-Plaza"
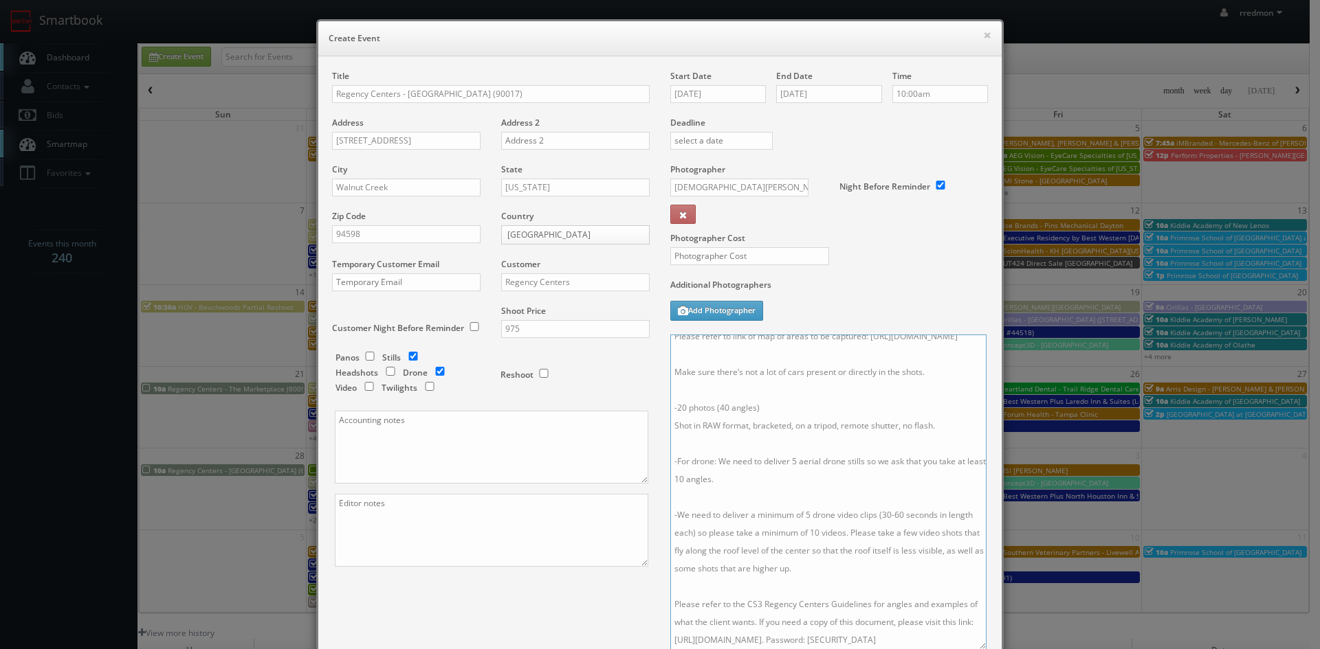
type textarea "No Point of Contact, just exteriors of the Shopping center Please refer to link…"
click at [751, 258] on input "text" at bounding box center [749, 256] width 159 height 18
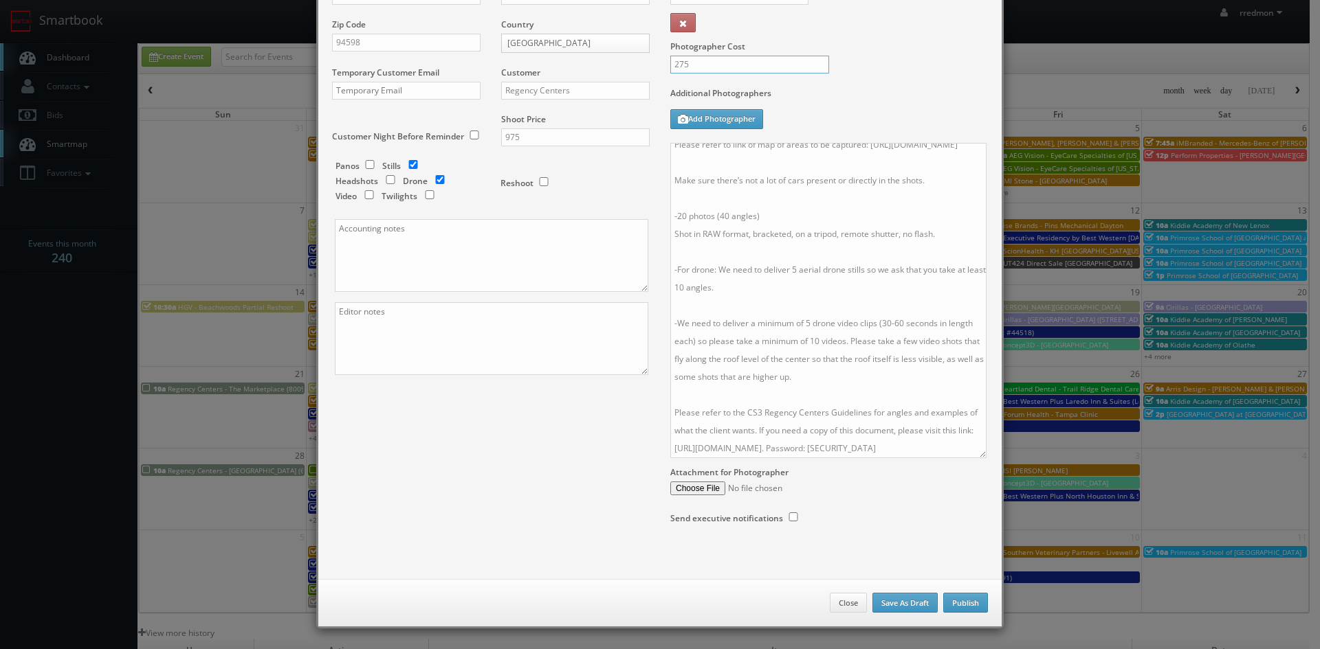
type input "275"
click at [950, 601] on button "Publish" at bounding box center [965, 603] width 45 height 21
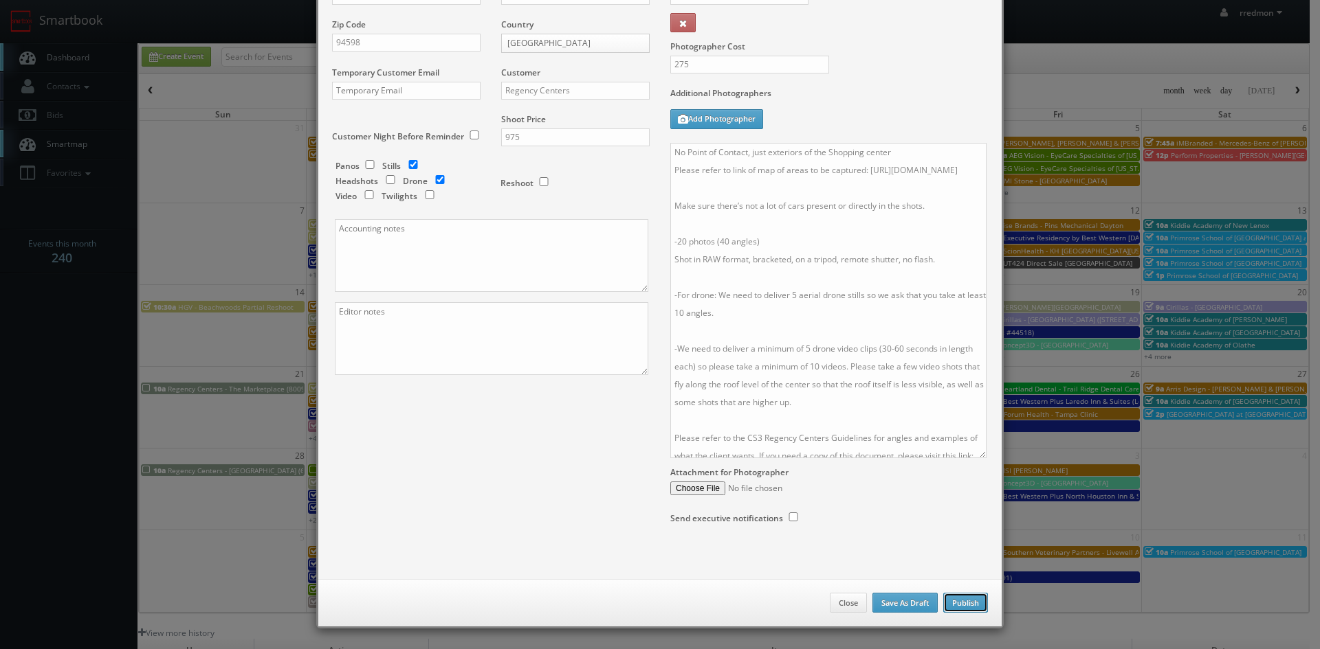
click at [971, 601] on button "Publish" at bounding box center [965, 603] width 45 height 21
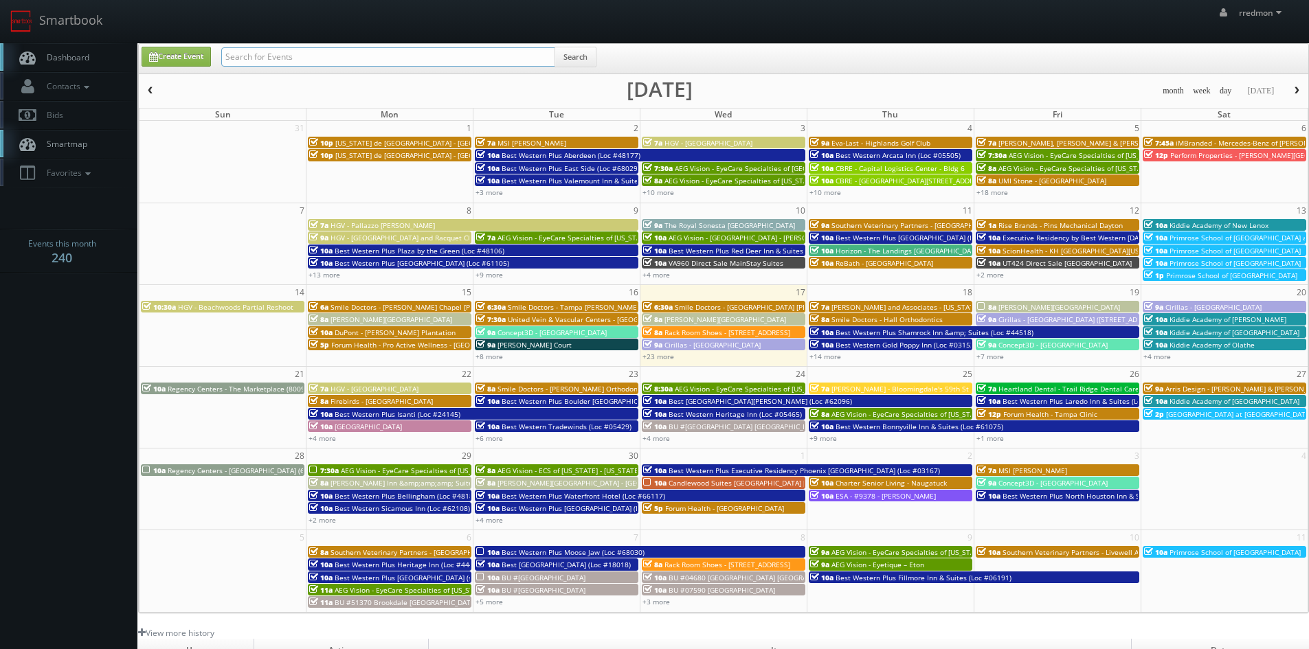
click at [341, 58] on input "text" at bounding box center [388, 56] width 334 height 19
type input "regency center"
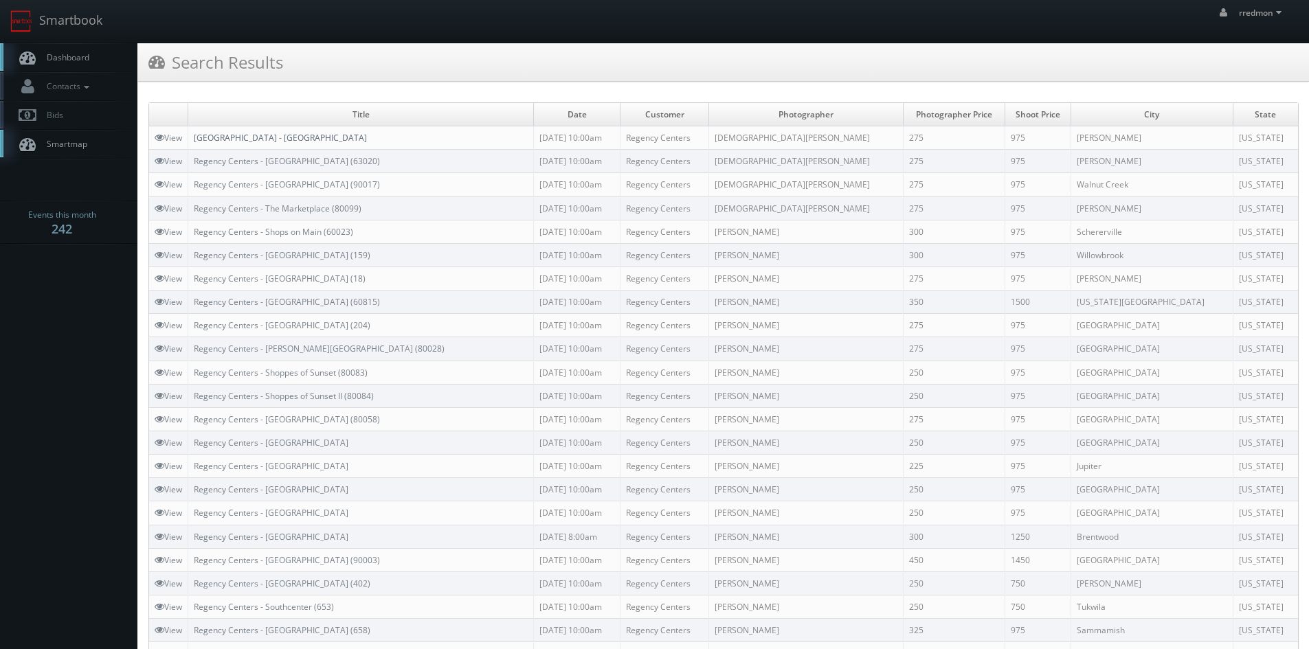
click at [350, 137] on link "Regency Centers - Oakshade Town Center" at bounding box center [280, 138] width 173 height 12
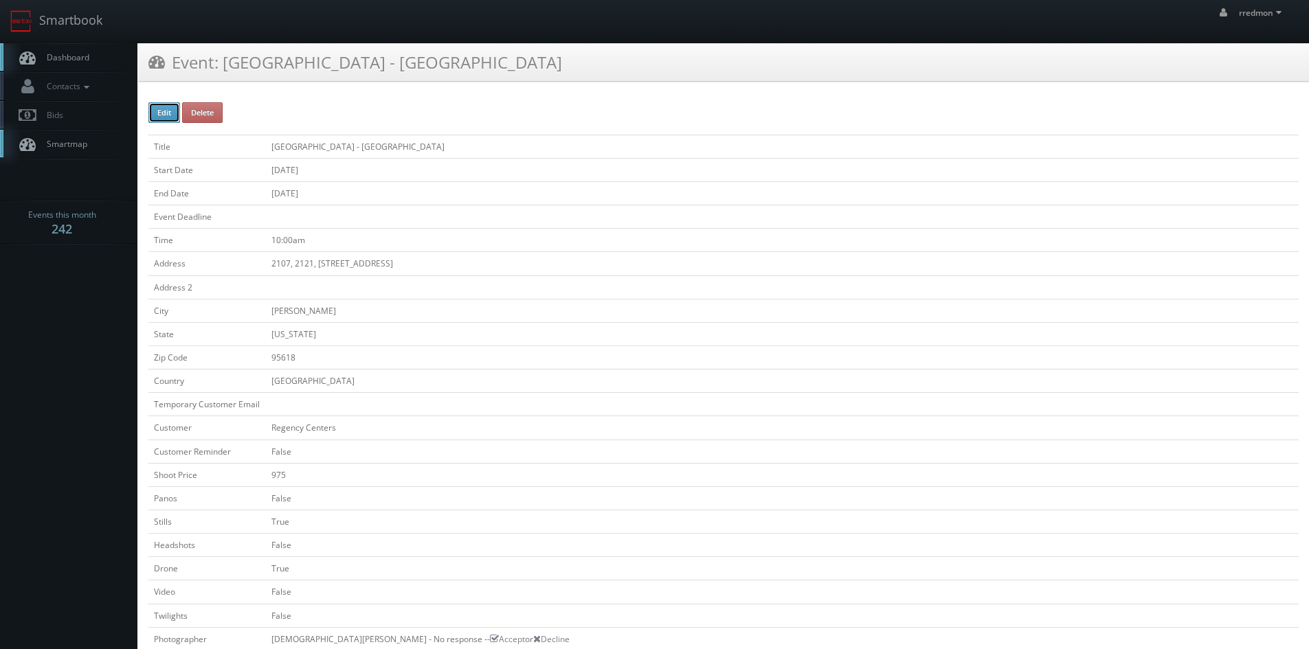
click at [166, 115] on button "Edit" at bounding box center [164, 112] width 32 height 21
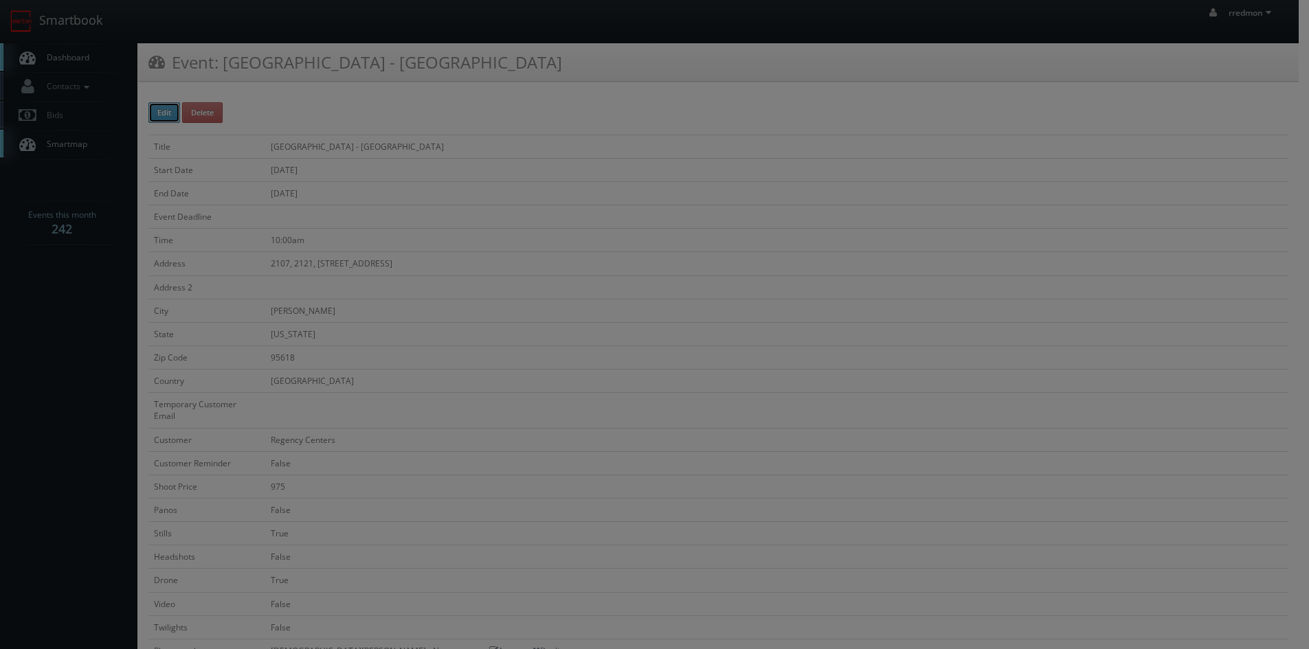
type input "[GEOGRAPHIC_DATA] - [GEOGRAPHIC_DATA]"
type input "2107, 2121, [STREET_ADDRESS]"
type input "[PERSON_NAME]"
select select "[US_STATE]"
type input "95618"
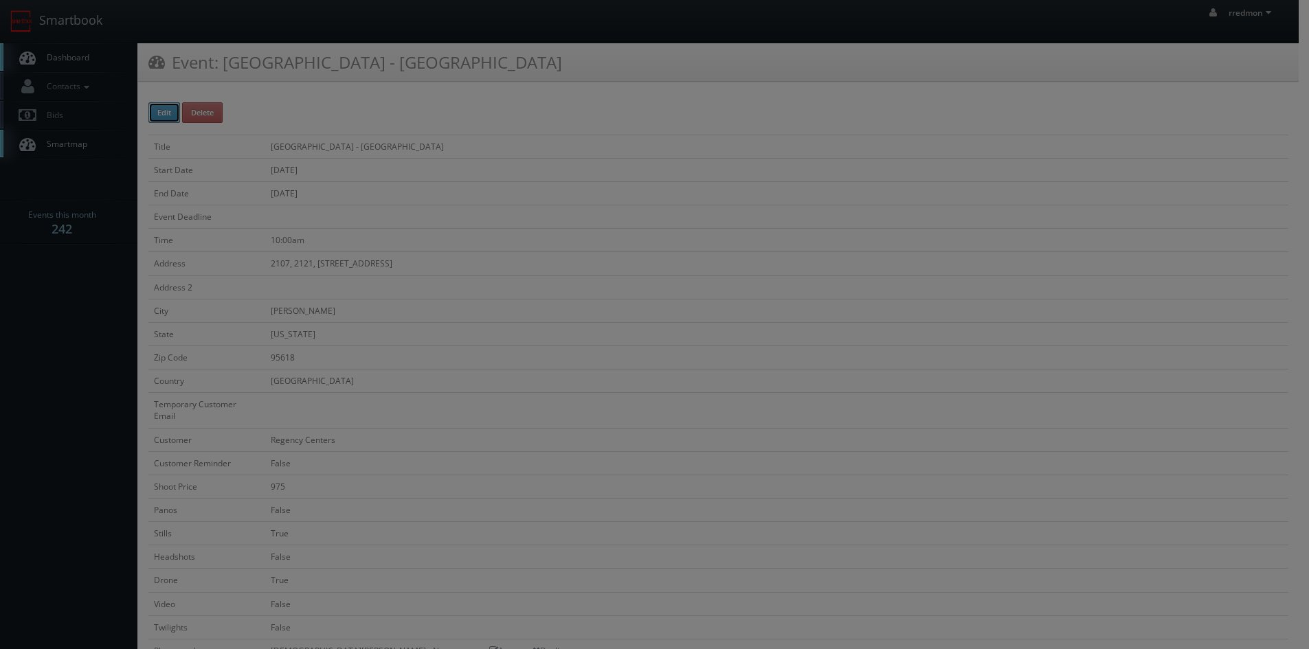
checkbox input "false"
type input "975"
checkbox input "false"
checkbox input "true"
checkbox input "false"
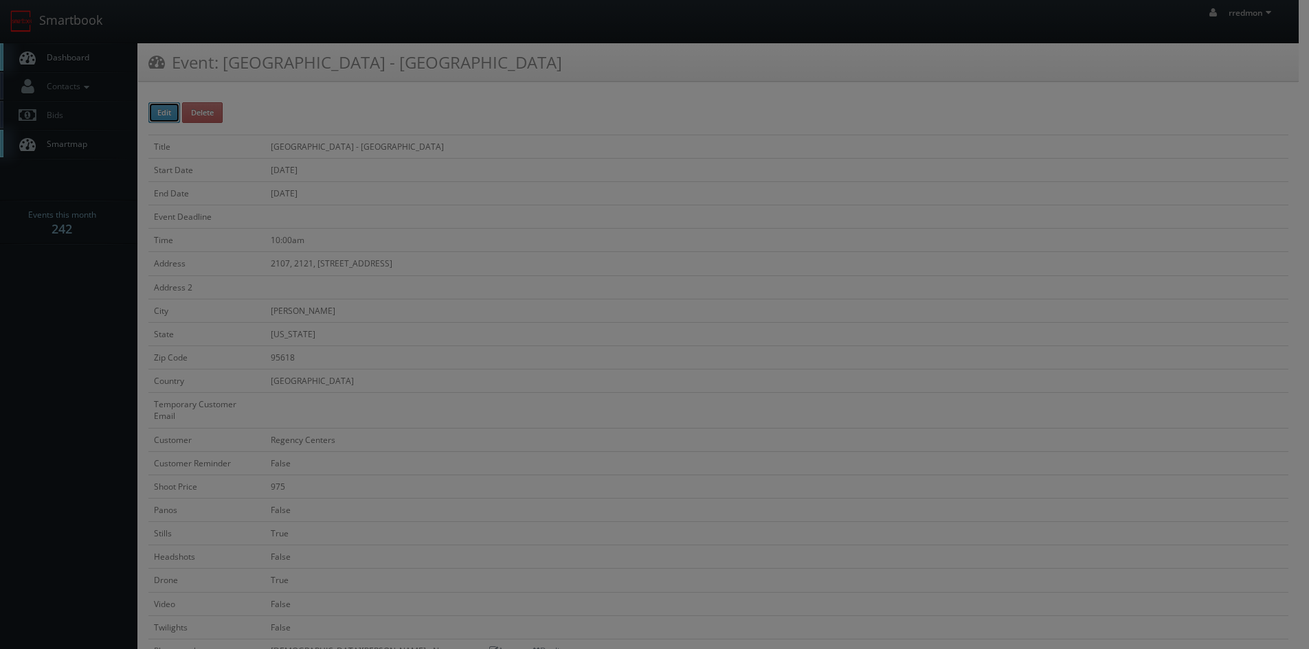
checkbox input "true"
checkbox input "false"
type input "[DATE]"
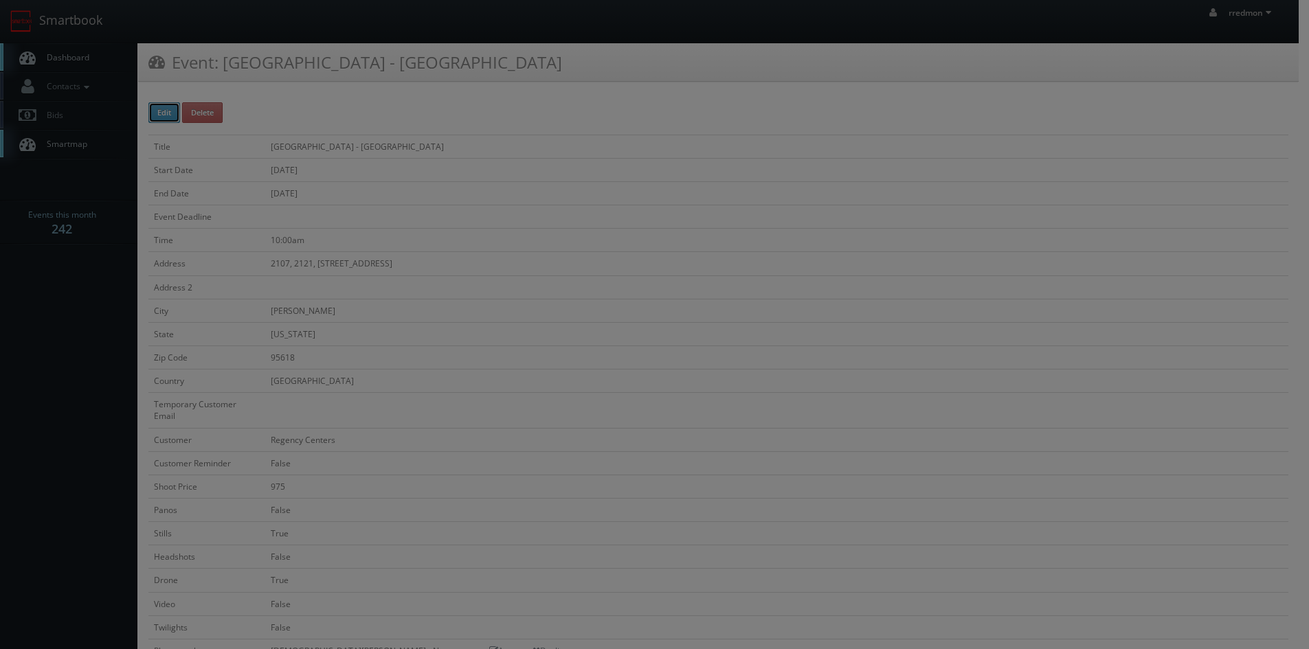
type input "[DATE]"
type input "10:00am"
checkbox input "true"
checkbox input "false"
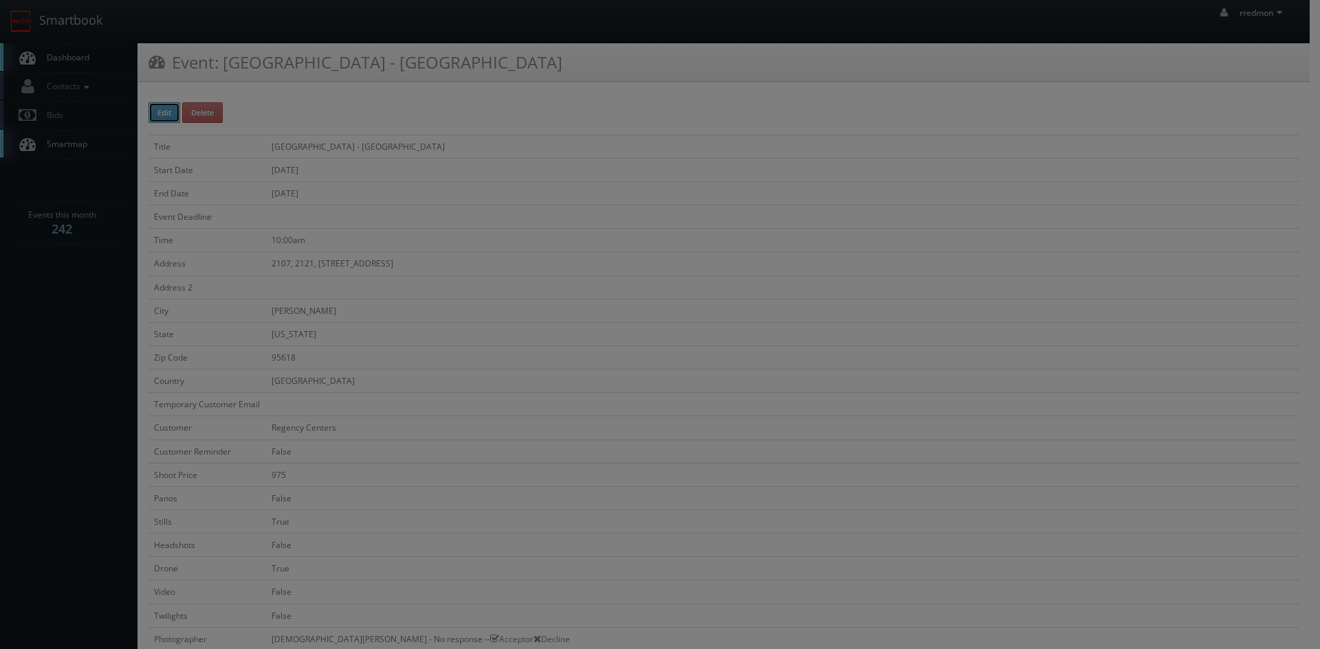
type input "975"
type input "275"
select select "[EMAIL_ADDRESS][DOMAIN_NAME]"
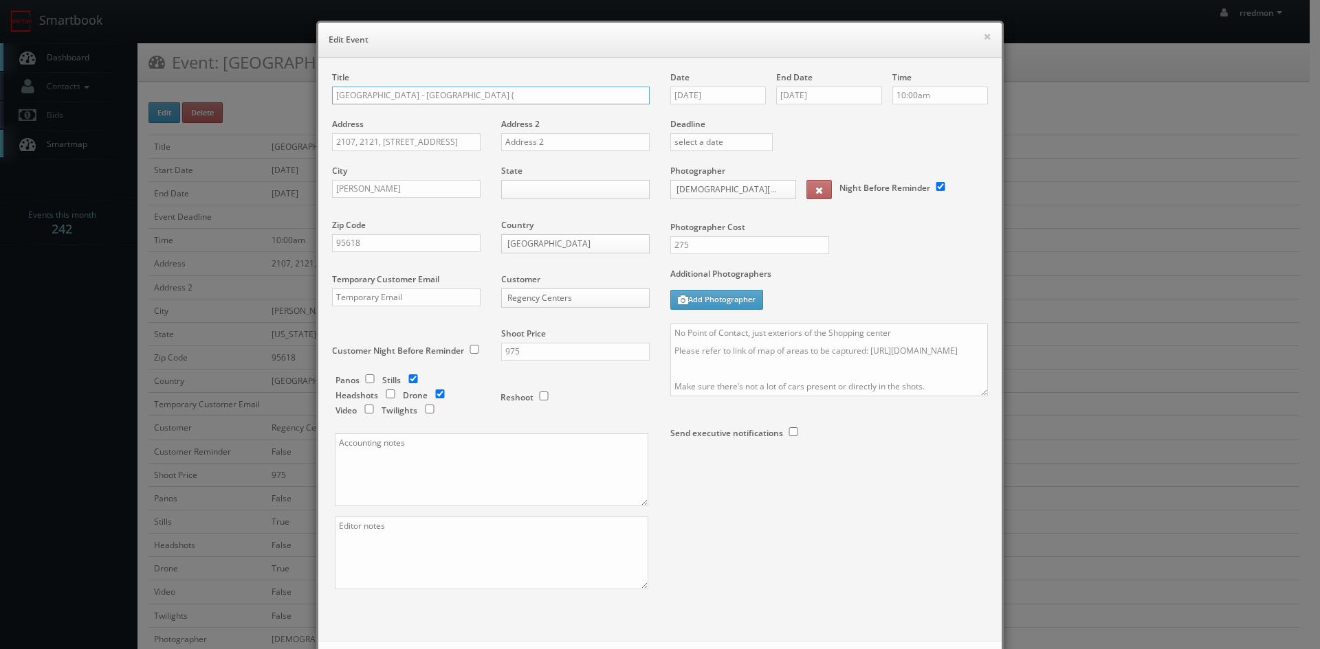
paste input "90017"
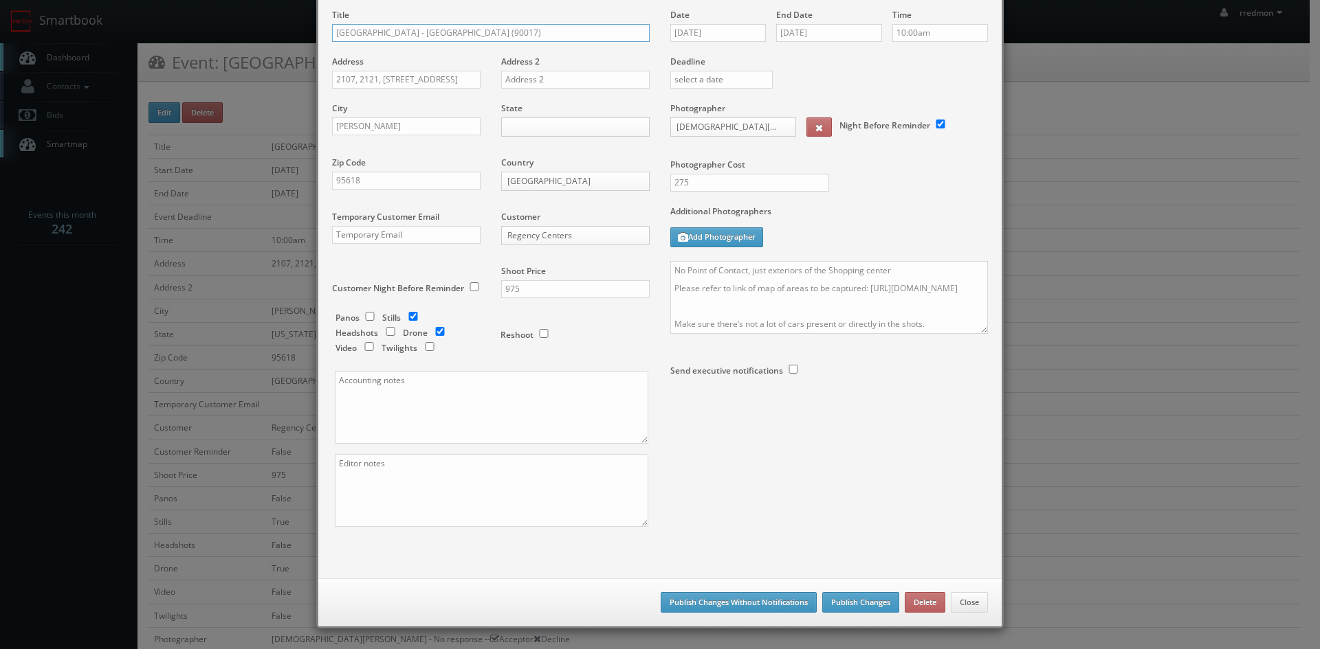
type input "[GEOGRAPHIC_DATA] - [GEOGRAPHIC_DATA] (90017)"
click at [755, 603] on button "Publish Changes Without Notifications" at bounding box center [738, 602] width 156 height 21
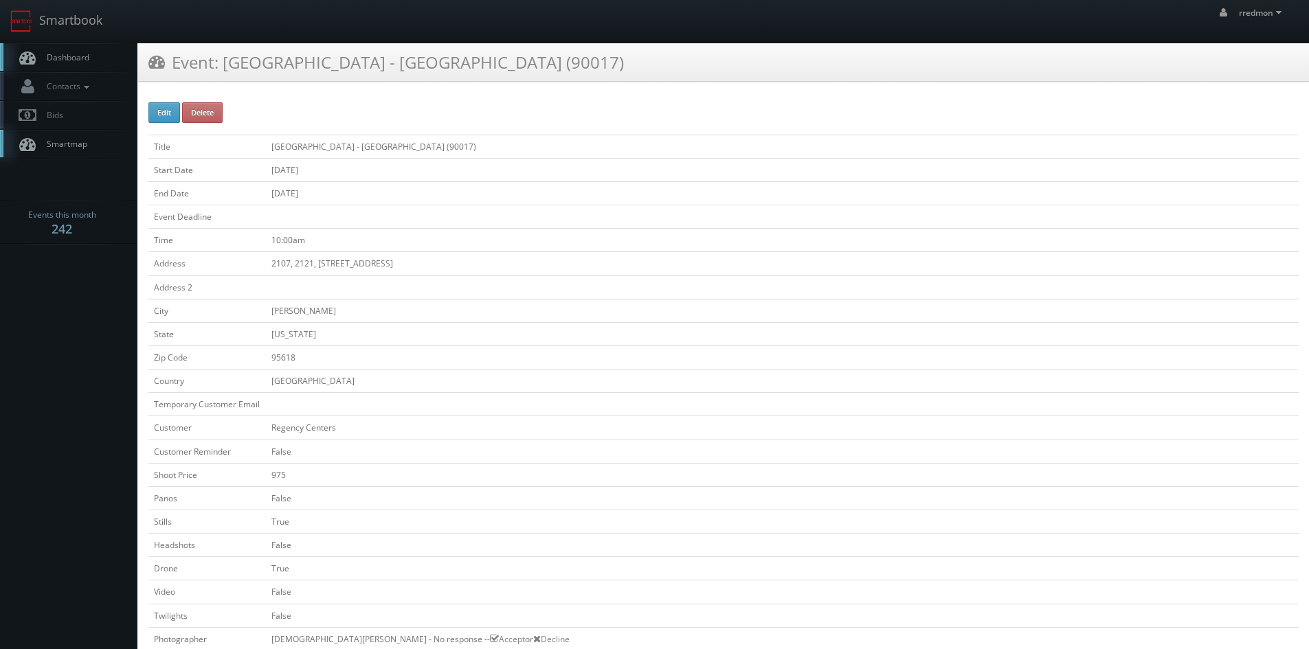
click at [59, 52] on span "Dashboard" at bounding box center [64, 58] width 49 height 12
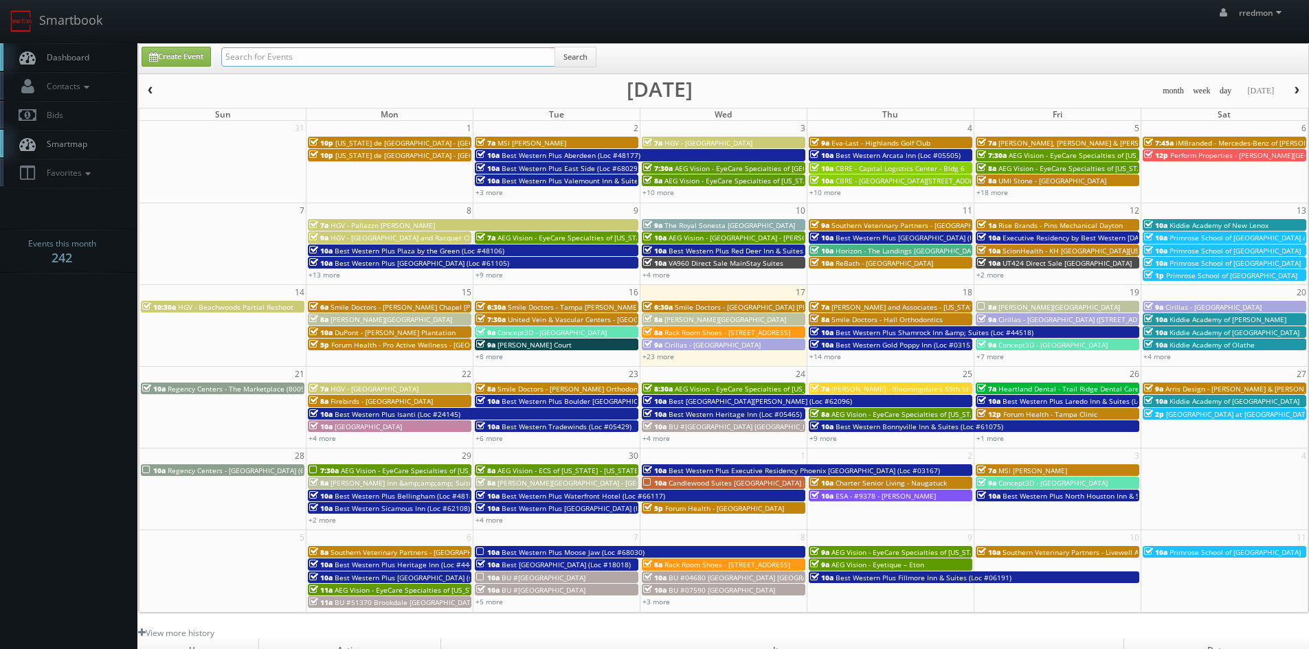
click at [285, 54] on input "text" at bounding box center [388, 56] width 334 height 19
type input "[GEOGRAPHIC_DATA]"
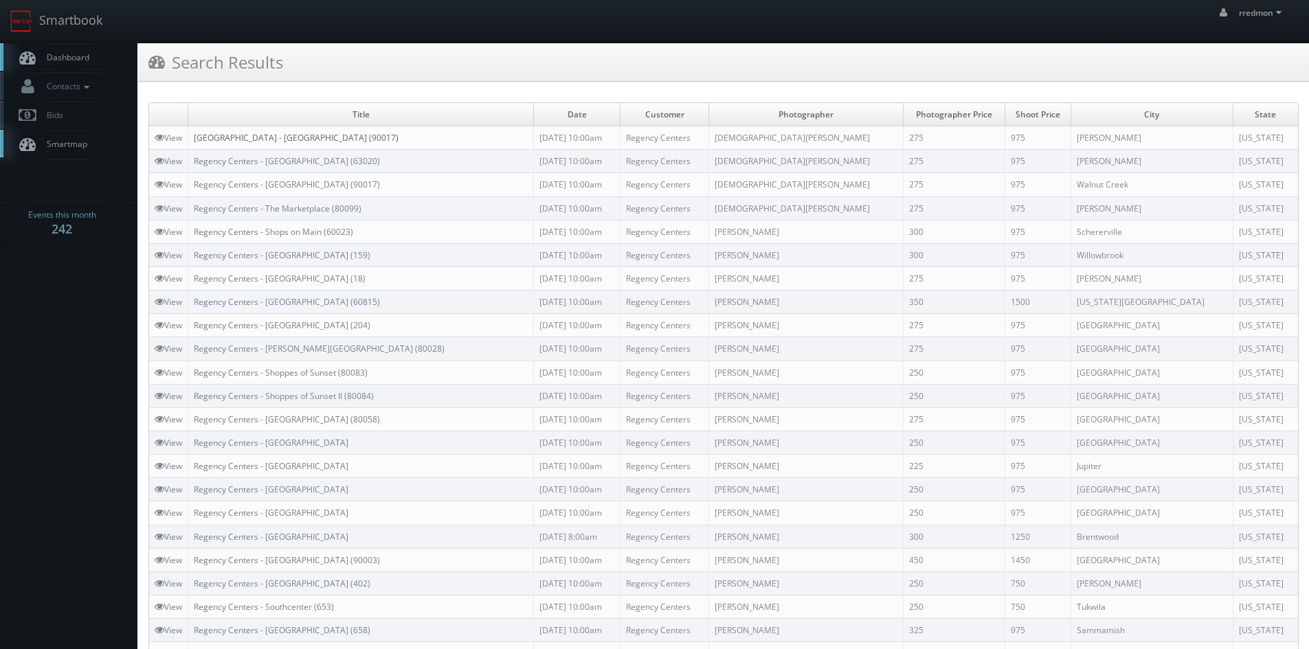
click at [365, 140] on link "[GEOGRAPHIC_DATA] - [GEOGRAPHIC_DATA] (90017)" at bounding box center [296, 138] width 205 height 12
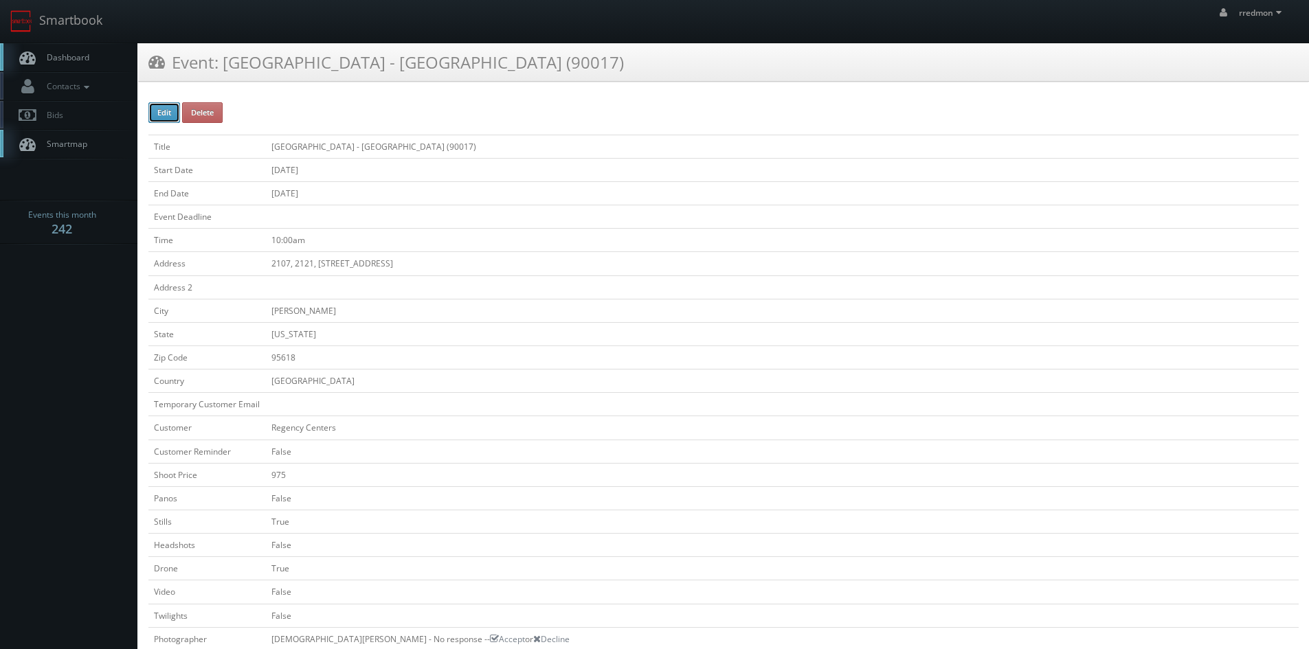
click at [170, 118] on button "Edit" at bounding box center [164, 112] width 32 height 21
type input "[GEOGRAPHIC_DATA] - [GEOGRAPHIC_DATA] (90017)"
type input "2107, 2121, [STREET_ADDRESS]"
type input "[PERSON_NAME]"
type input "95618"
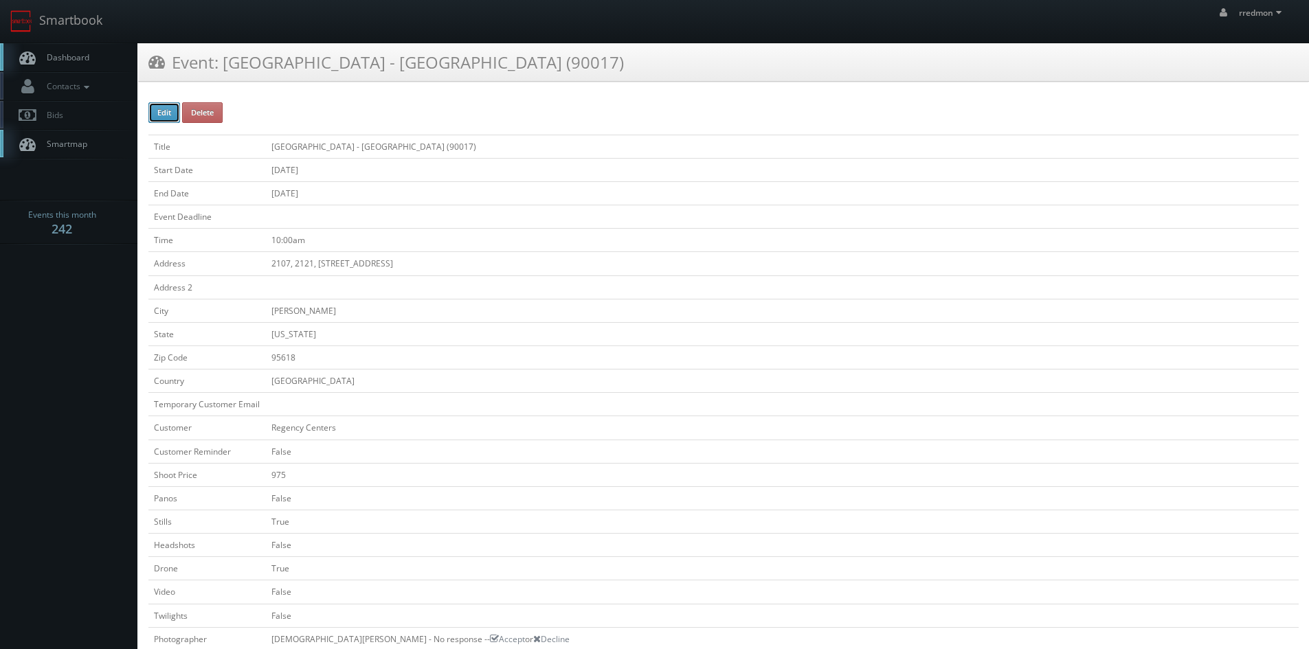
checkbox input "false"
type input "975"
checkbox input "false"
checkbox input "true"
checkbox input "false"
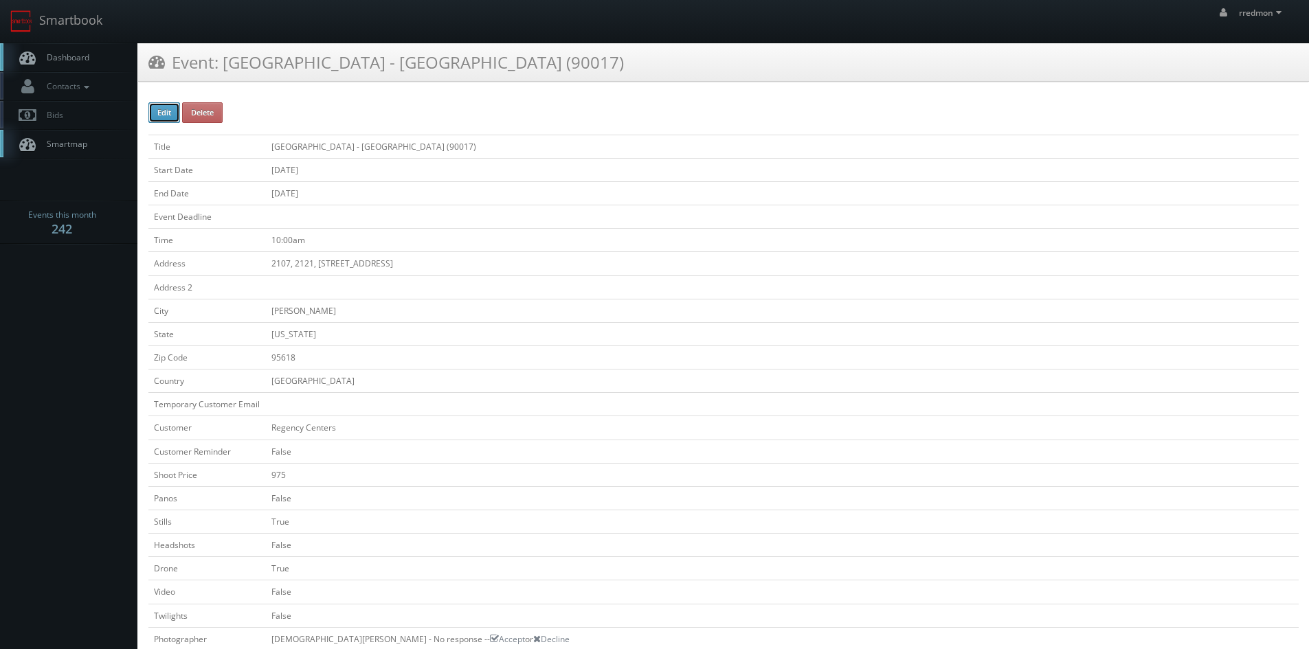
checkbox input "true"
checkbox input "false"
type input "[DATE]"
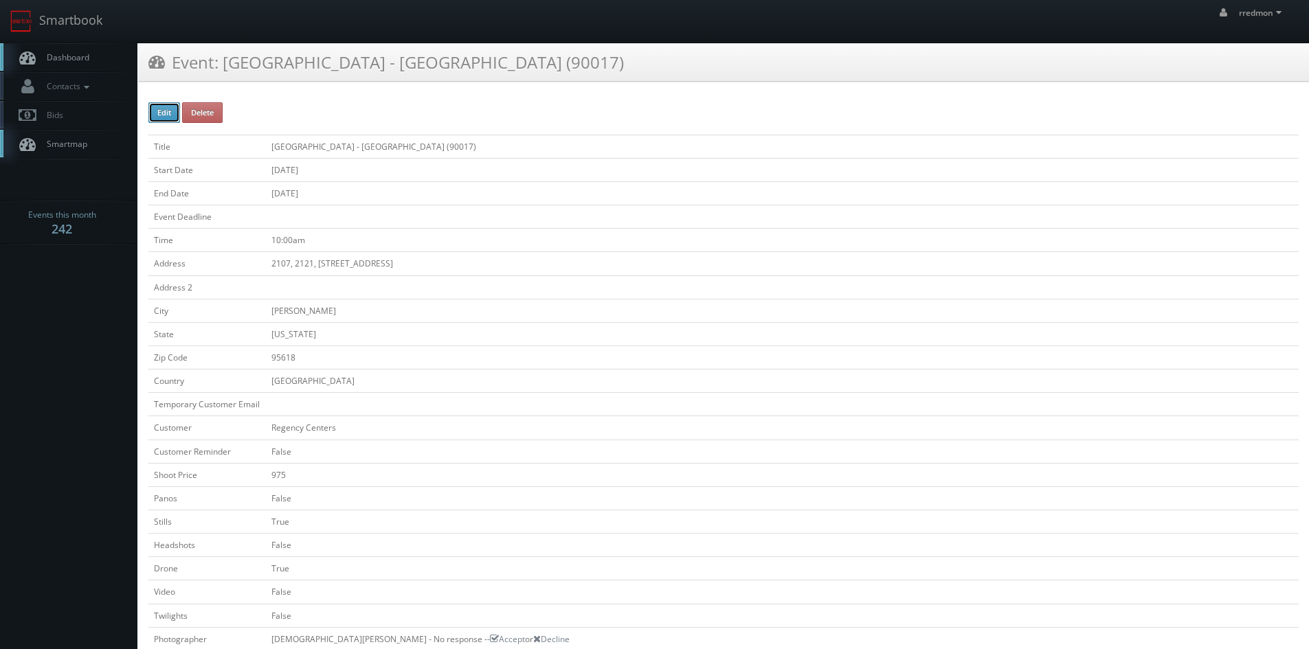
type input "[DATE]"
type input "10:00am"
checkbox input "true"
checkbox input "false"
type input "975"
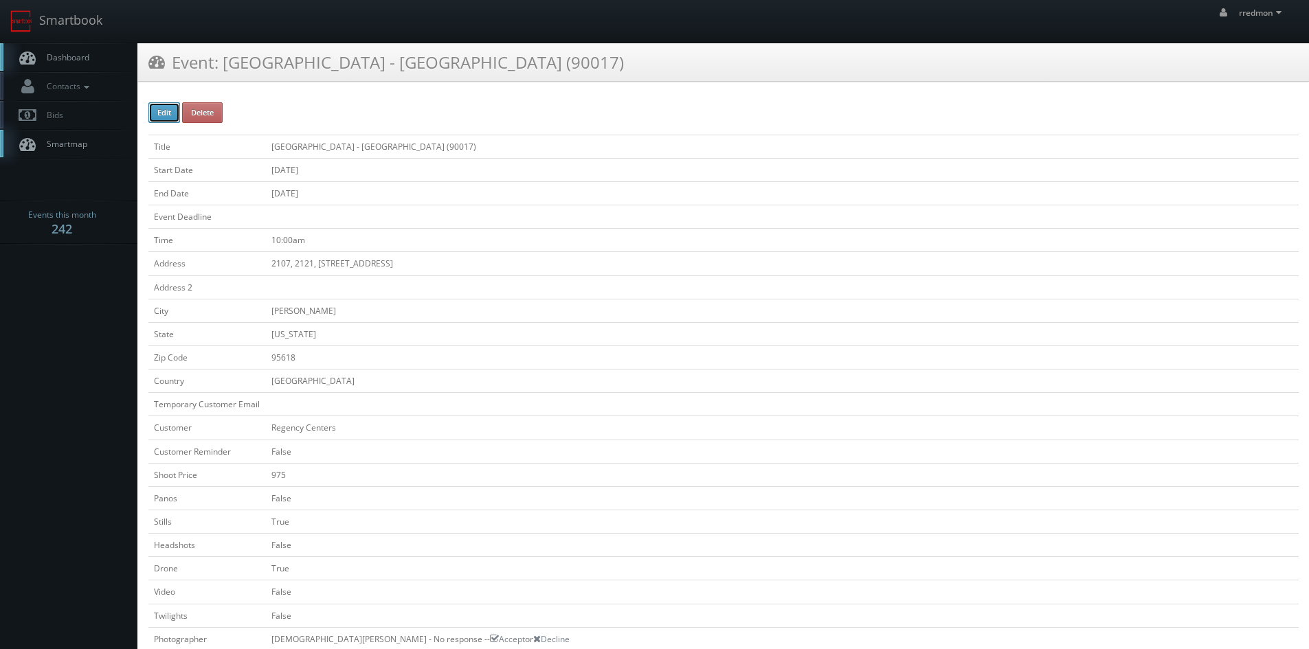
type input "275"
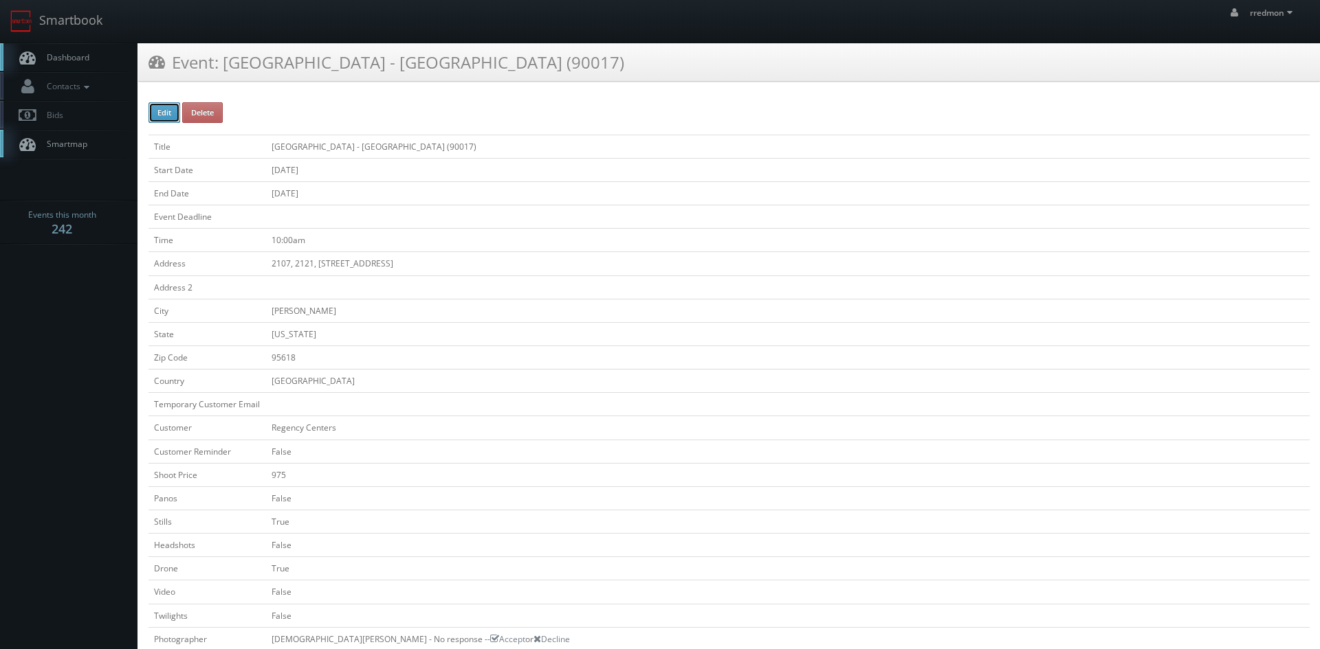
select select "[US_STATE]"
select select "fake78@mg.cs3calendar.com"
select select "marezj@thebluechairstudio.com"
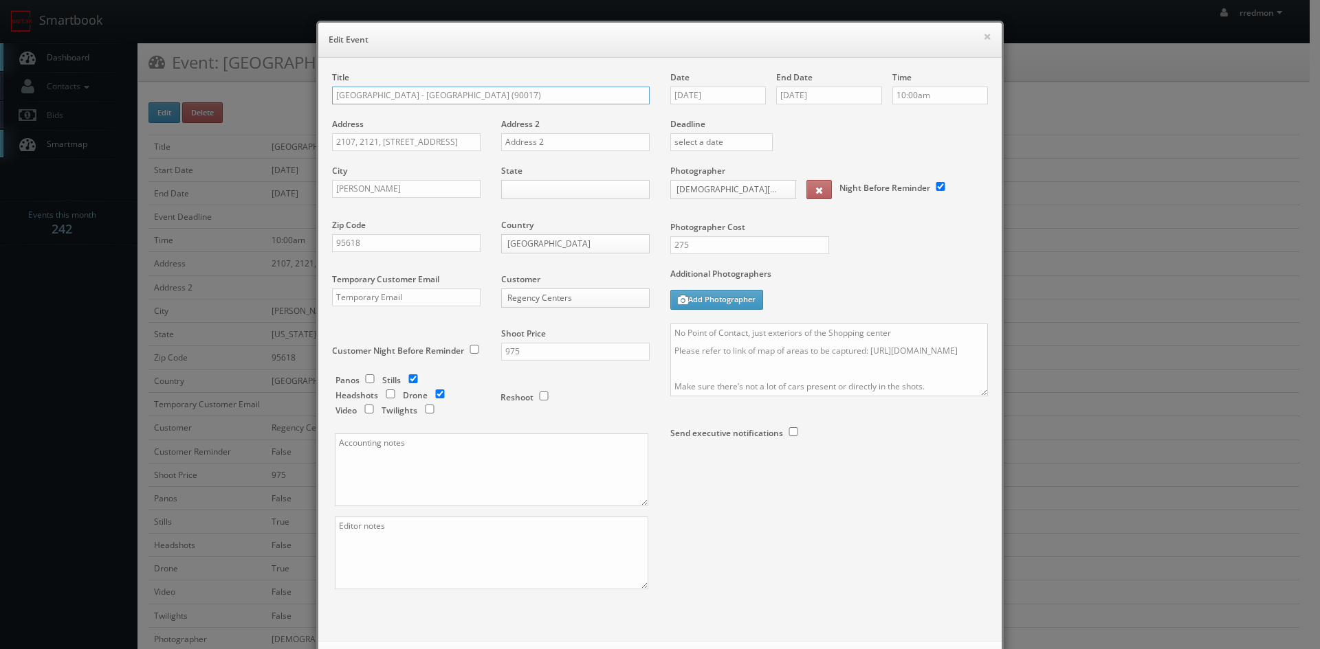
drag, startPoint x: 529, startPoint y: 93, endPoint x: 494, endPoint y: 99, distance: 34.9
click at [494, 99] on input "Regency Centers - Oakshade Town Center (90017)" at bounding box center [491, 96] width 318 height 18
paste input "60567"
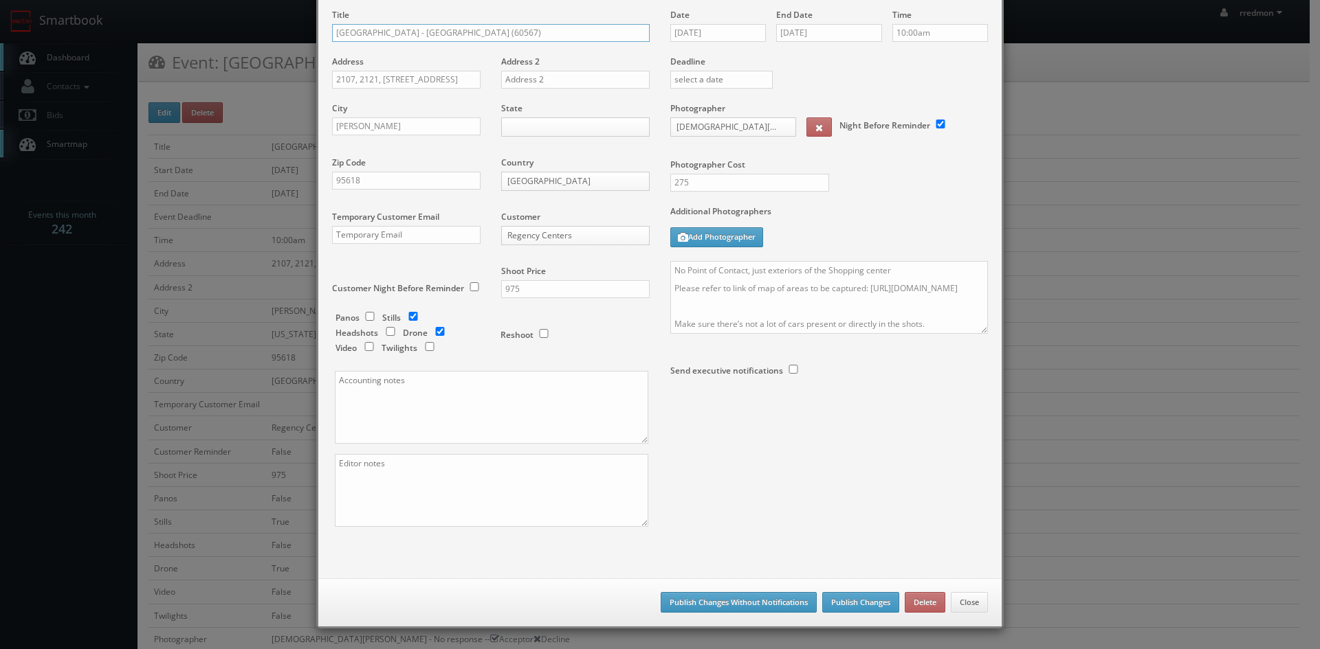
type input "[GEOGRAPHIC_DATA] - [GEOGRAPHIC_DATA] (60567)"
click at [748, 600] on button "Publish Changes Without Notifications" at bounding box center [738, 602] width 156 height 21
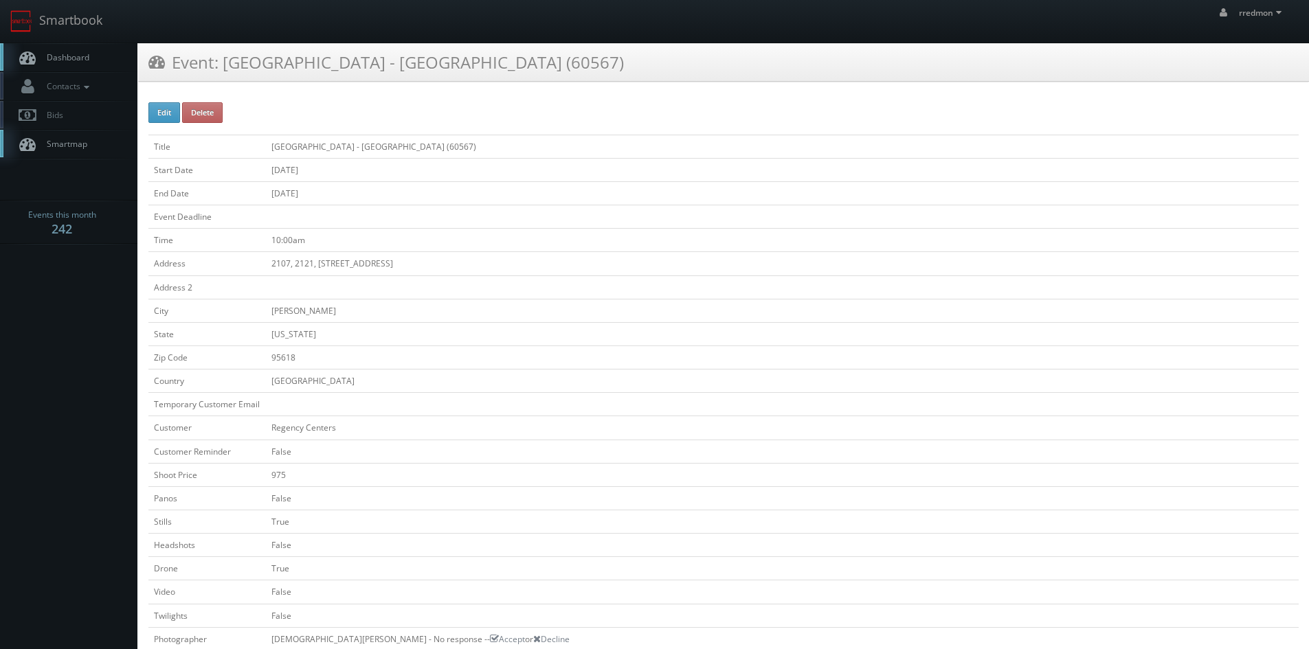
click at [81, 58] on span "Dashboard" at bounding box center [64, 58] width 49 height 12
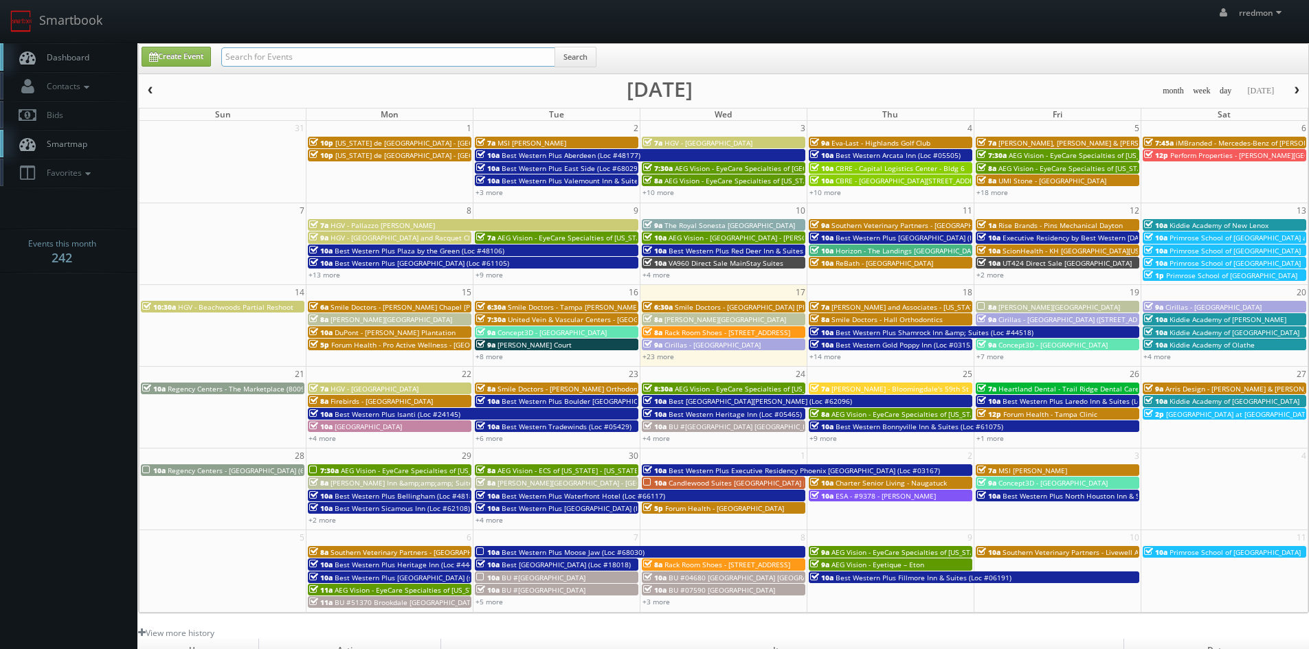
click at [349, 54] on input "text" at bounding box center [388, 56] width 334 height 19
type input "[GEOGRAPHIC_DATA]"
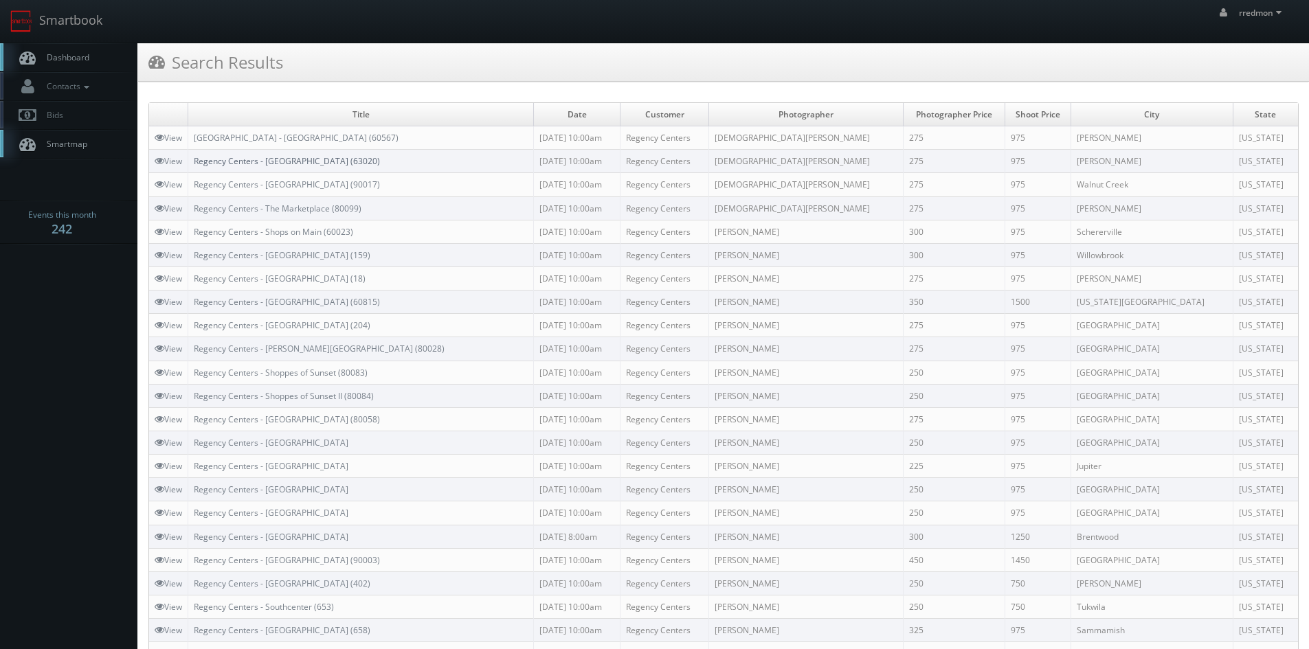
click at [327, 162] on link "Regency Centers - [GEOGRAPHIC_DATA] (63020)" at bounding box center [287, 161] width 186 height 12
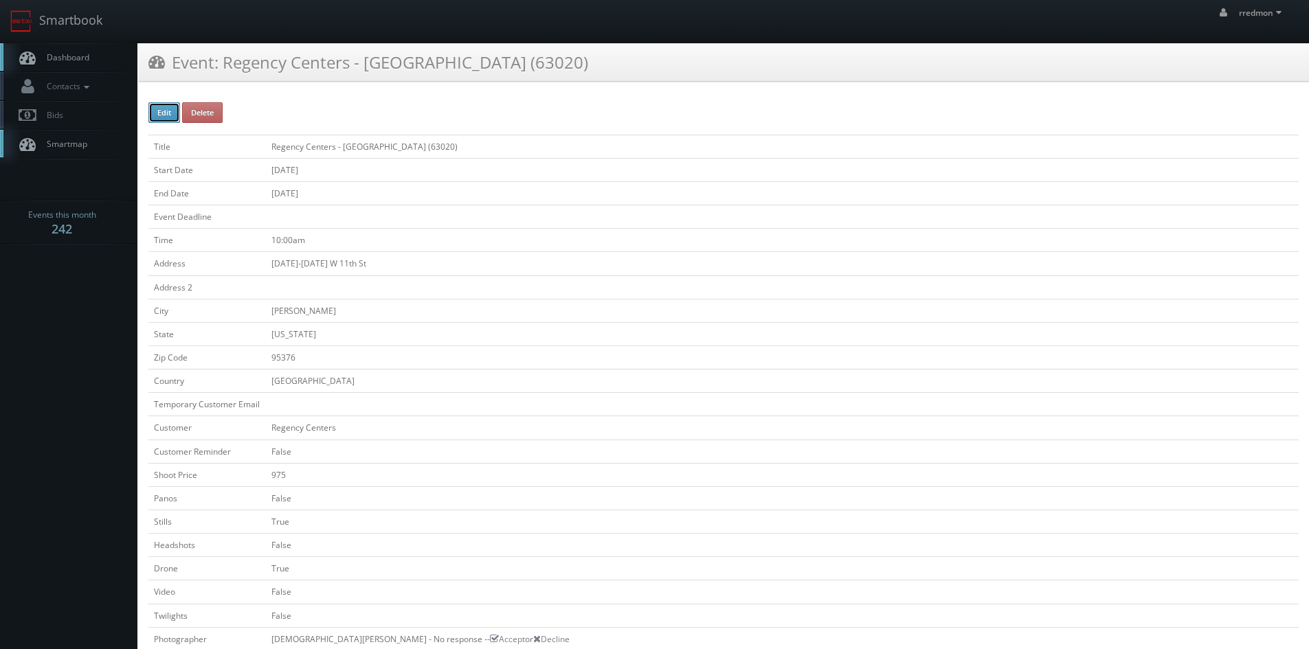
click at [153, 113] on button "Edit" at bounding box center [164, 112] width 32 height 21
type input "Regency Centers - [GEOGRAPHIC_DATA] (63020)"
type input "[DATE]-[DATE] W 11th St"
type input "[PERSON_NAME]"
type input "95376"
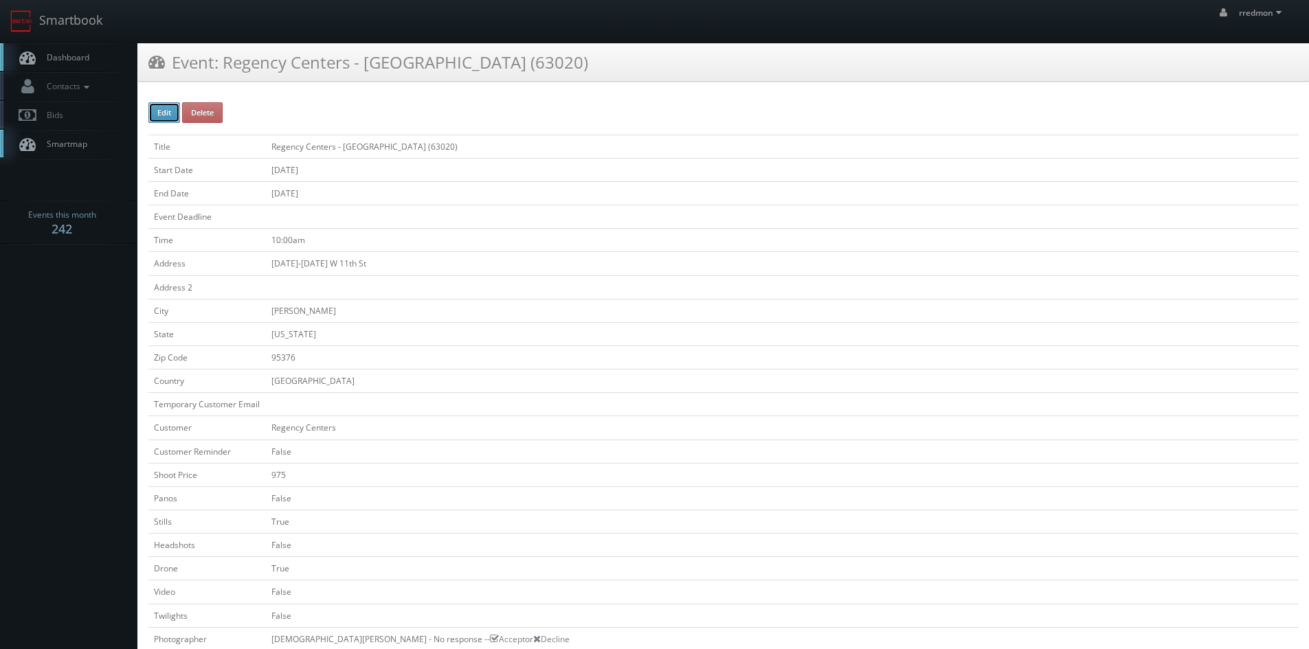
checkbox input "false"
type input "975"
checkbox input "false"
checkbox input "true"
checkbox input "false"
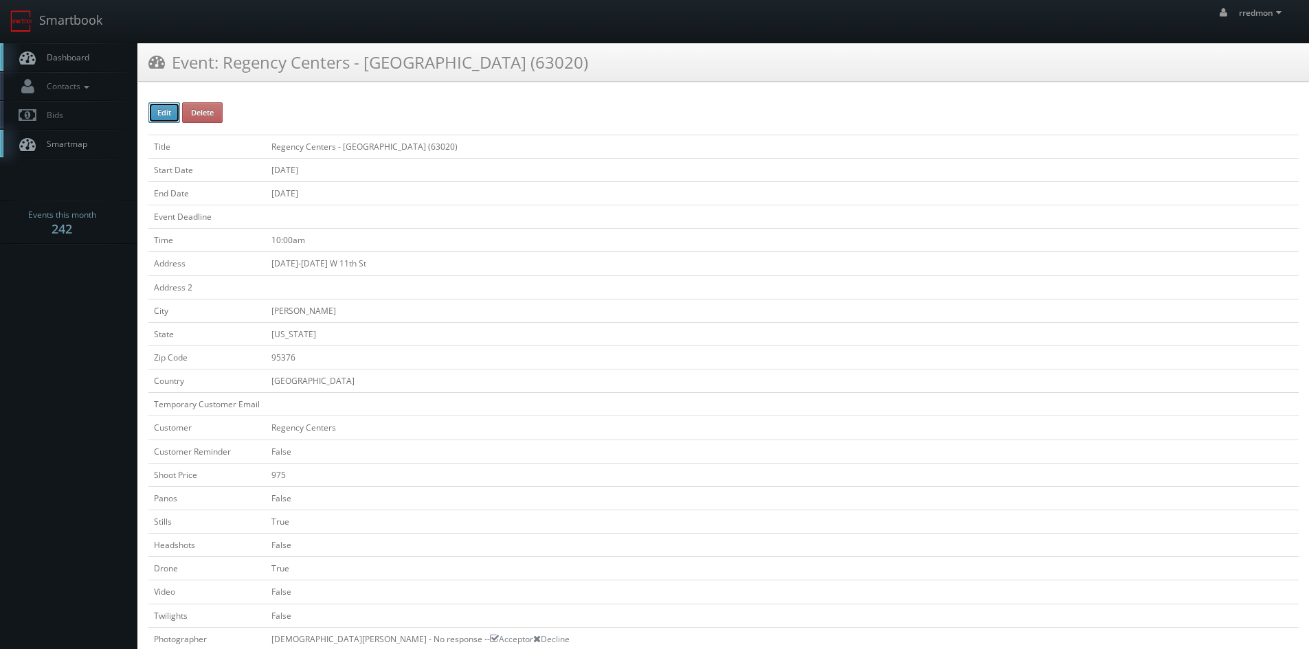
checkbox input "true"
checkbox input "false"
type input "[DATE]"
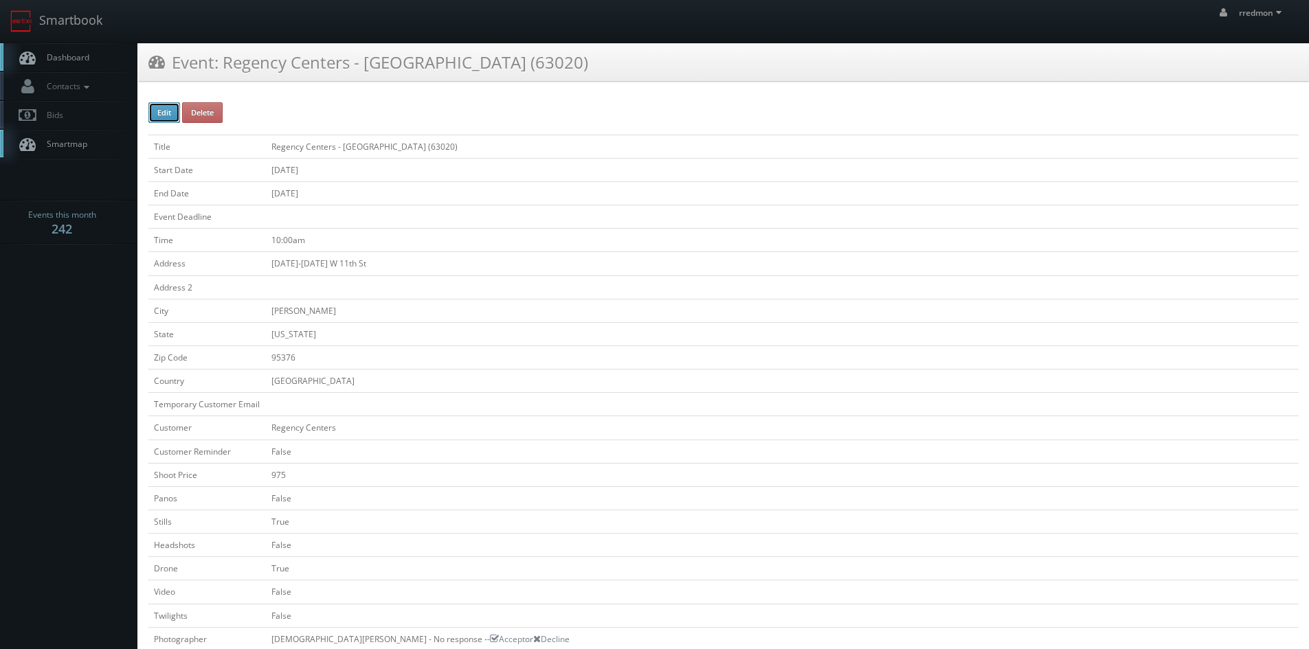
type input "[DATE]"
type input "10:00am"
checkbox input "true"
checkbox input "false"
select select "[US_STATE]"
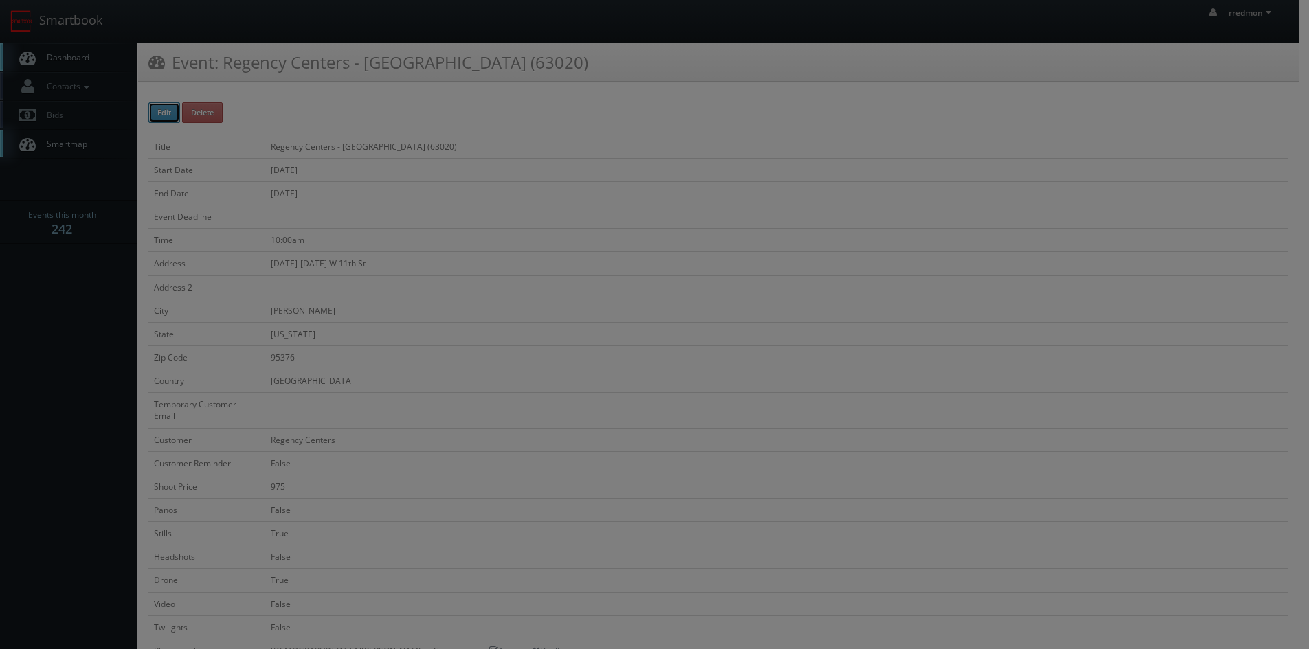
type input "975"
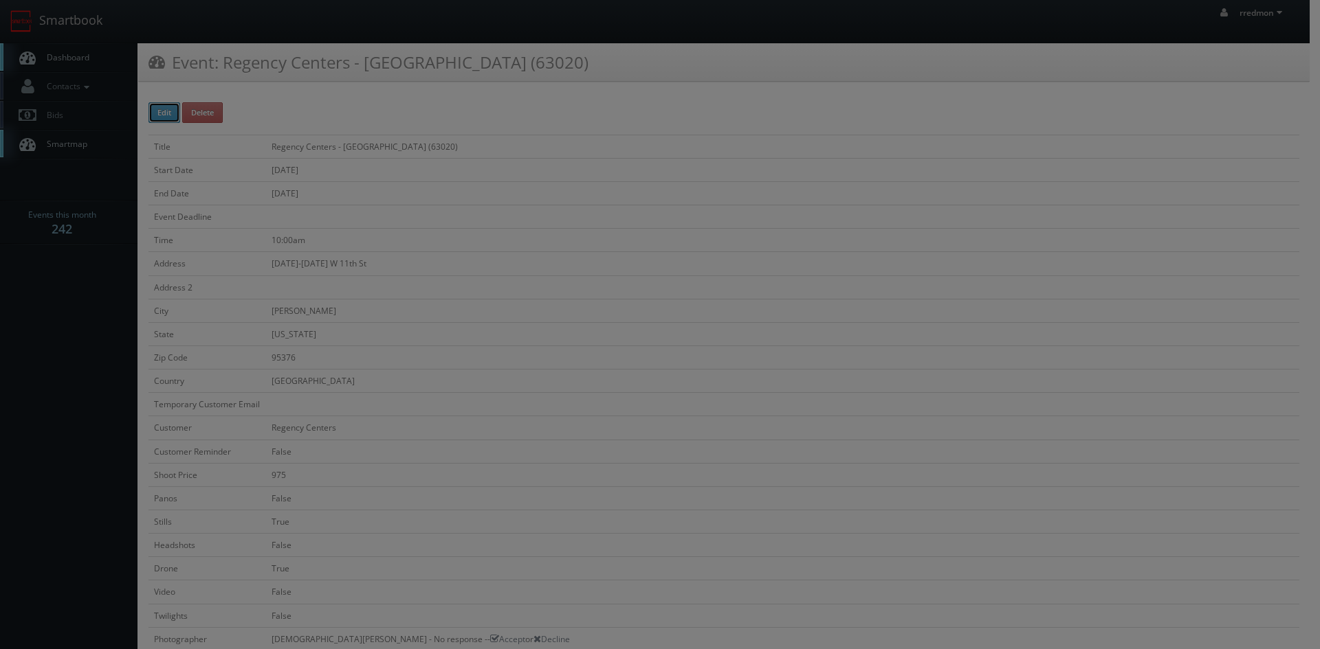
type input "275"
select select "[EMAIL_ADDRESS][DOMAIN_NAME]"
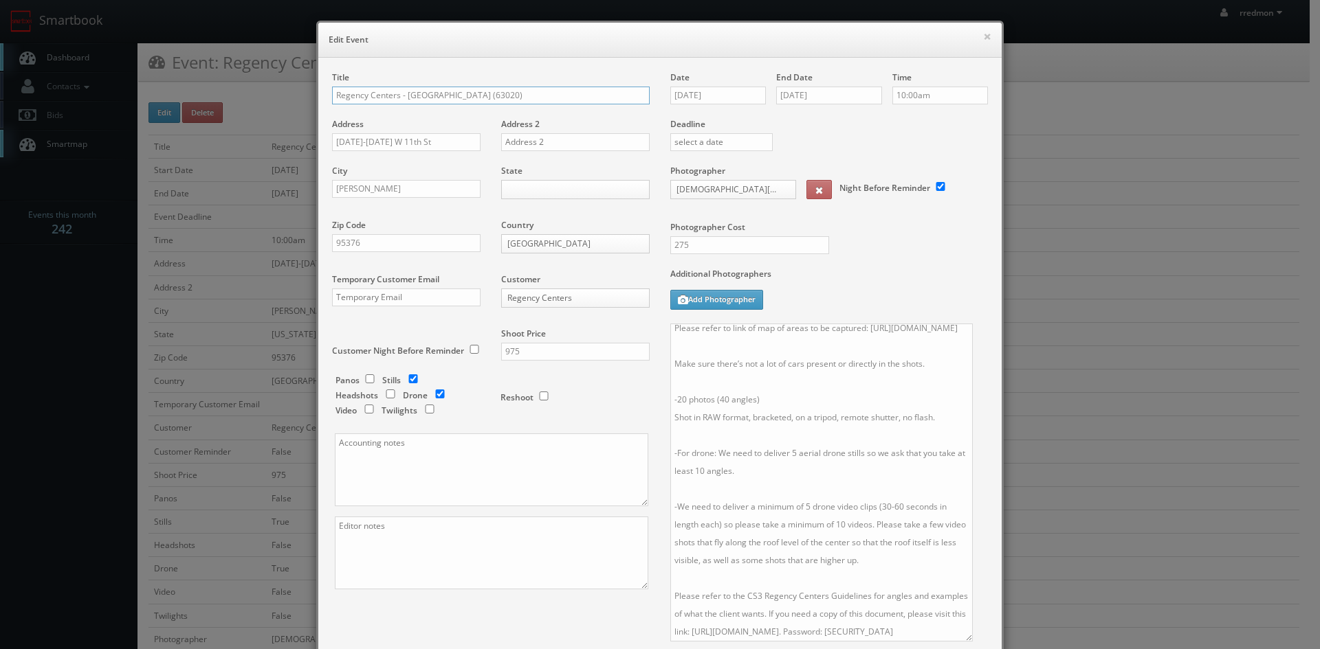
scroll to position [52, 0]
drag, startPoint x: 979, startPoint y: 394, endPoint x: 903, endPoint y: 480, distance: 114.9
click at [965, 643] on textarea "No Point of Contact, just exteriors of the Shopping center Please refer to link…" at bounding box center [821, 486] width 303 height 324
drag, startPoint x: 935, startPoint y: 408, endPoint x: 955, endPoint y: 423, distance: 24.1
click at [936, 408] on textarea "No Point of Contact, just exteriors of the Shopping center Please refer to link…" at bounding box center [821, 484] width 303 height 321
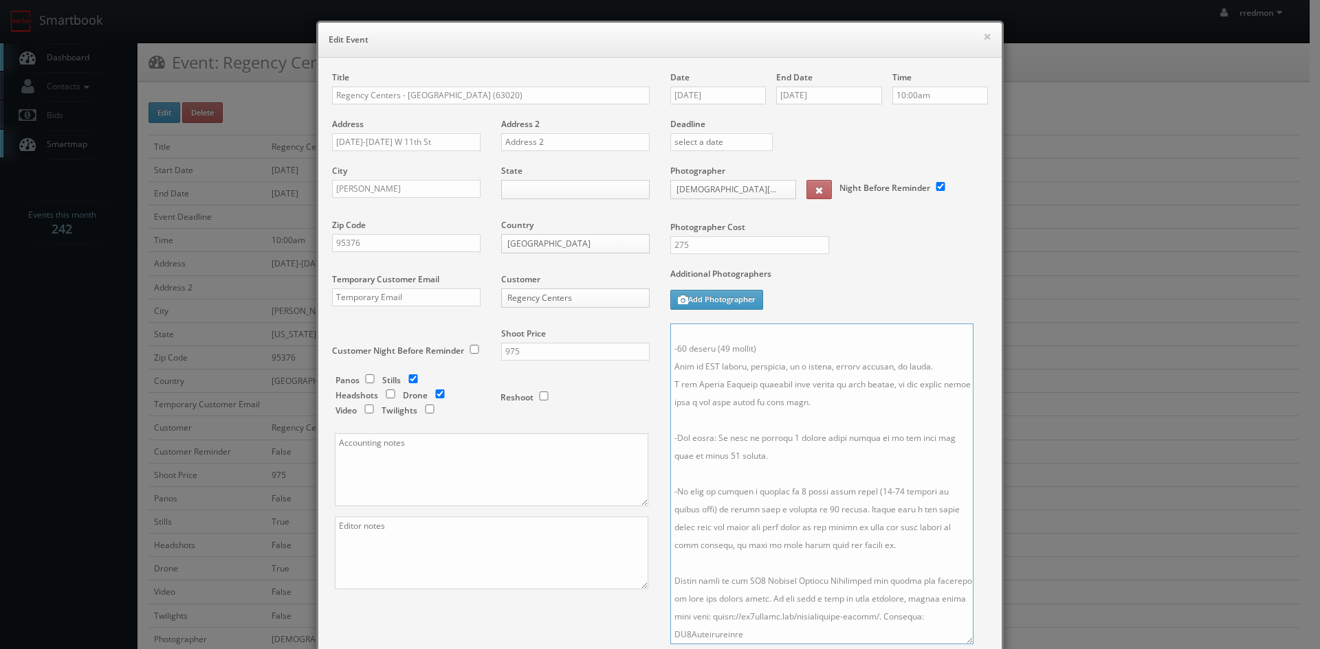
scroll to position [199, 0]
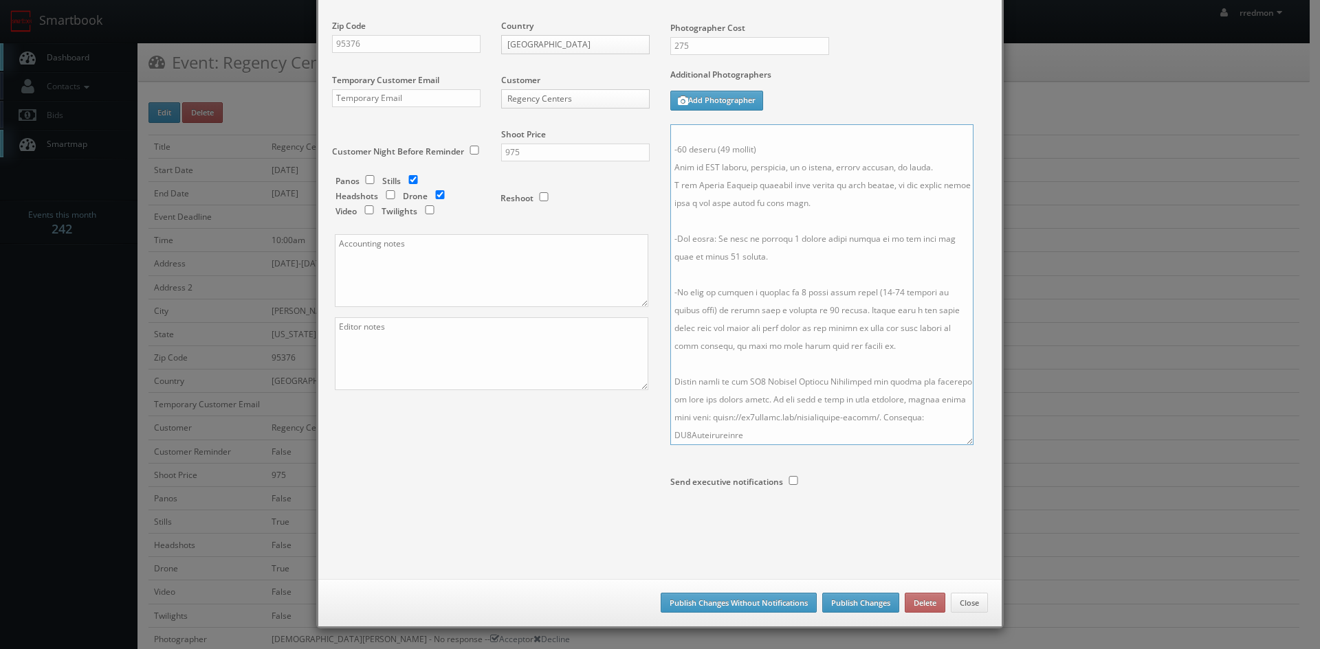
type textarea "Lo Ipsum do Sitamet, cons adipiscin el sed Doeiusmo tempor Incidi utlab et dolo…"
click at [830, 601] on button "Publish Changes" at bounding box center [860, 603] width 77 height 21
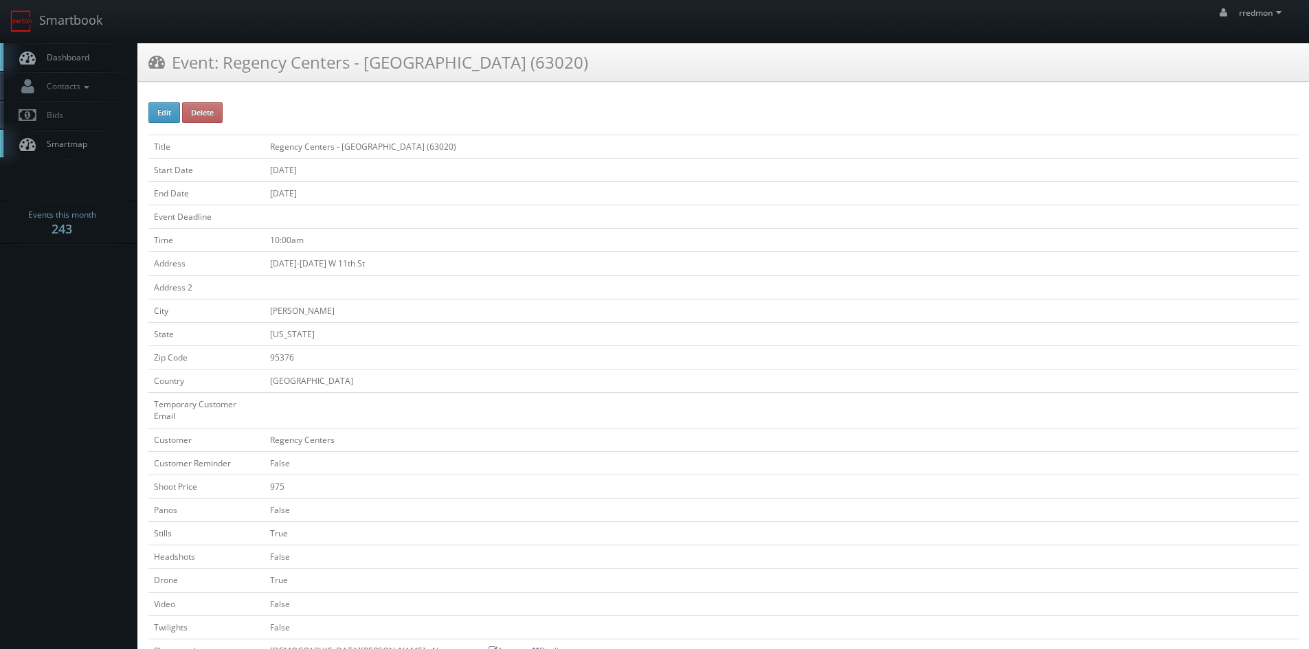
click at [96, 56] on link "Dashboard" at bounding box center [68, 57] width 137 height 28
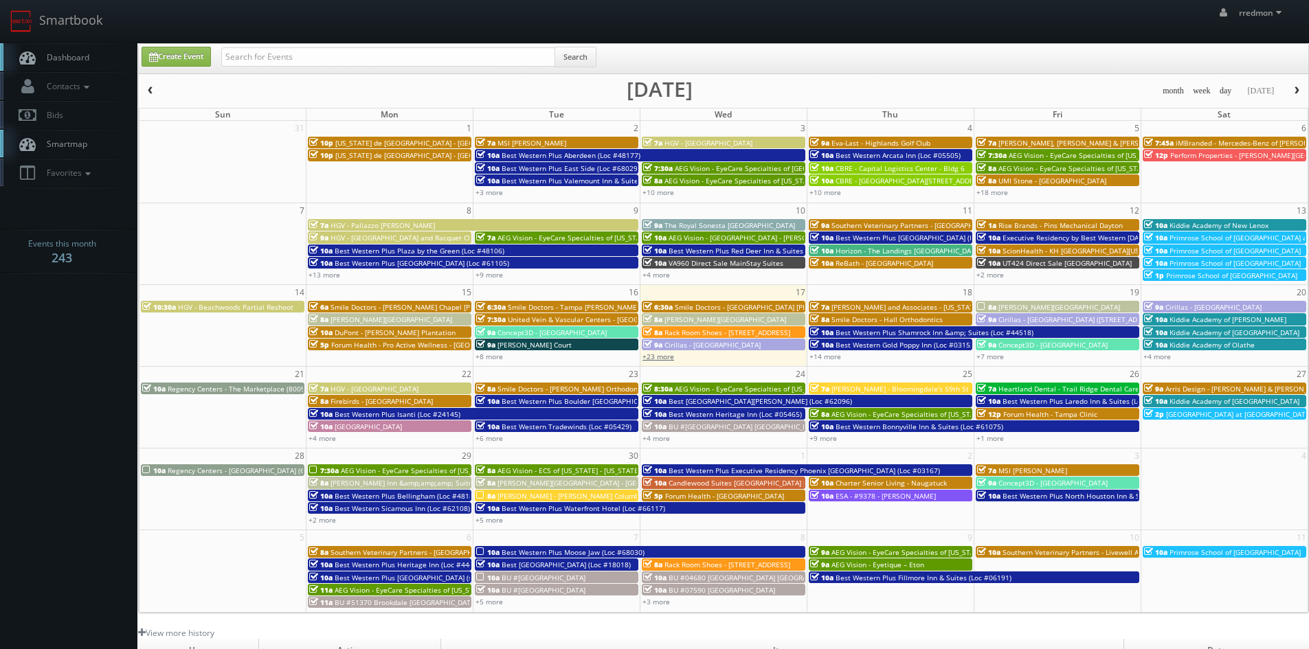
click at [660, 356] on link "+23 more" at bounding box center [659, 357] width 32 height 10
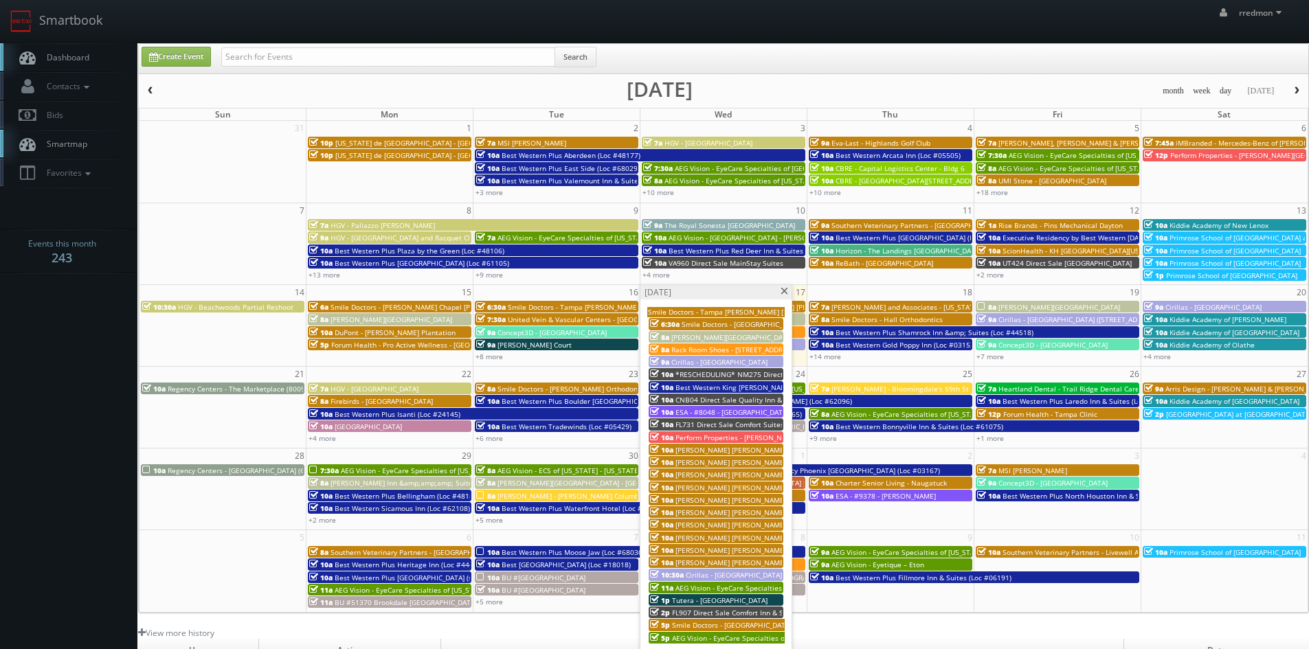
click at [711, 322] on span "Smile Doctors - Tampa Amberly Farina Orthodontics" at bounding box center [792, 325] width 221 height 10
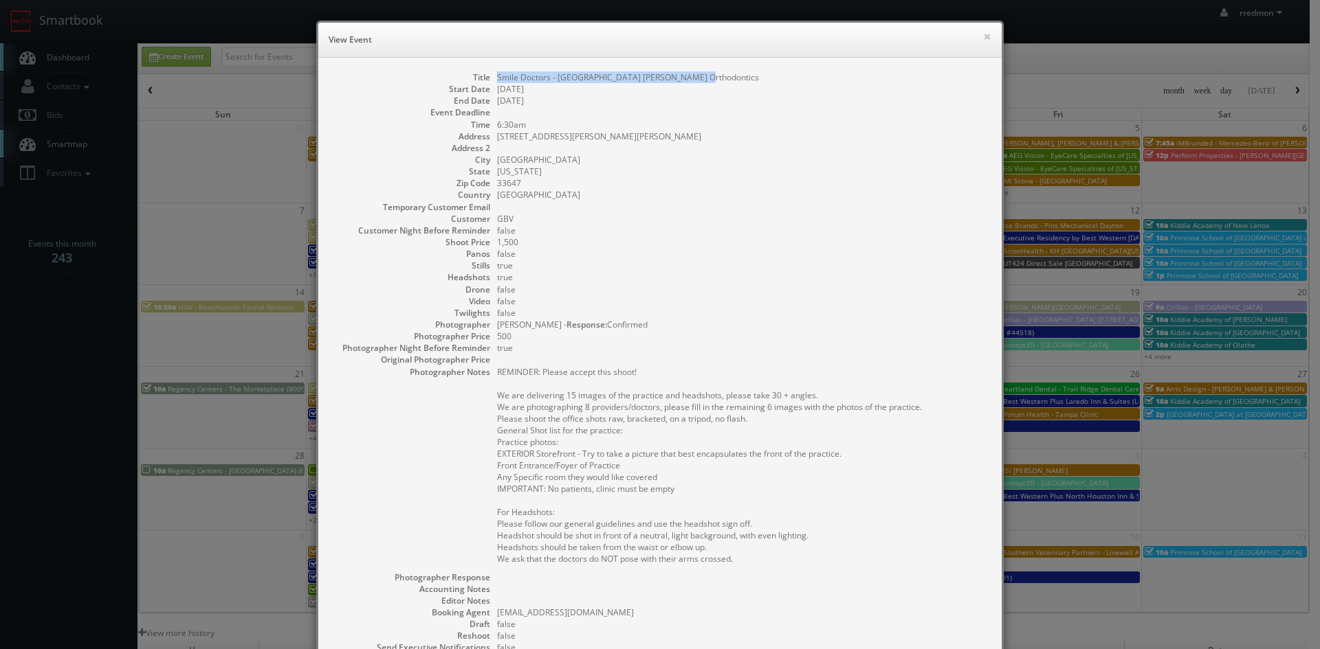
drag, startPoint x: 692, startPoint y: 78, endPoint x: 493, endPoint y: 79, distance: 199.3
click at [497, 79] on dd "Smile Doctors - [GEOGRAPHIC_DATA] [PERSON_NAME] Orthodontics" at bounding box center [742, 77] width 491 height 12
copy dd "Smile Doctors - [GEOGRAPHIC_DATA] [PERSON_NAME] Orthodontics"
click at [983, 36] on button "×" at bounding box center [987, 37] width 8 height 10
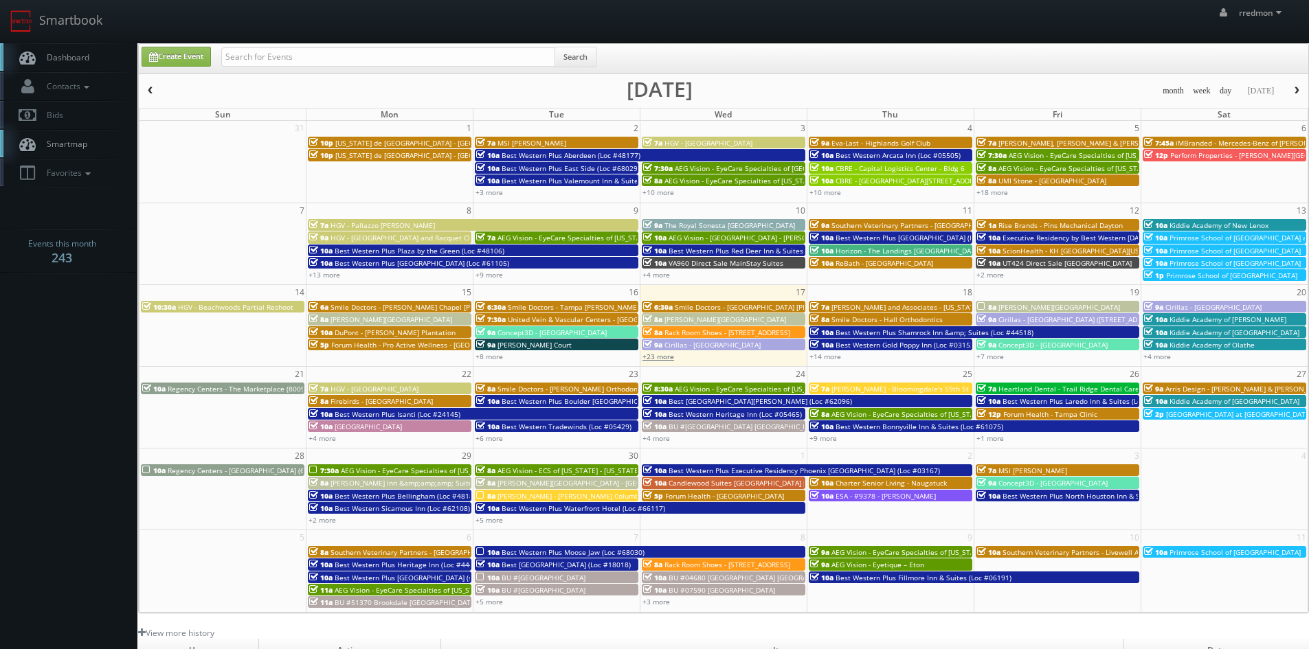
click at [664, 359] on link "+23 more" at bounding box center [659, 357] width 32 height 10
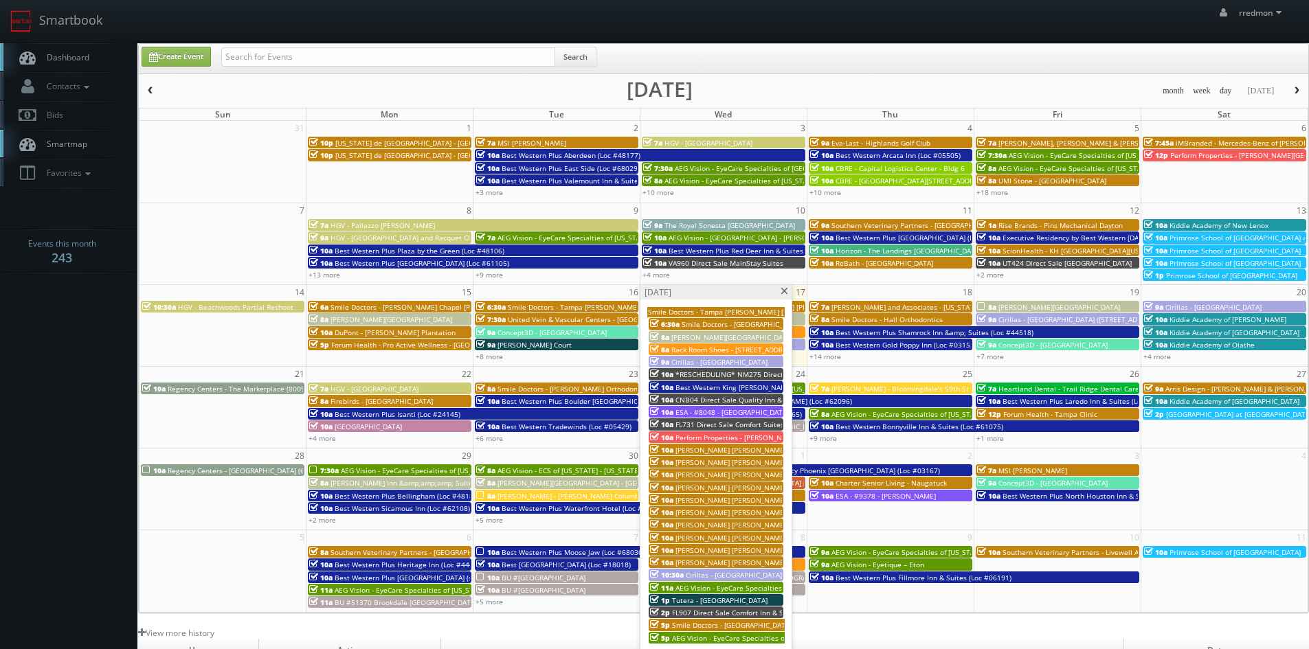
click at [753, 587] on span "AEG Vision - EyeCare Specialties of [US_STATE] – Accurate Eye Care" at bounding box center [786, 588] width 221 height 10
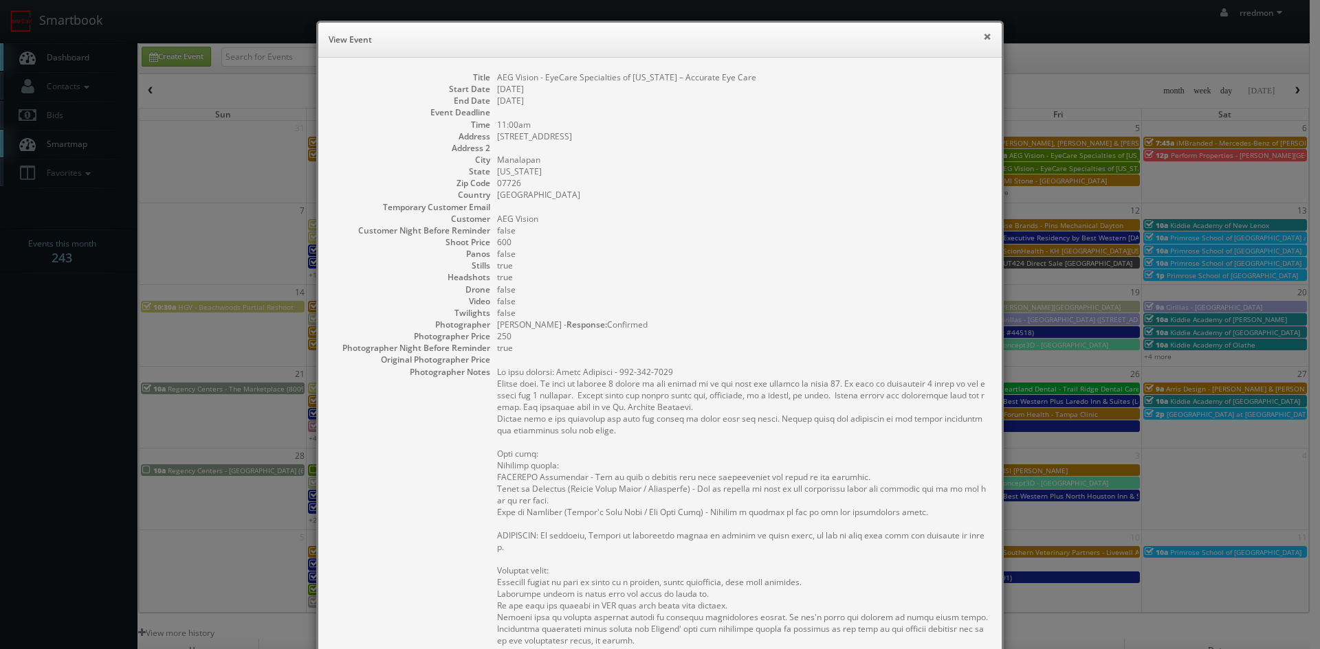
click at [983, 41] on button "×" at bounding box center [987, 37] width 8 height 10
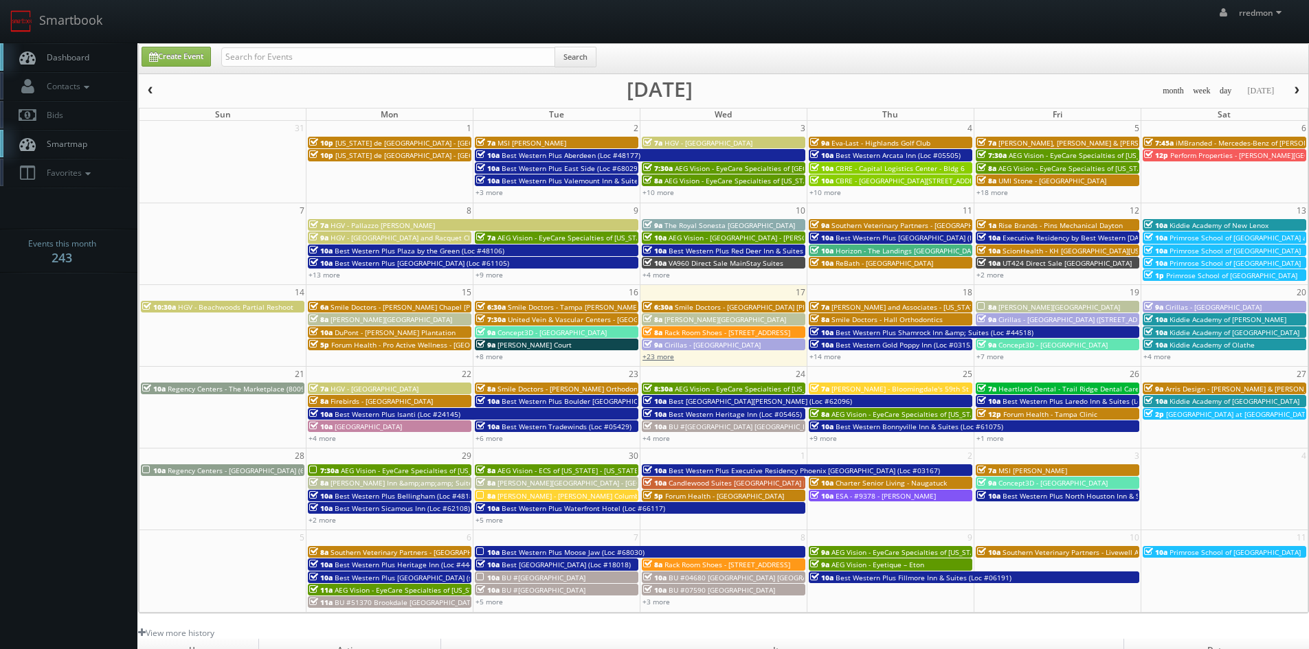
click at [667, 359] on link "+23 more" at bounding box center [659, 357] width 32 height 10
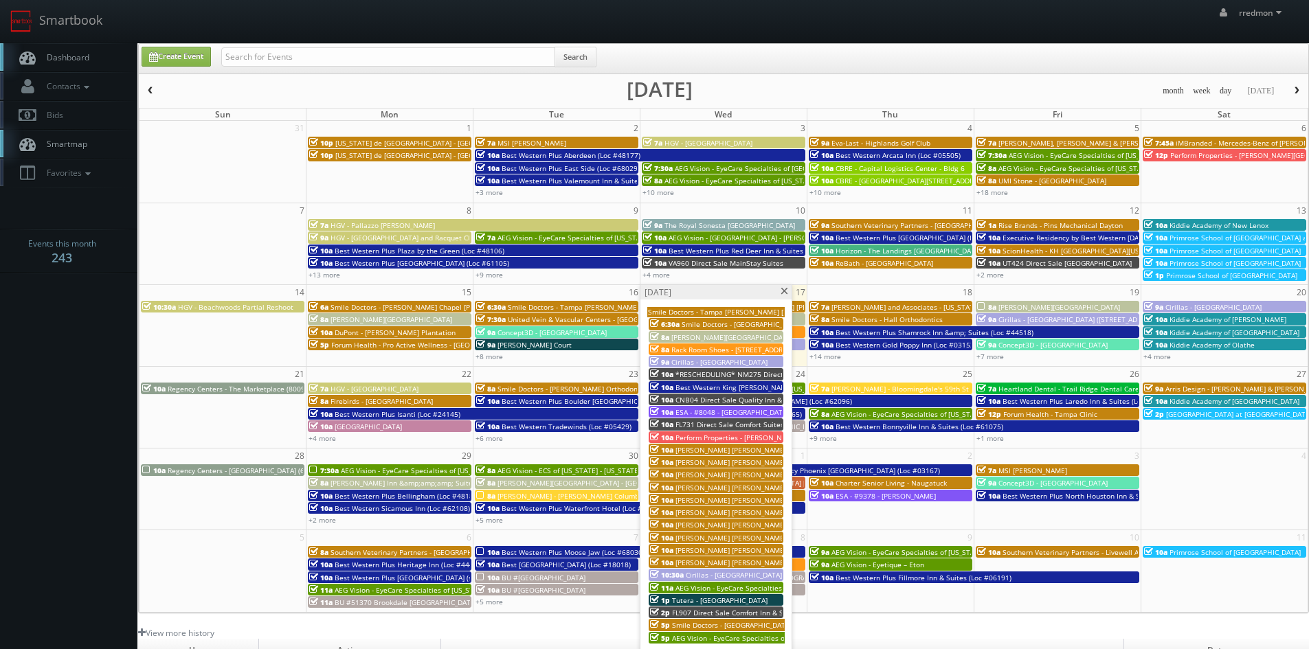
scroll to position [69, 0]
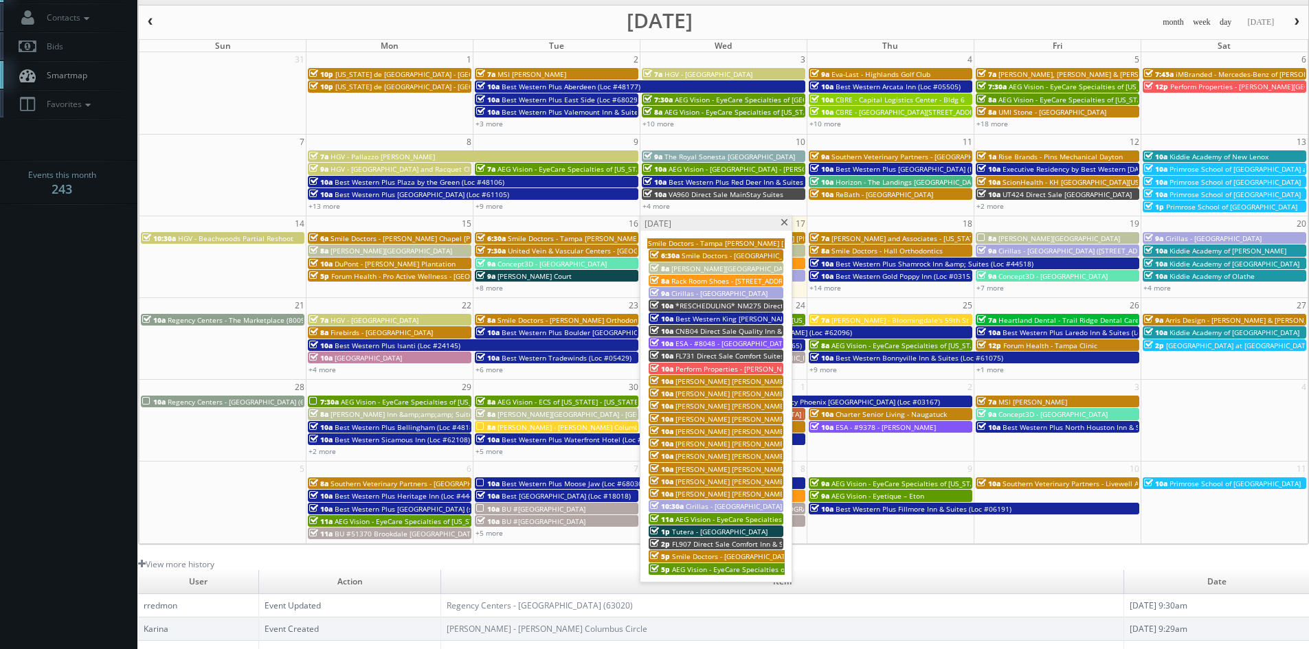
click at [748, 554] on span "Smile Doctors - [GEOGRAPHIC_DATA] [PERSON_NAME] Orthodontics" at bounding box center [782, 557] width 221 height 10
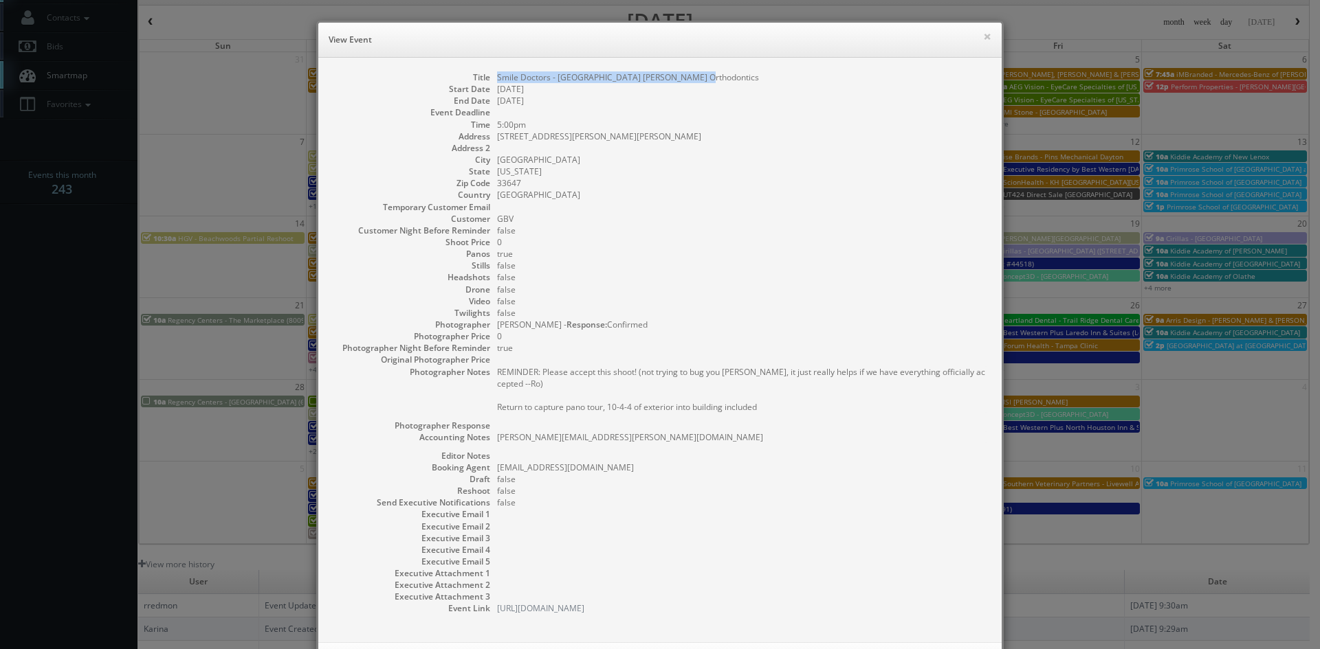
drag, startPoint x: 696, startPoint y: 76, endPoint x: 490, endPoint y: 76, distance: 205.5
click at [490, 76] on dl "Title Smile Doctors - Tampa Amberly Farina Orthodontics Start Date 09/17/2025 E…" at bounding box center [660, 343] width 656 height 544
copy dd "Smile Doctors - [GEOGRAPHIC_DATA] [PERSON_NAME] Orthodontics"
click at [983, 35] on button "×" at bounding box center [987, 37] width 8 height 10
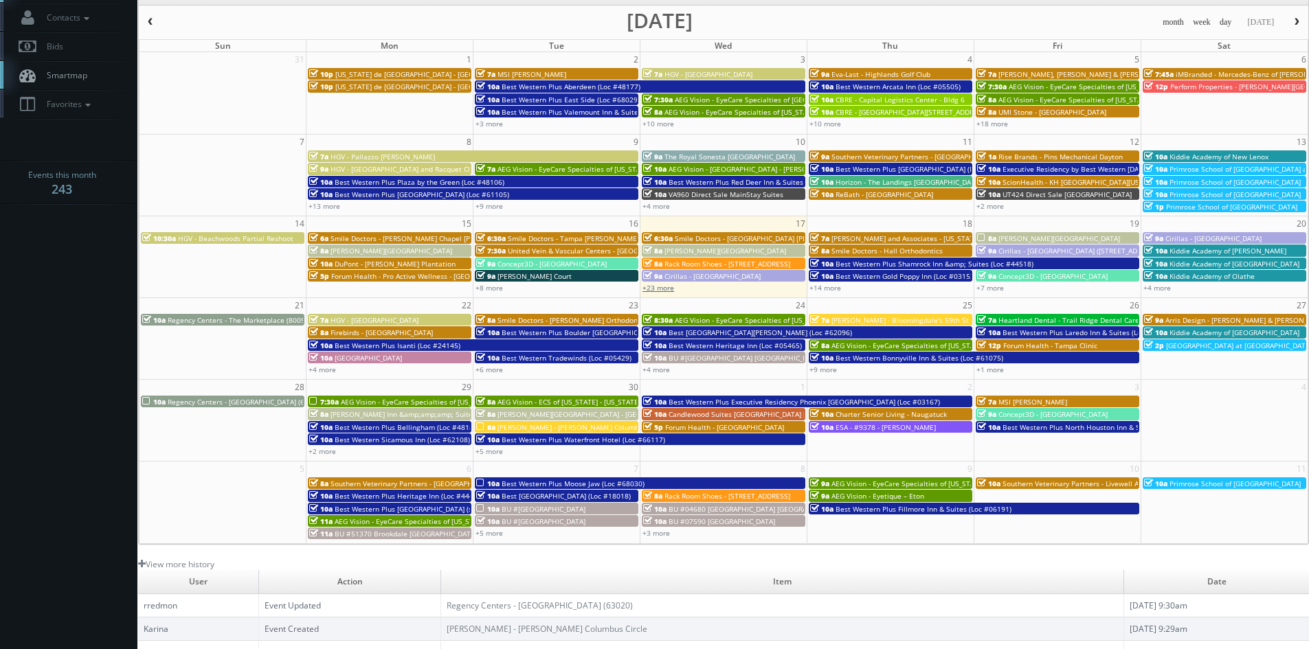
click at [658, 290] on link "+23 more" at bounding box center [659, 288] width 32 height 10
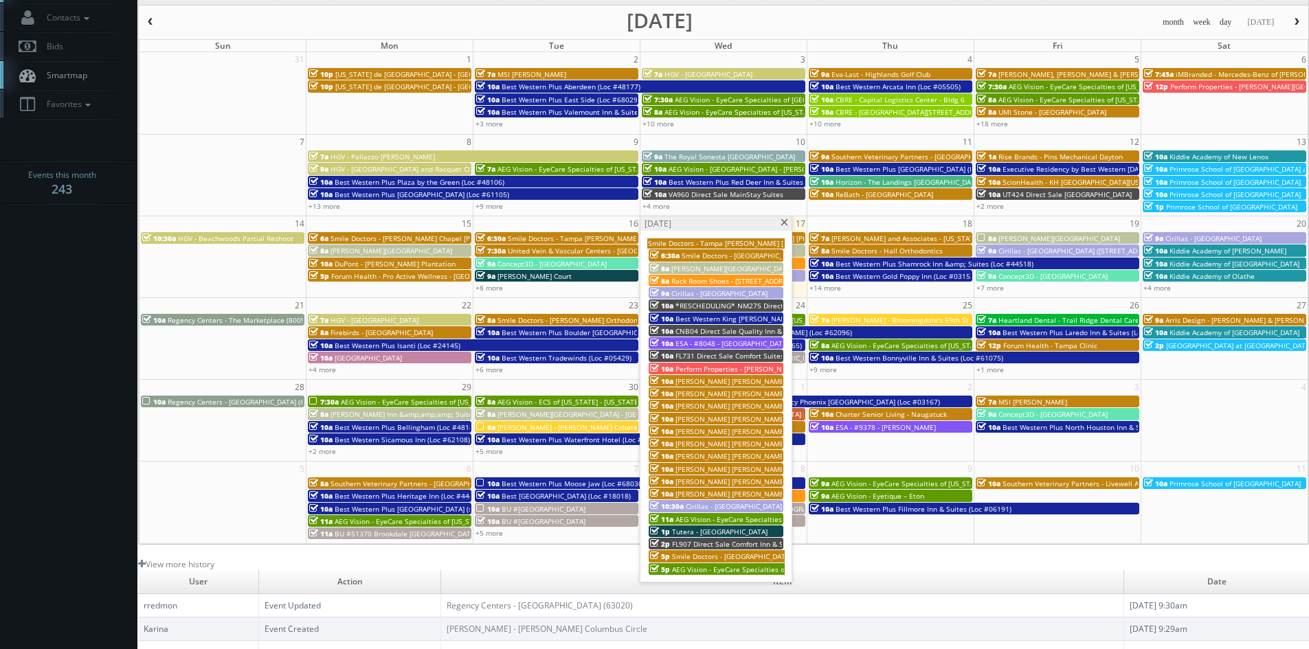
click at [744, 570] on span "AEG Vision - EyeCare Specialties of [US_STATE] - Brownsburg Family Eye Care" at bounding box center [799, 570] width 254 height 10
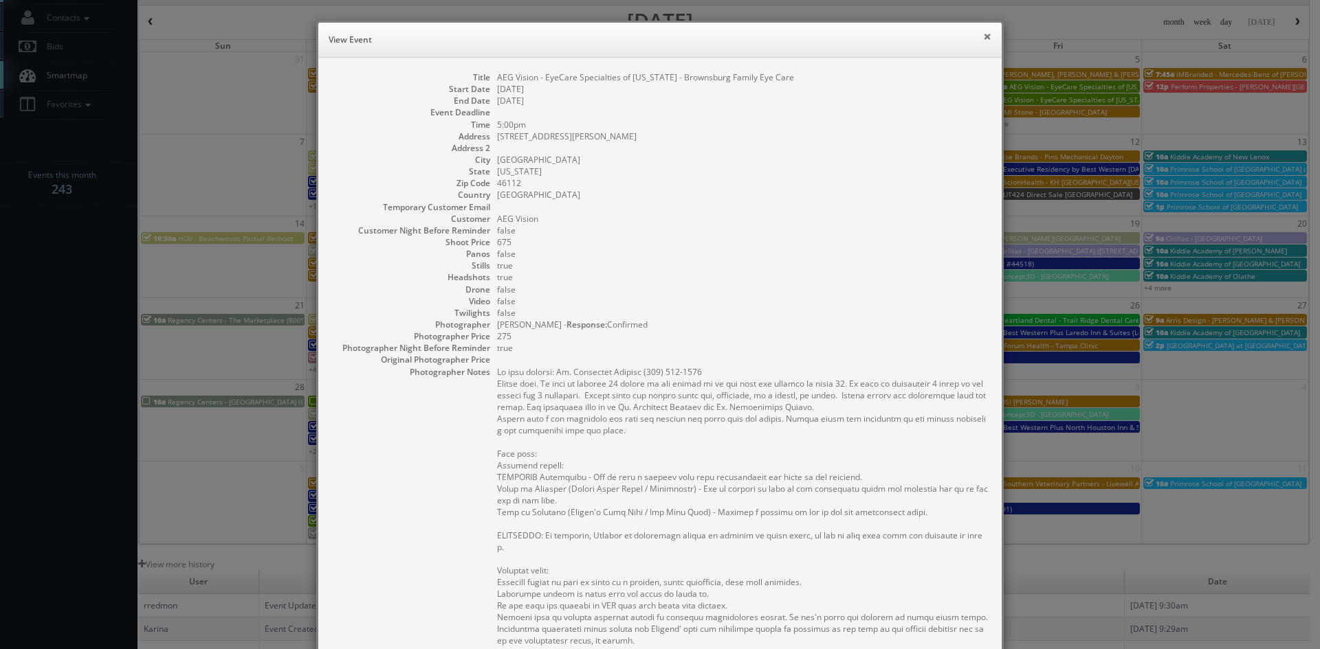
click at [983, 32] on button "×" at bounding box center [987, 37] width 8 height 10
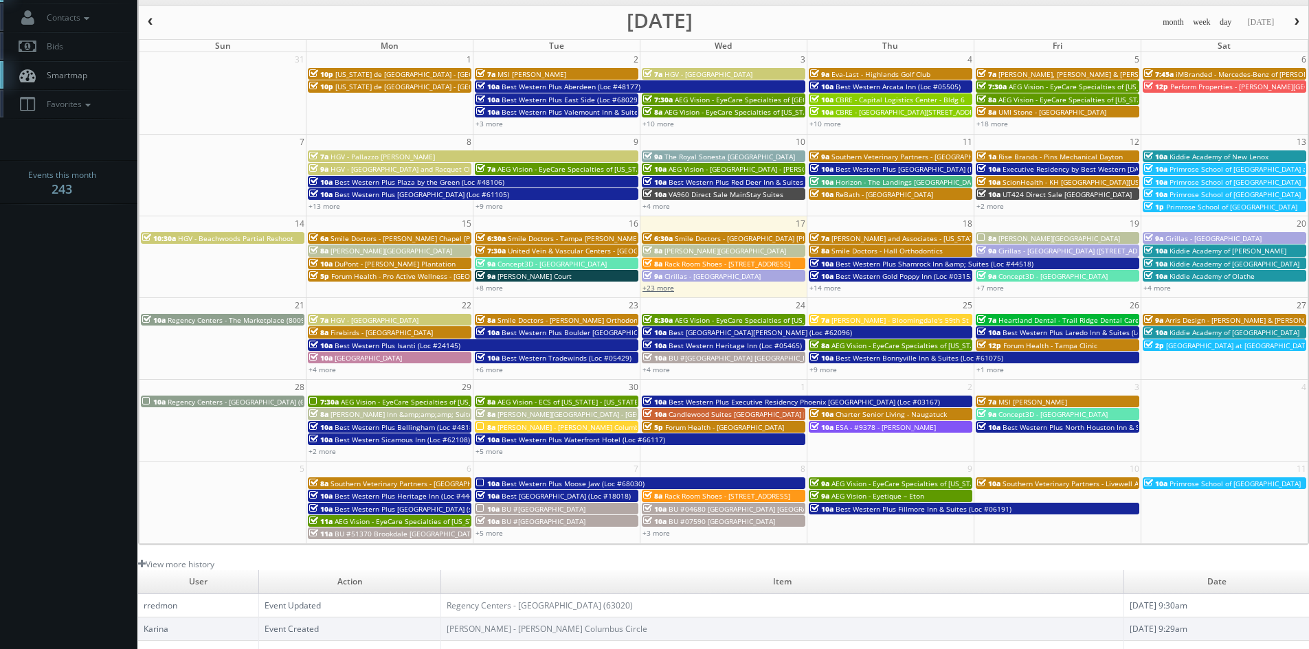
click at [662, 287] on link "+23 more" at bounding box center [659, 288] width 32 height 10
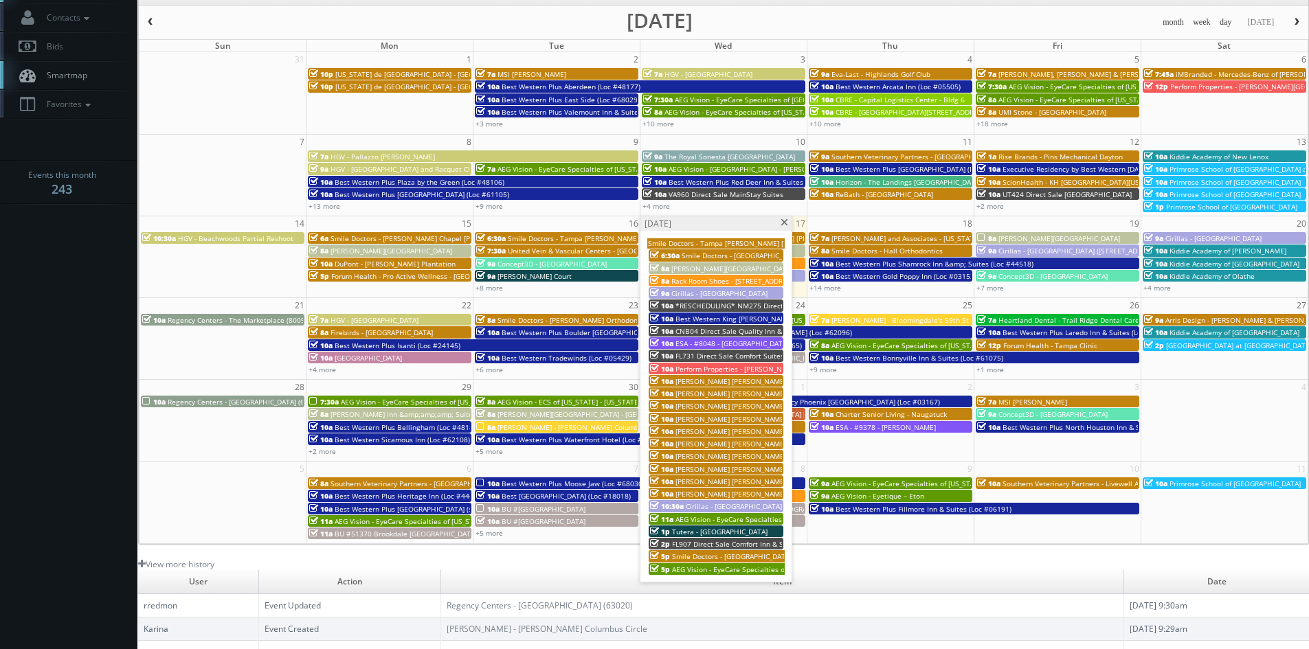
click at [786, 227] on div "Wednesday, September 17" at bounding box center [716, 223] width 151 height 14
click at [785, 225] on span at bounding box center [784, 223] width 9 height 8
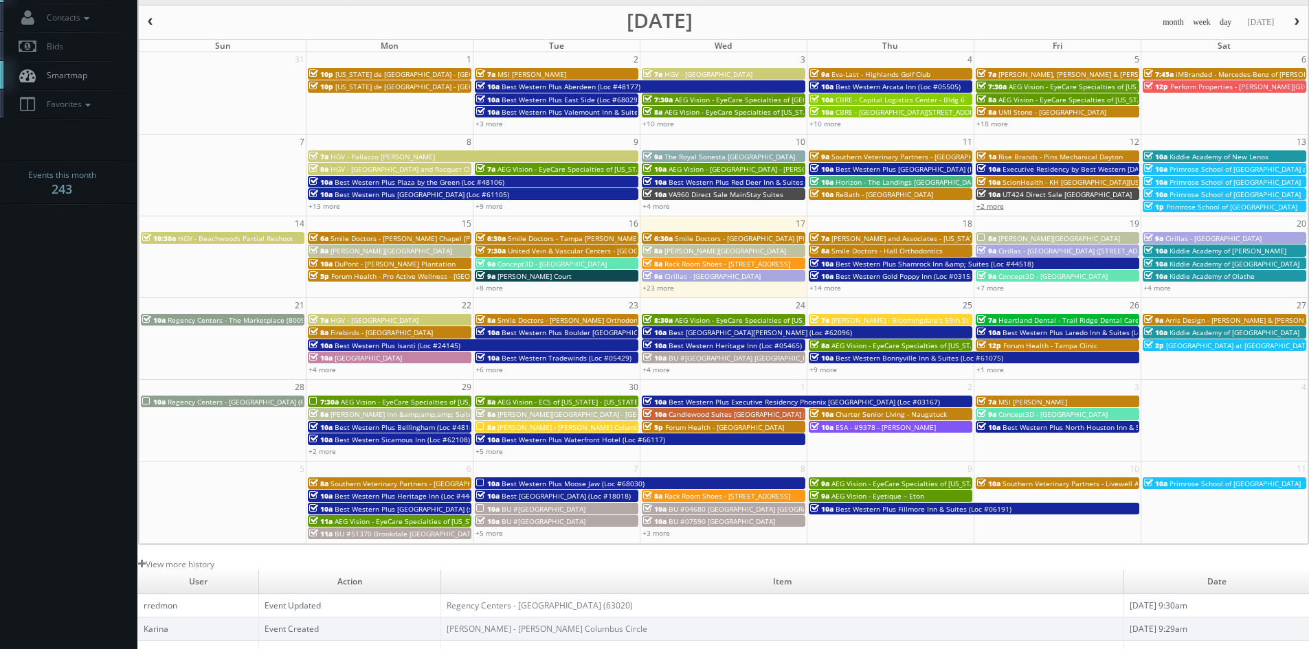
click at [989, 209] on link "+2 more" at bounding box center [990, 206] width 27 height 10
click at [658, 288] on link "+23 more" at bounding box center [659, 288] width 32 height 10
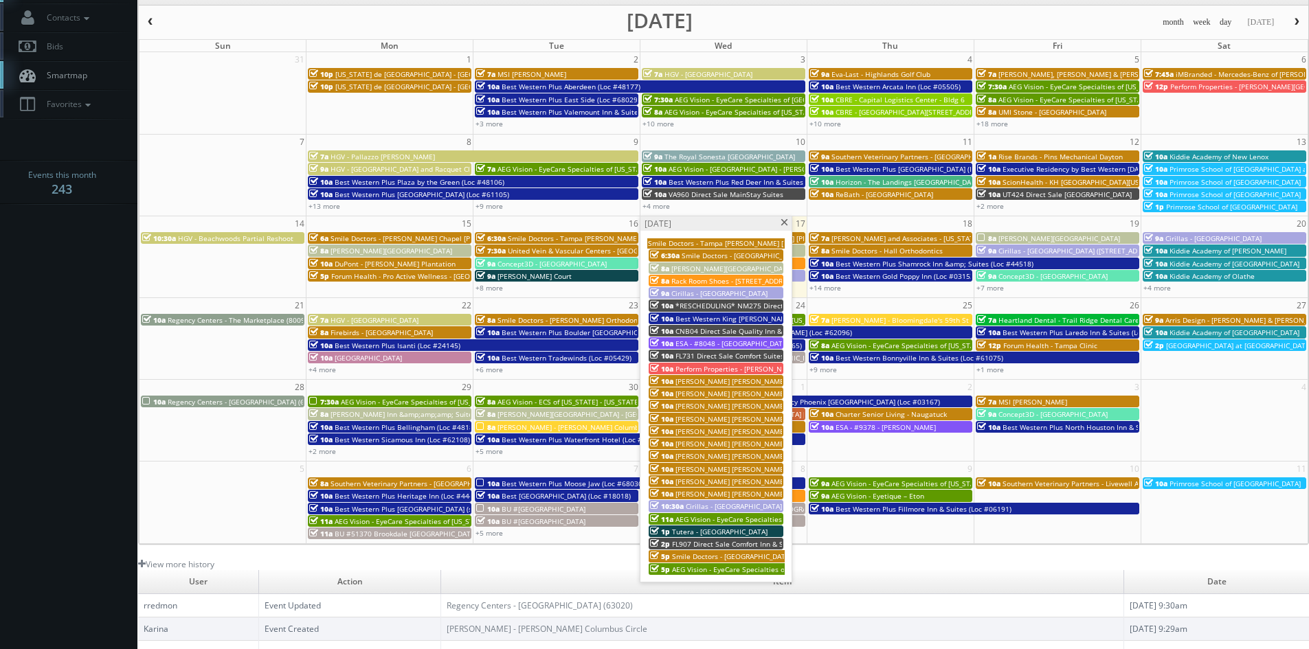
click at [784, 225] on span at bounding box center [784, 223] width 9 height 8
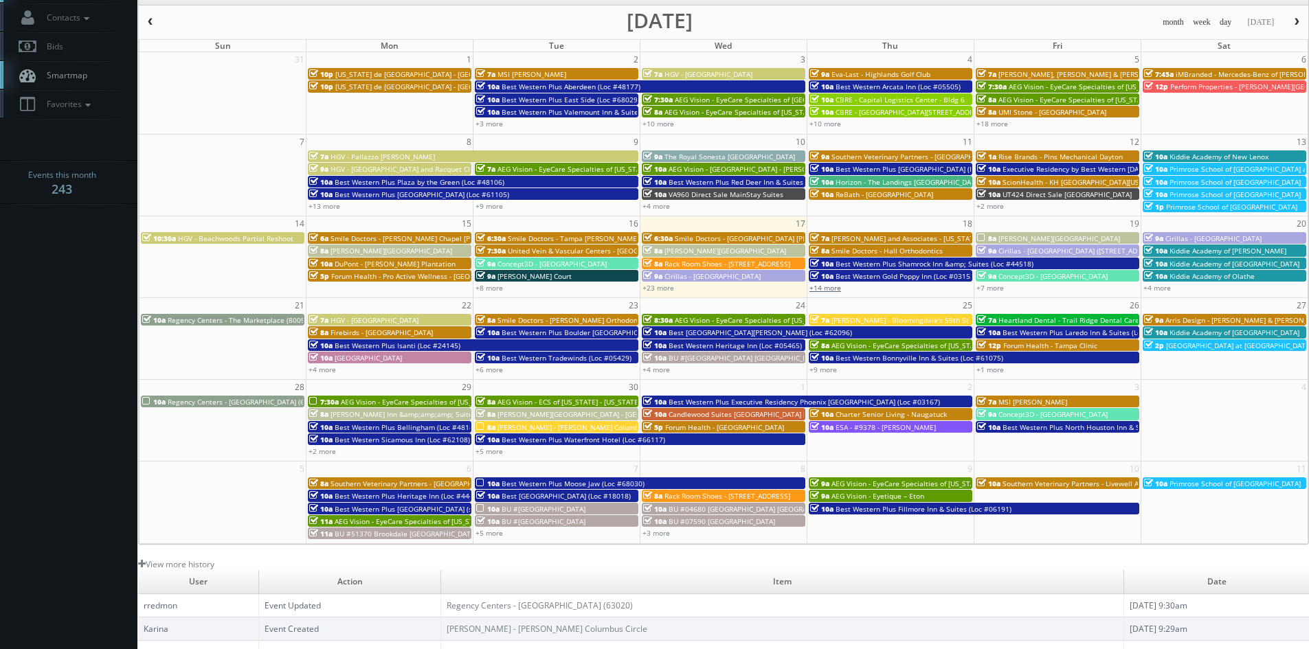
click at [834, 291] on link "+14 more" at bounding box center [826, 288] width 32 height 10
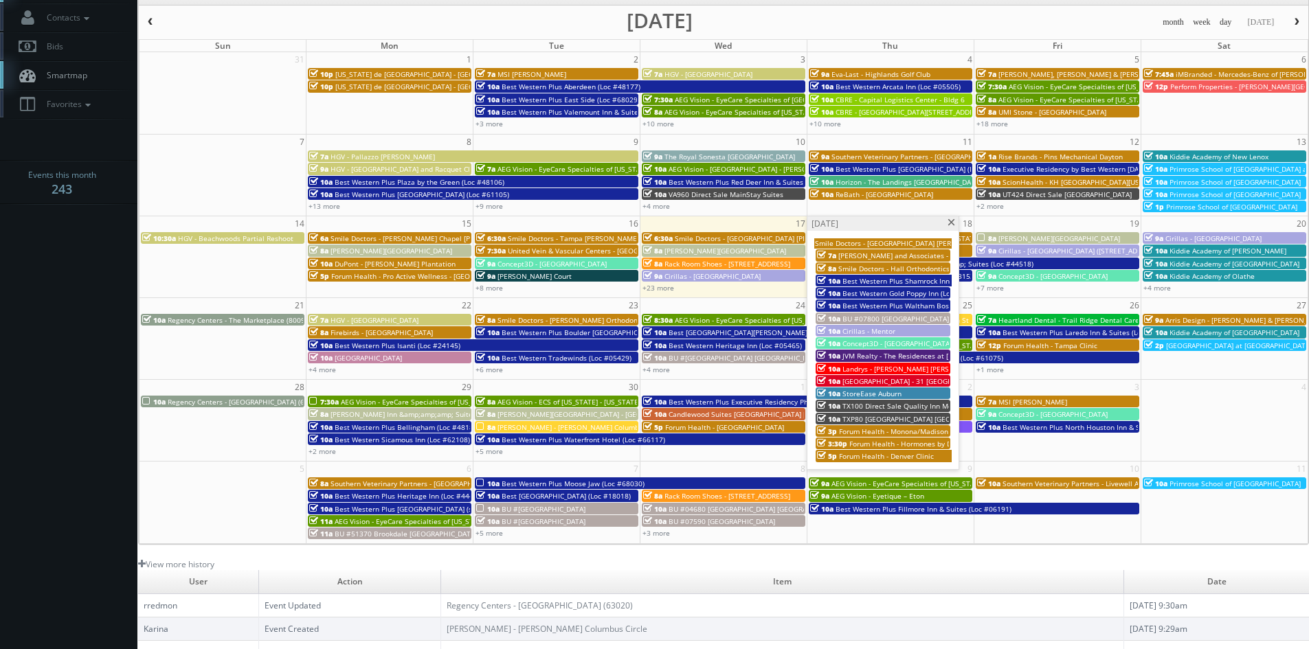
click at [919, 353] on span "JVM Realty - The Residences at [PERSON_NAME][GEOGRAPHIC_DATA]" at bounding box center [955, 356] width 225 height 10
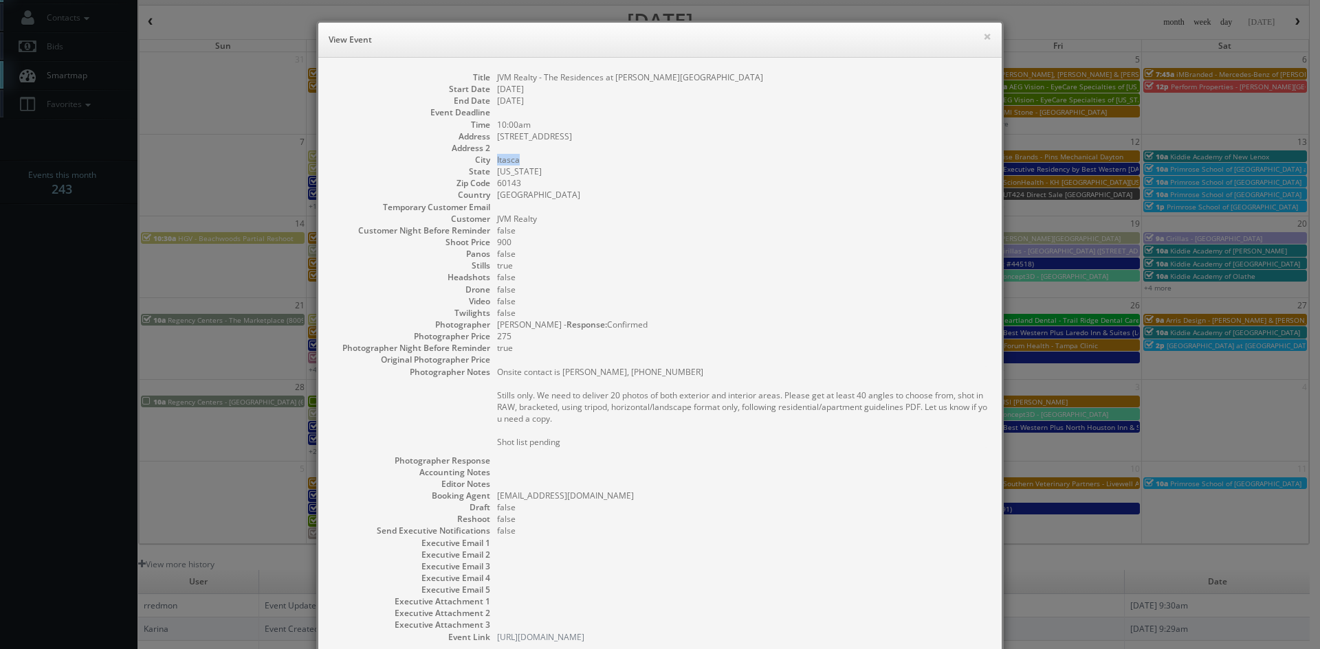
drag, startPoint x: 517, startPoint y: 156, endPoint x: 492, endPoint y: 162, distance: 25.3
click at [497, 162] on dd "Itasca" at bounding box center [742, 160] width 491 height 12
copy dd "Itasca"
click at [983, 37] on button "×" at bounding box center [987, 37] width 8 height 10
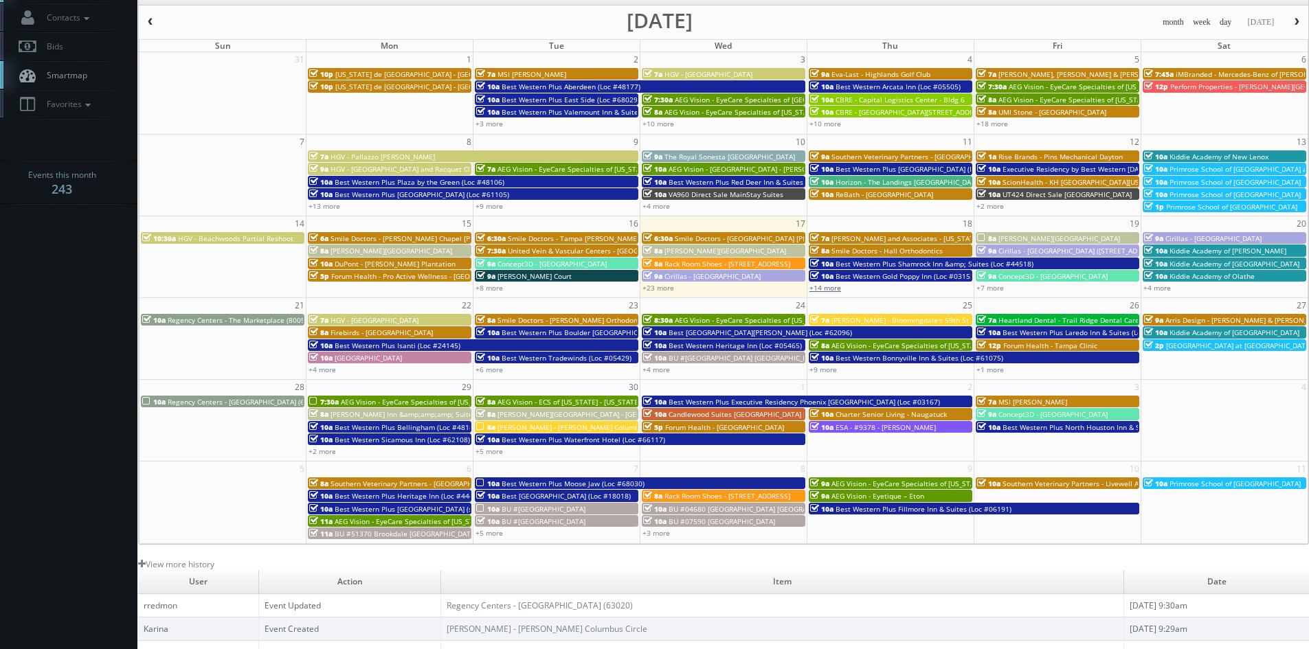
click at [830, 289] on link "+14 more" at bounding box center [826, 288] width 32 height 10
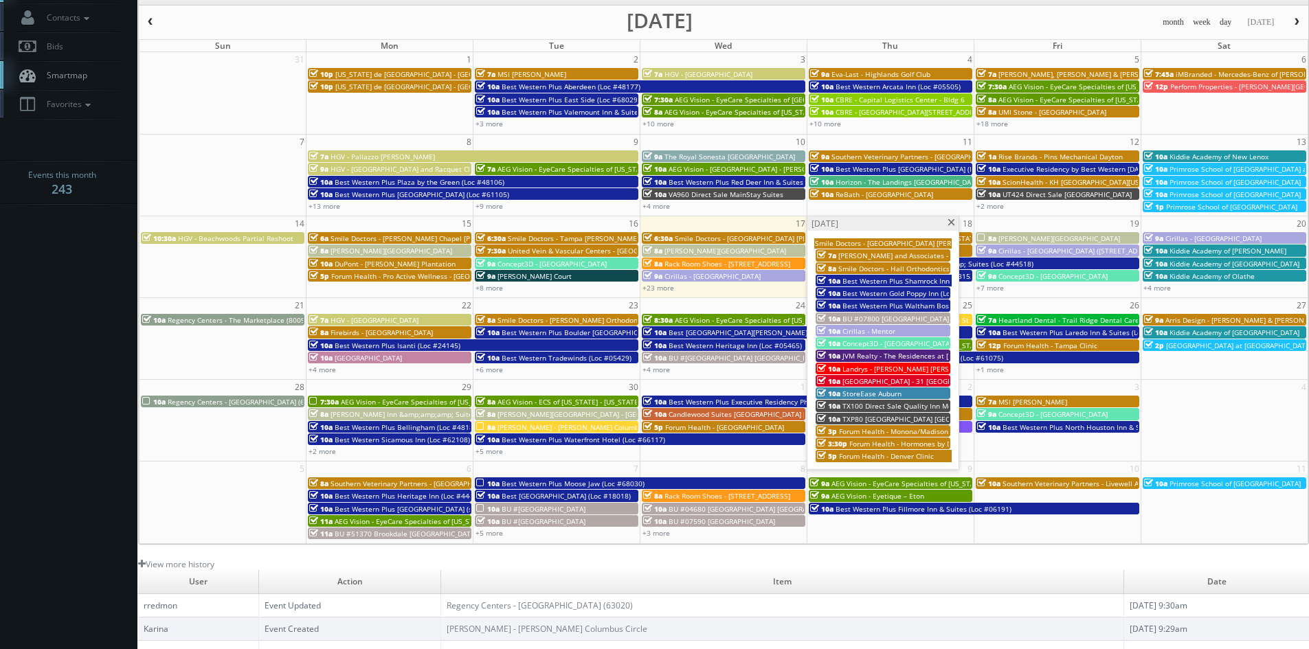
click at [920, 367] on span "Landrys - [PERSON_NAME] [PERSON_NAME] (shoot 1)" at bounding box center [929, 369] width 173 height 10
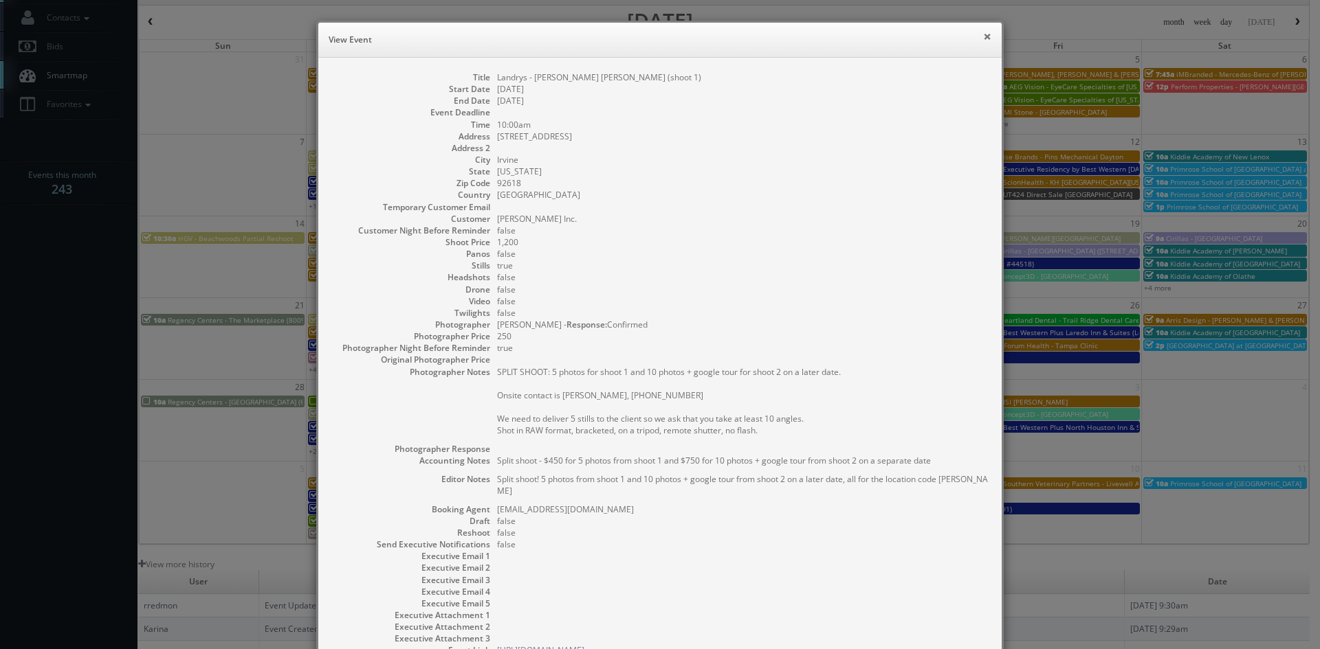
click at [983, 34] on button "×" at bounding box center [987, 37] width 8 height 10
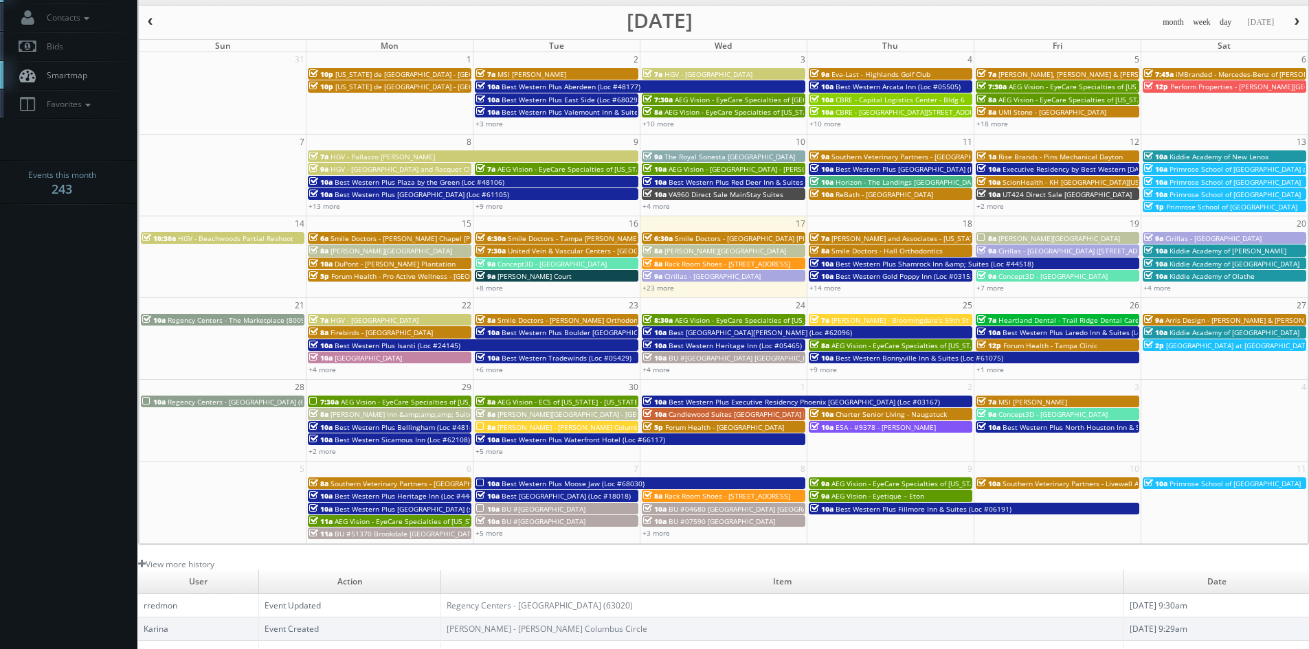
scroll to position [0, 0]
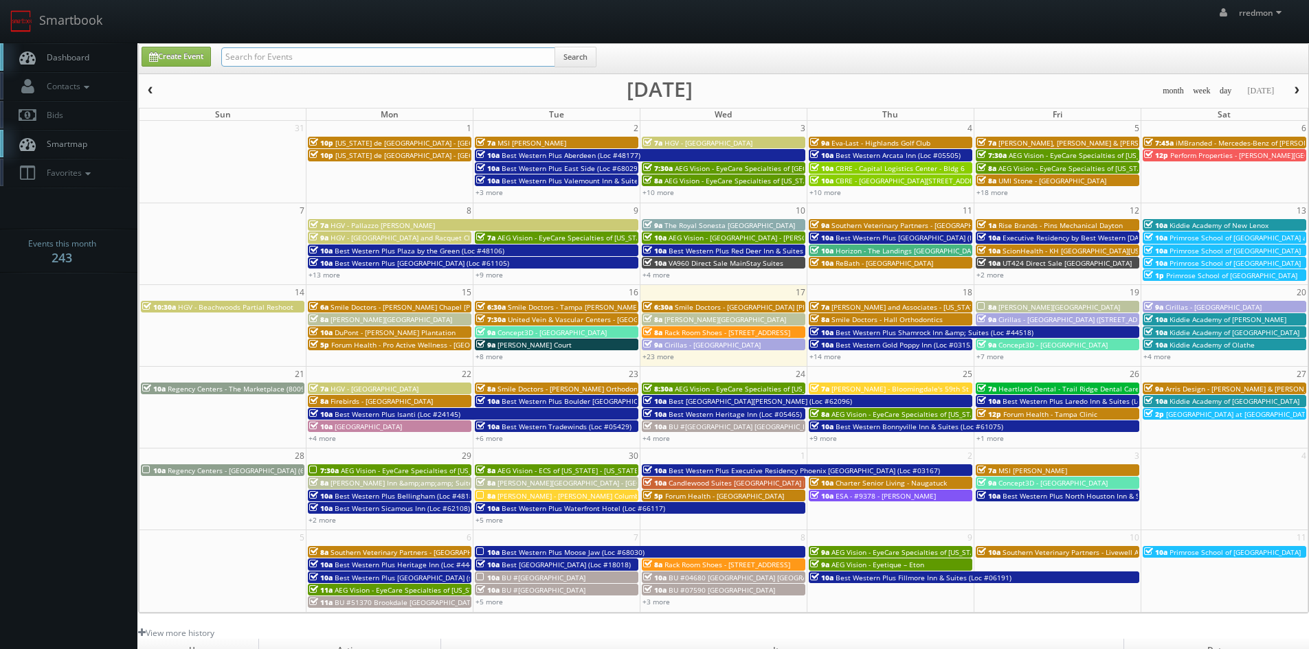
click at [288, 60] on input "text" at bounding box center [388, 56] width 334 height 19
type input "regency center"
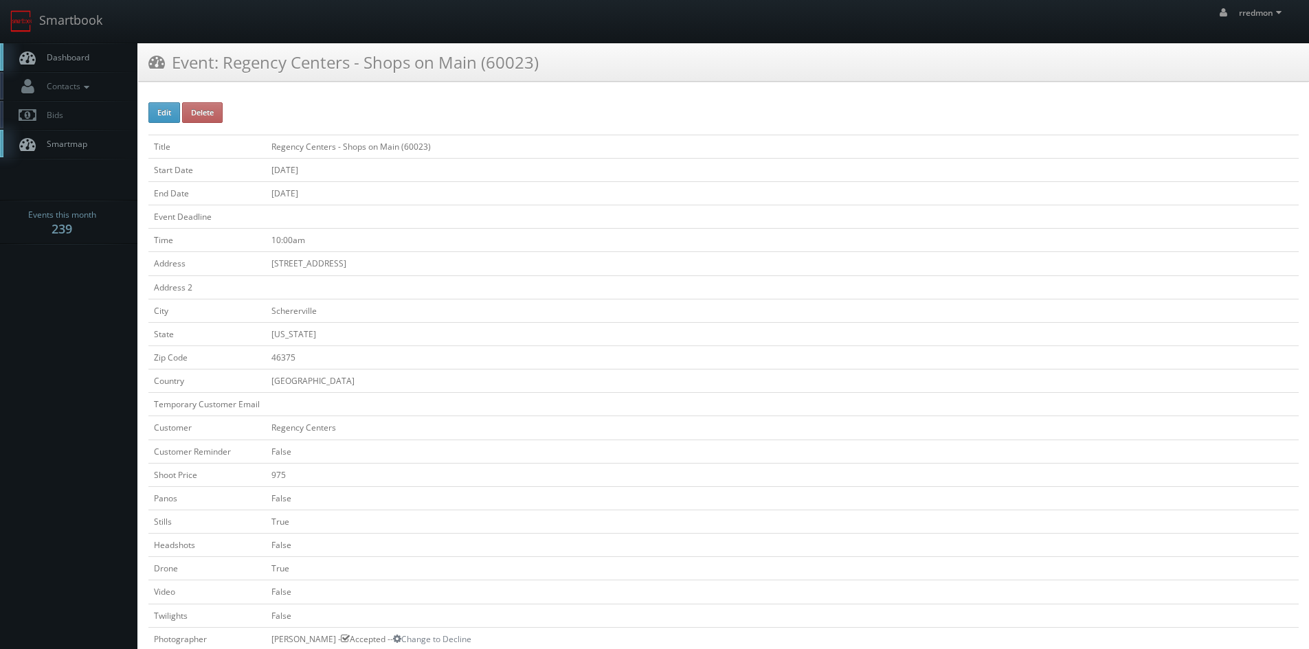
click at [102, 64] on link "Dashboard" at bounding box center [68, 57] width 137 height 28
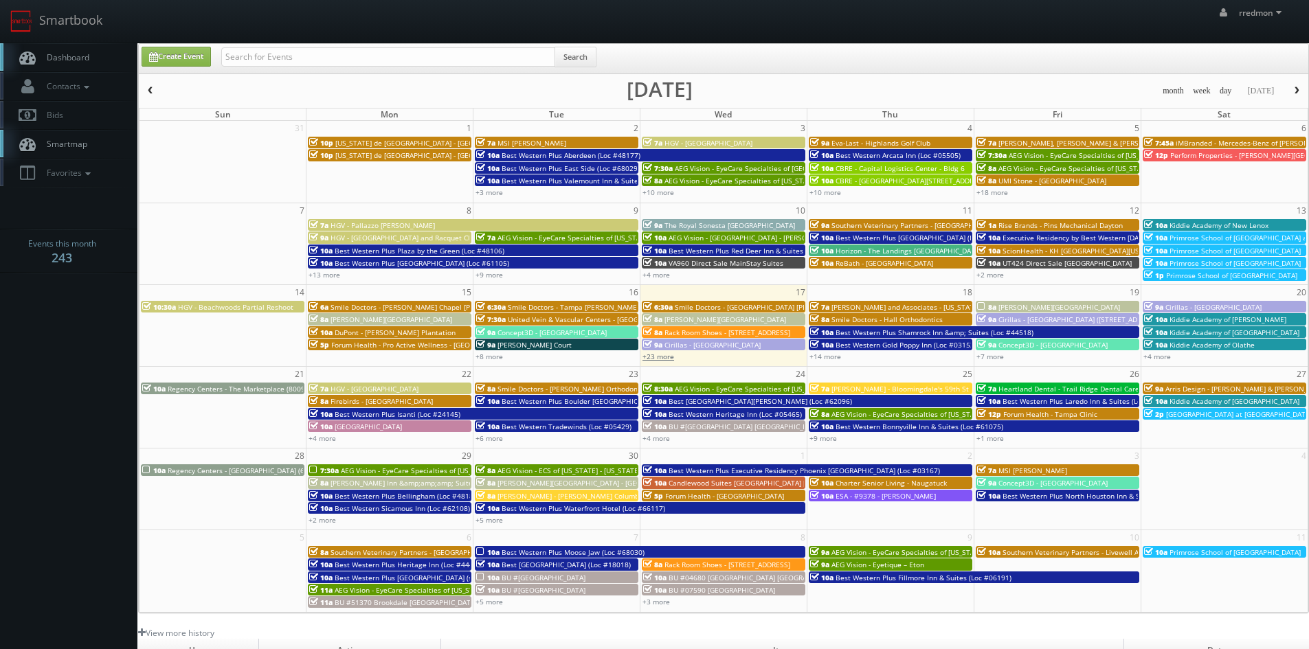
click at [659, 361] on link "+23 more" at bounding box center [659, 357] width 32 height 10
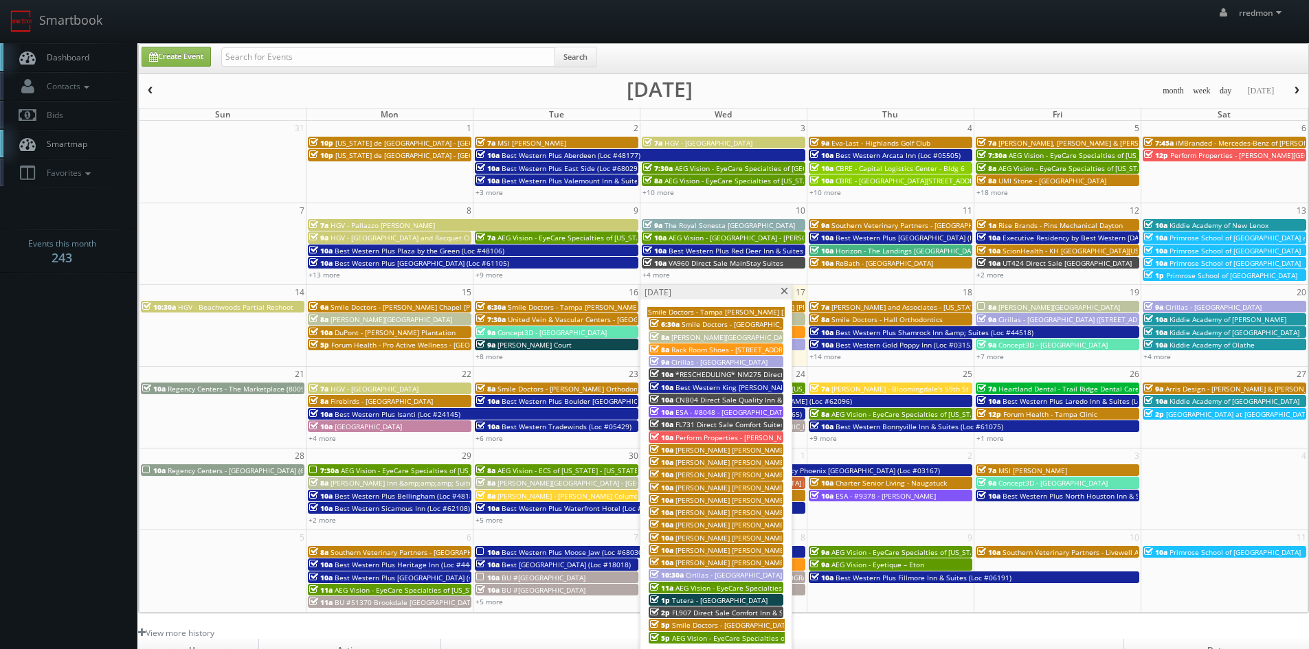
scroll to position [69, 0]
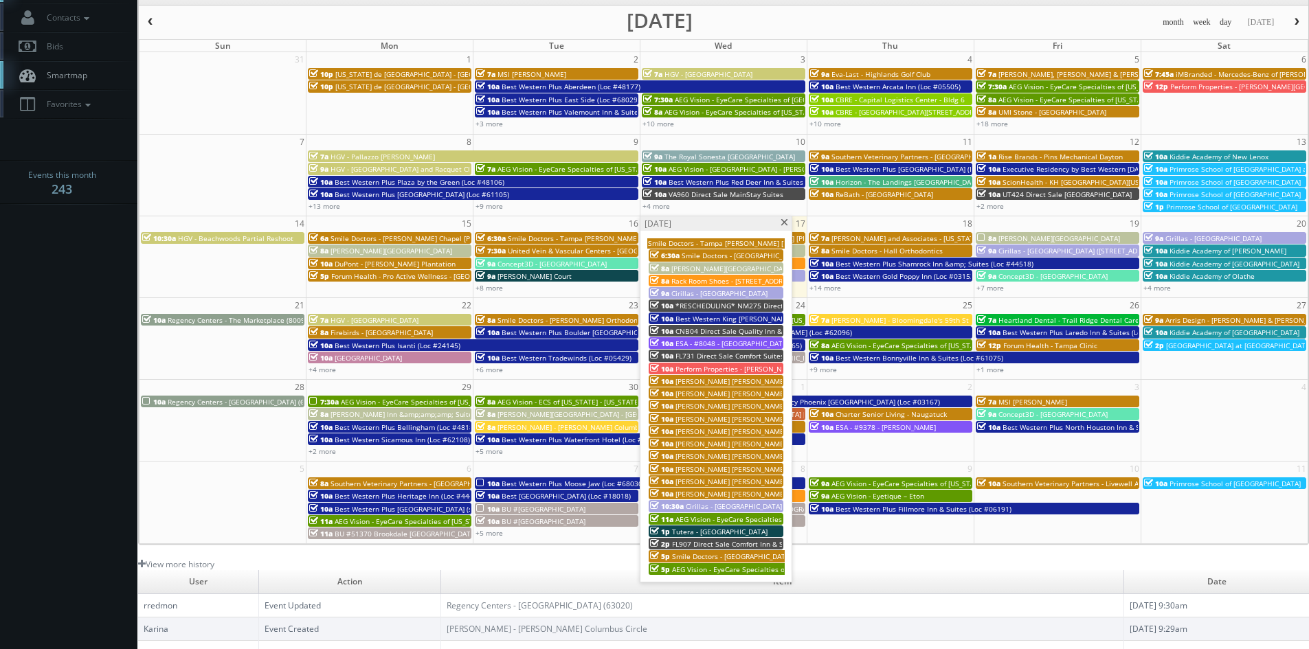
click at [786, 224] on span at bounding box center [784, 223] width 9 height 8
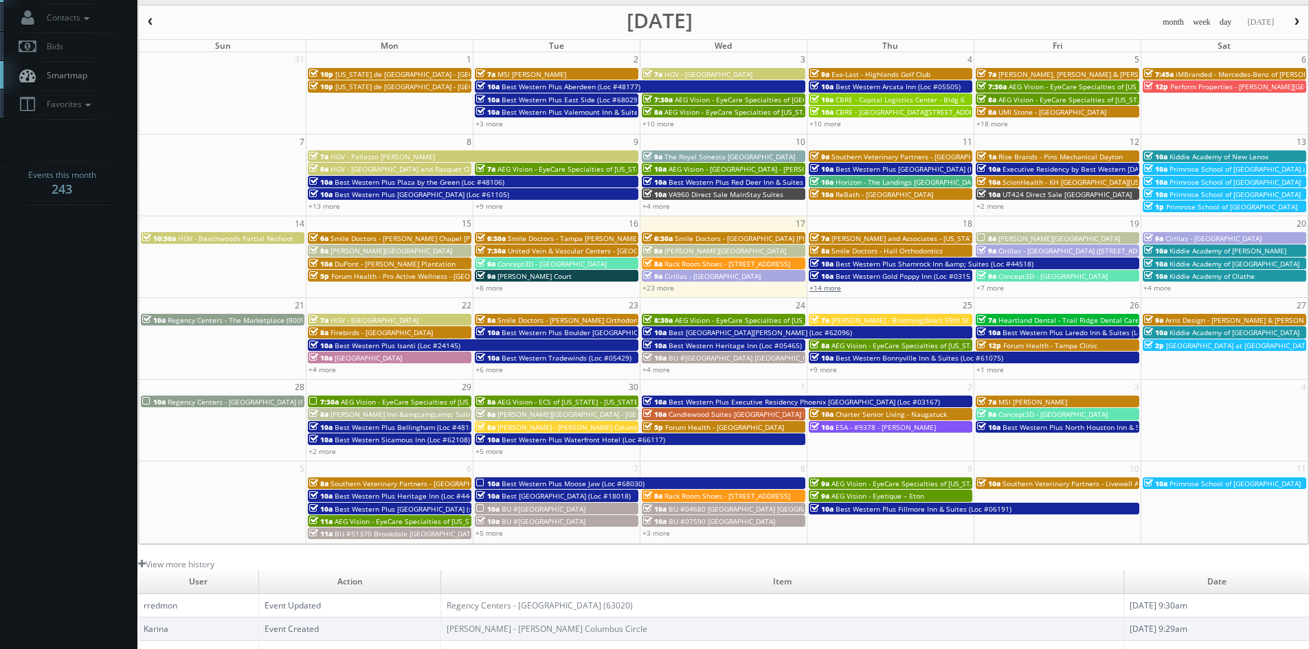
click at [825, 291] on link "+14 more" at bounding box center [826, 288] width 32 height 10
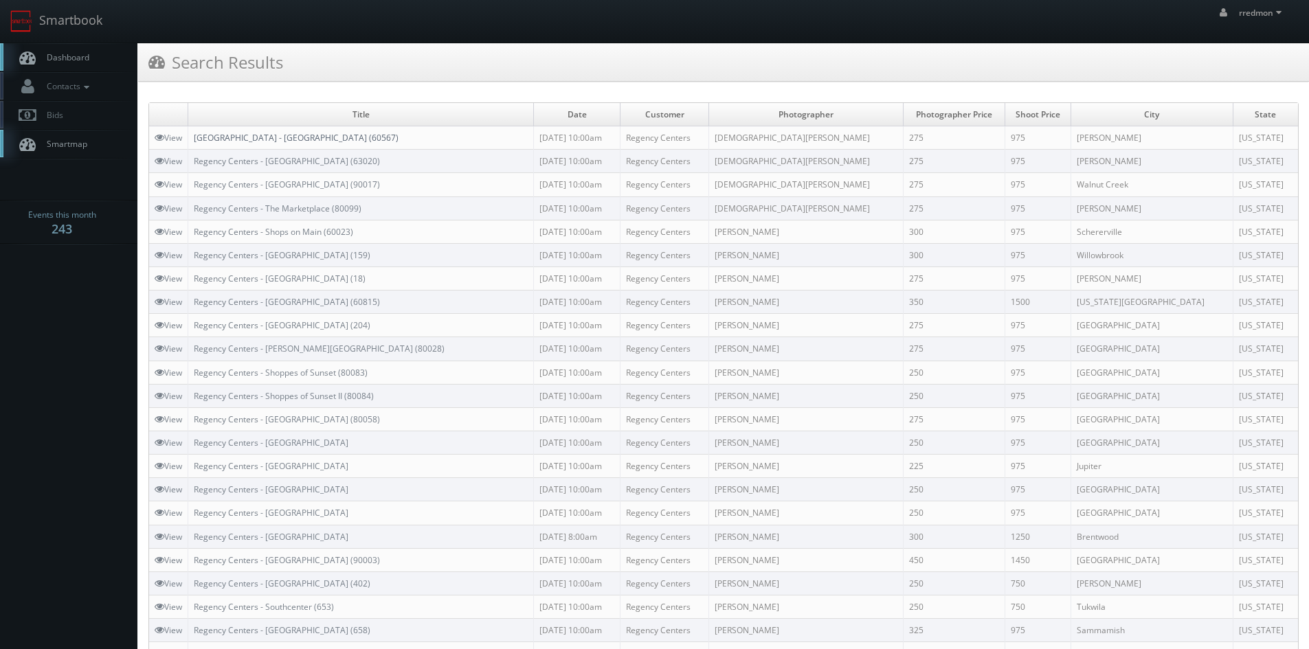
click at [335, 142] on link "[GEOGRAPHIC_DATA] - [GEOGRAPHIC_DATA] (60567)" at bounding box center [296, 138] width 205 height 12
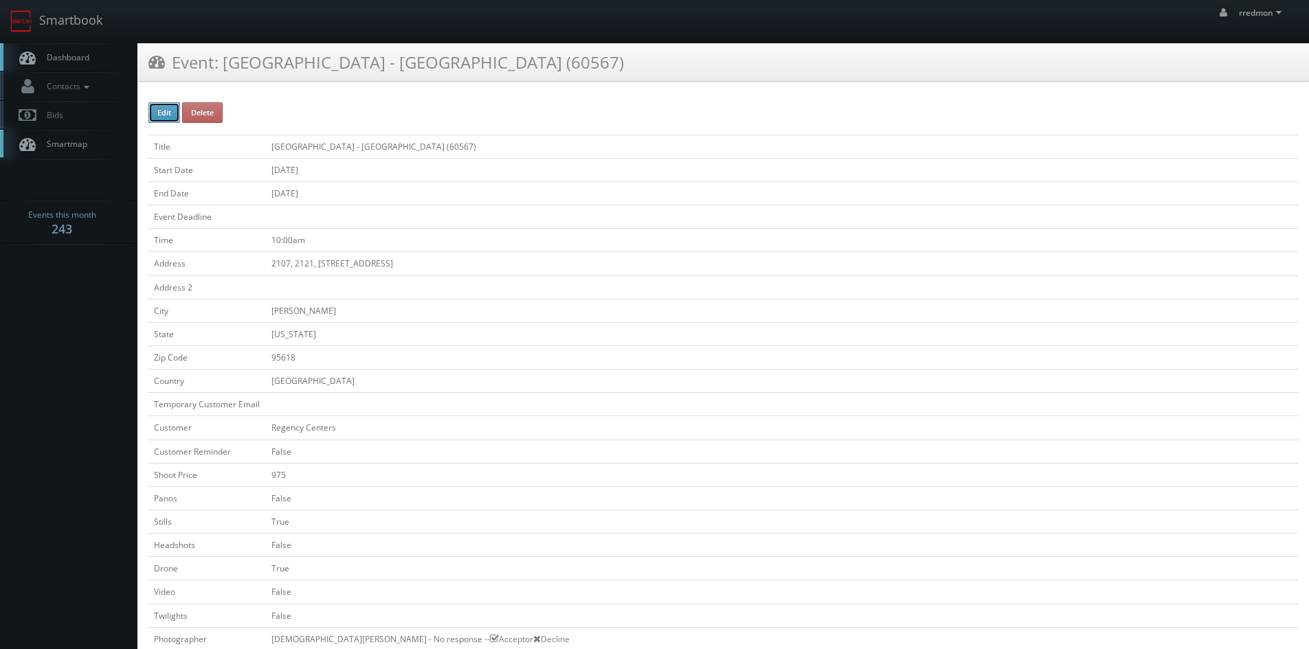
click at [168, 121] on button "Edit" at bounding box center [164, 112] width 32 height 21
type input "[GEOGRAPHIC_DATA] - [GEOGRAPHIC_DATA] (60567)"
type input "2107, 2121, 2135, 2151 Cowell Blvd"
type input "Davis"
type input "95618"
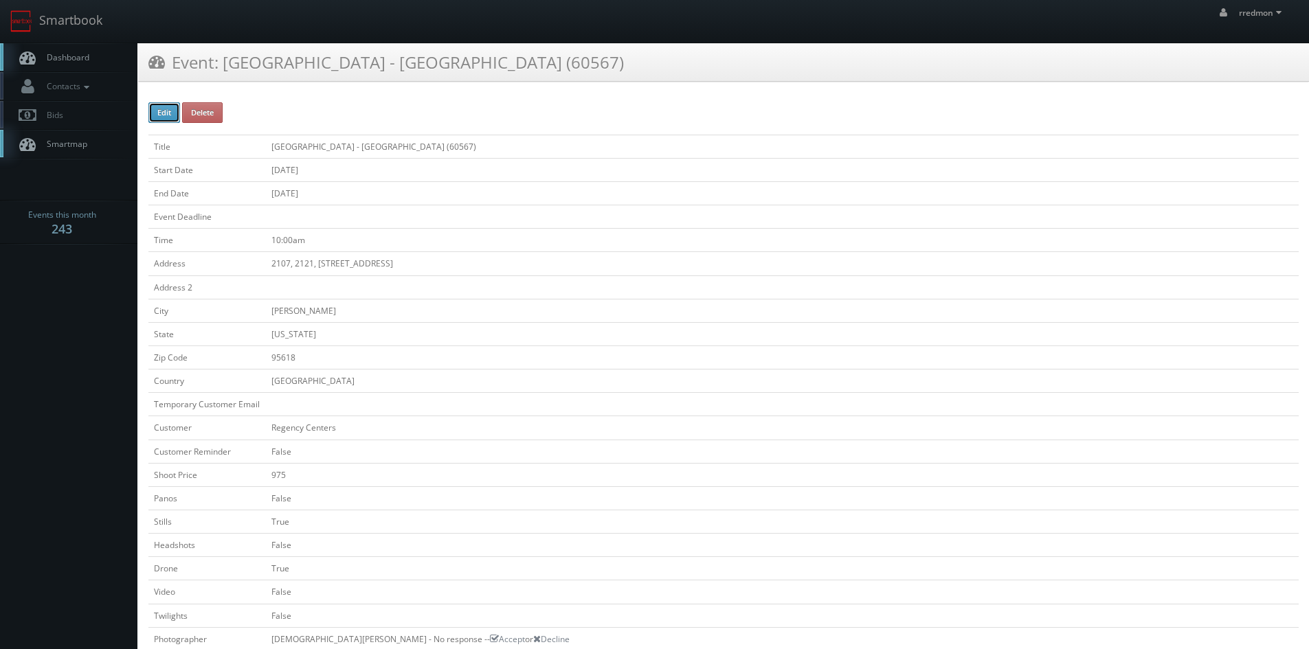
checkbox input "false"
type input "975"
checkbox input "false"
checkbox input "true"
checkbox input "false"
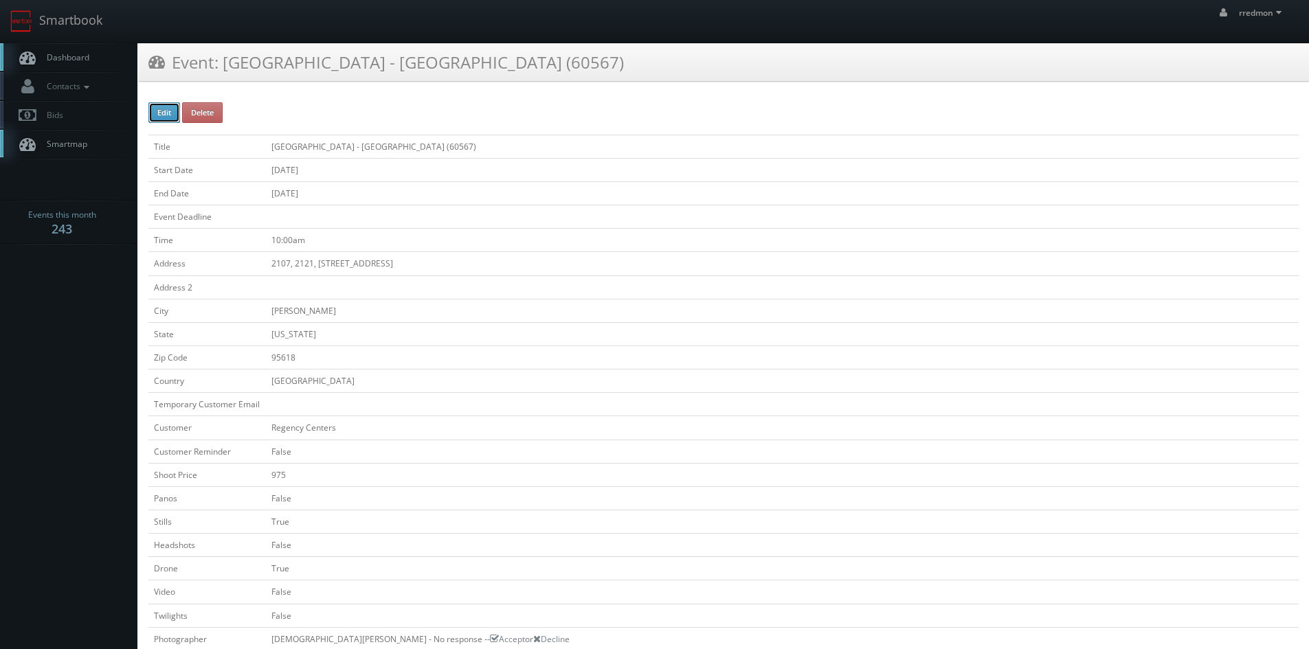
checkbox input "true"
checkbox input "false"
type input "10/18/2025"
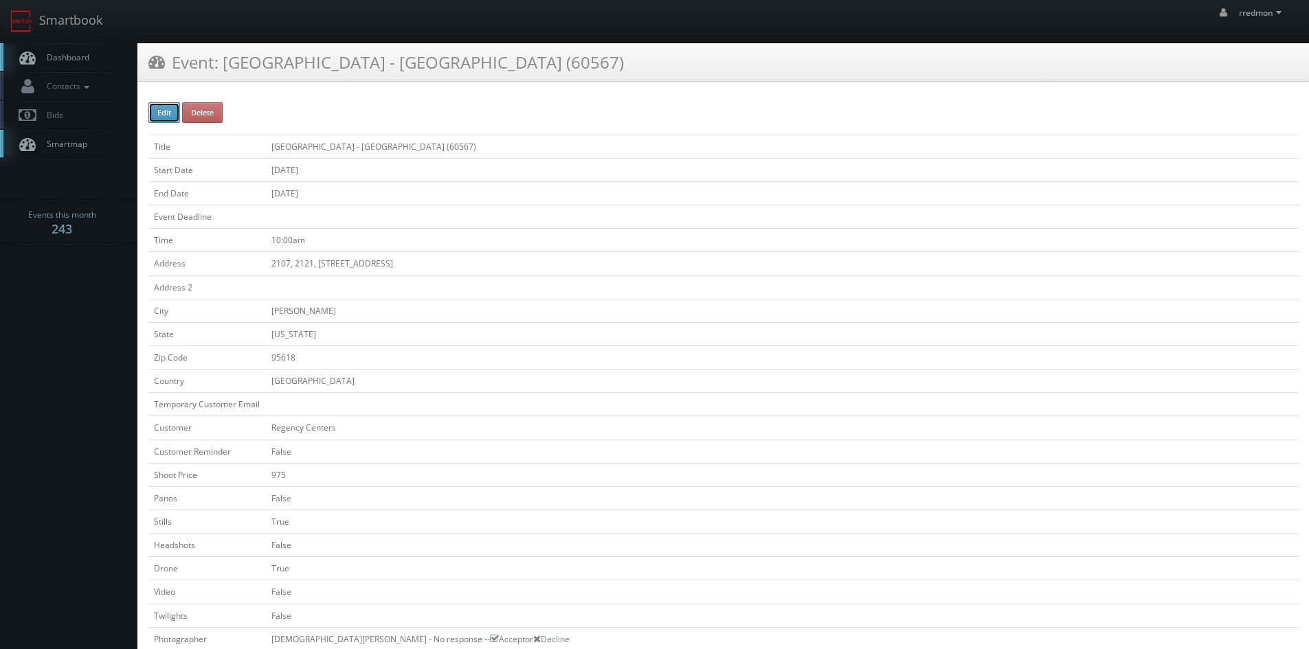
type input "10/18/2025"
type input "10:00am"
checkbox input "true"
checkbox input "false"
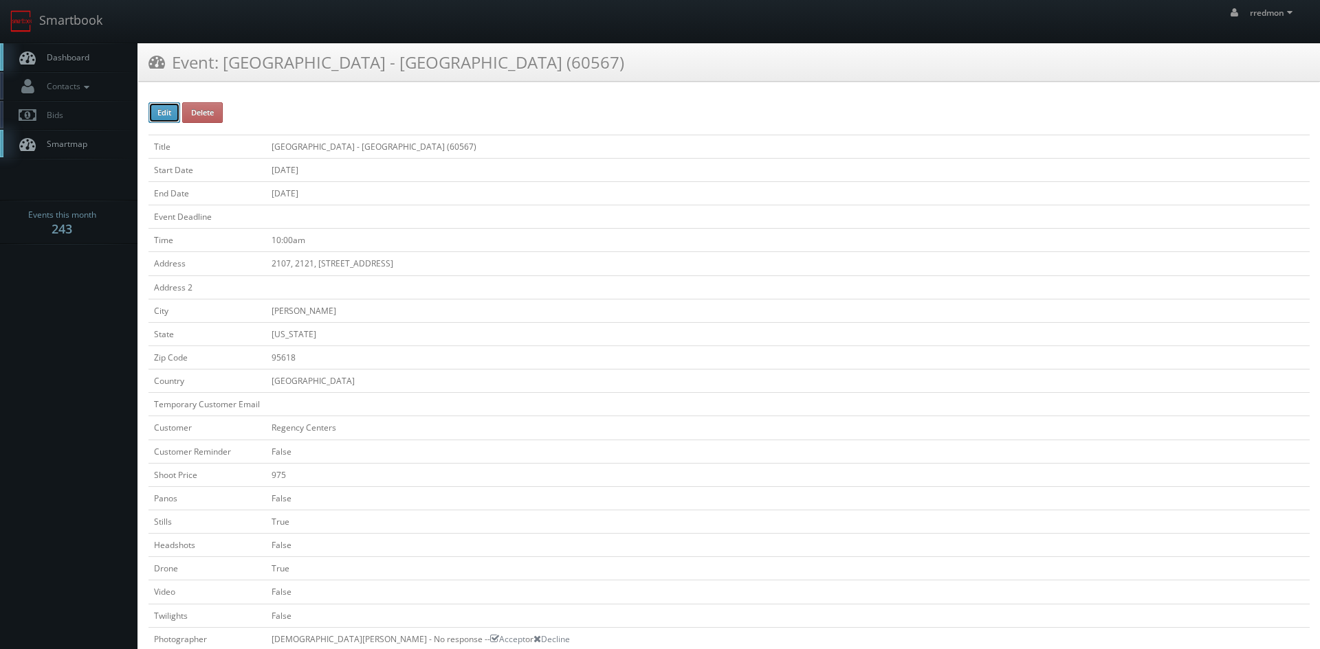
select select "[US_STATE]"
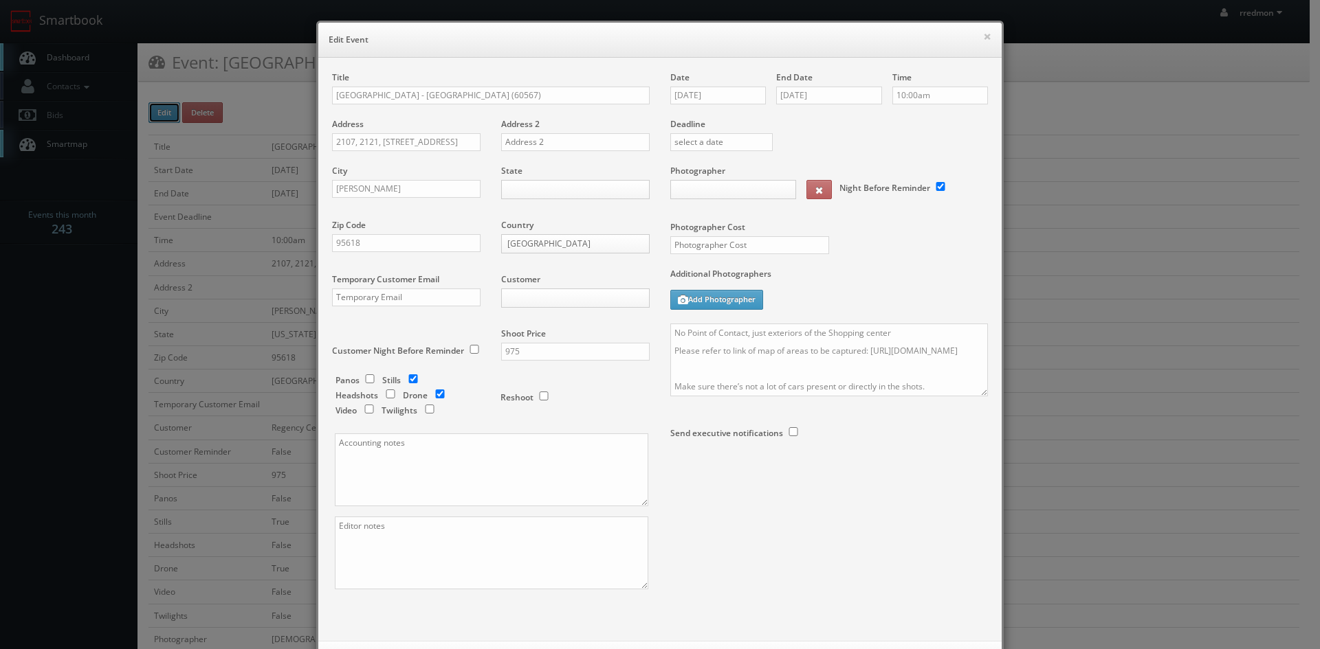
type input "975"
type input "275"
select select "fake78@mg.cs3calendar.com"
select select "marezj@thebluechairstudio.com"
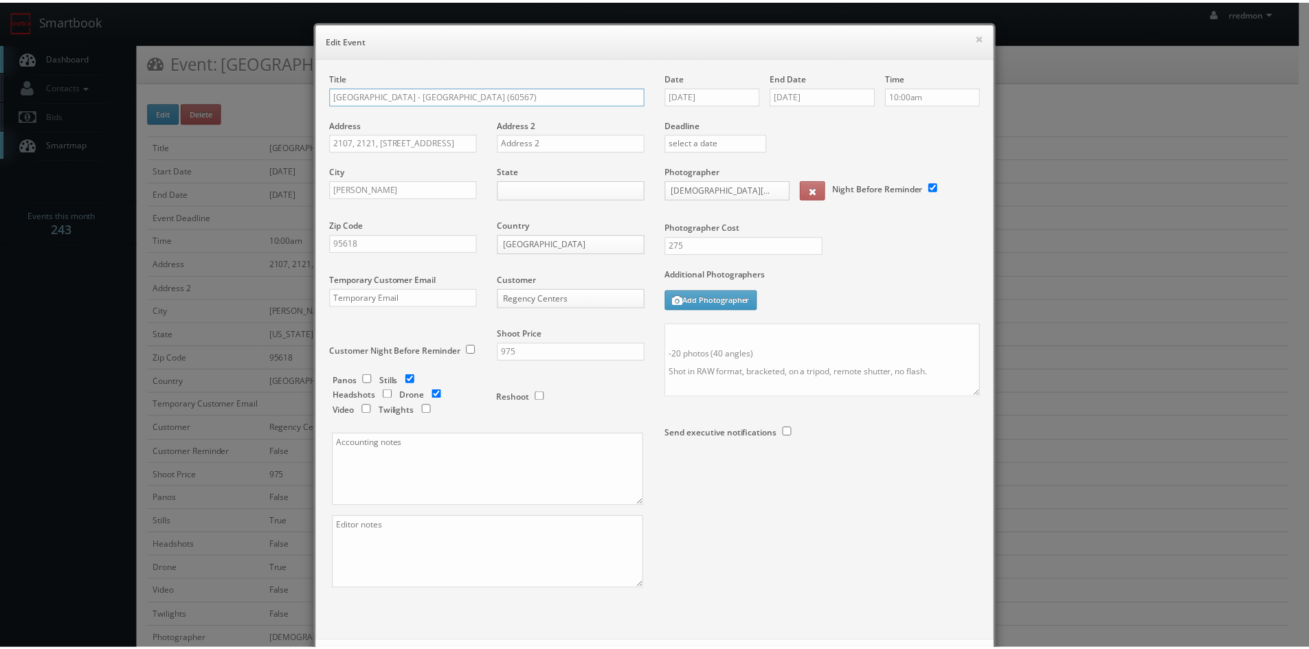
scroll to position [137, 0]
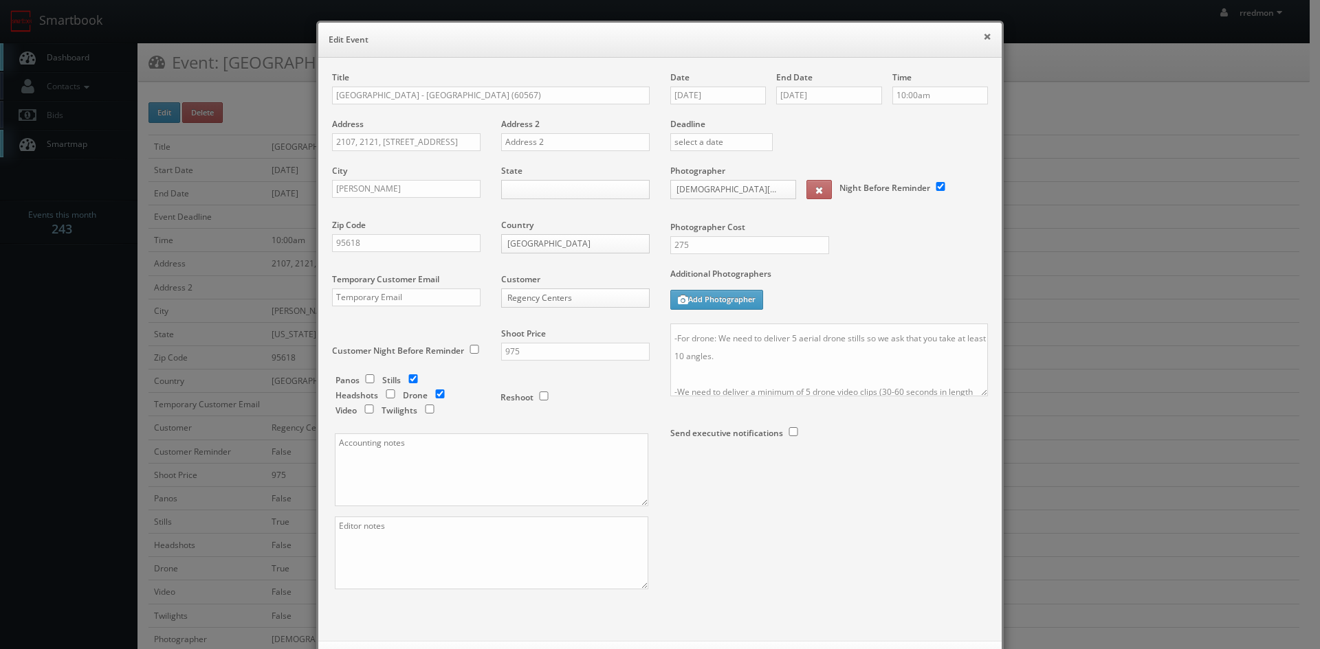
click at [983, 38] on button "×" at bounding box center [987, 37] width 8 height 10
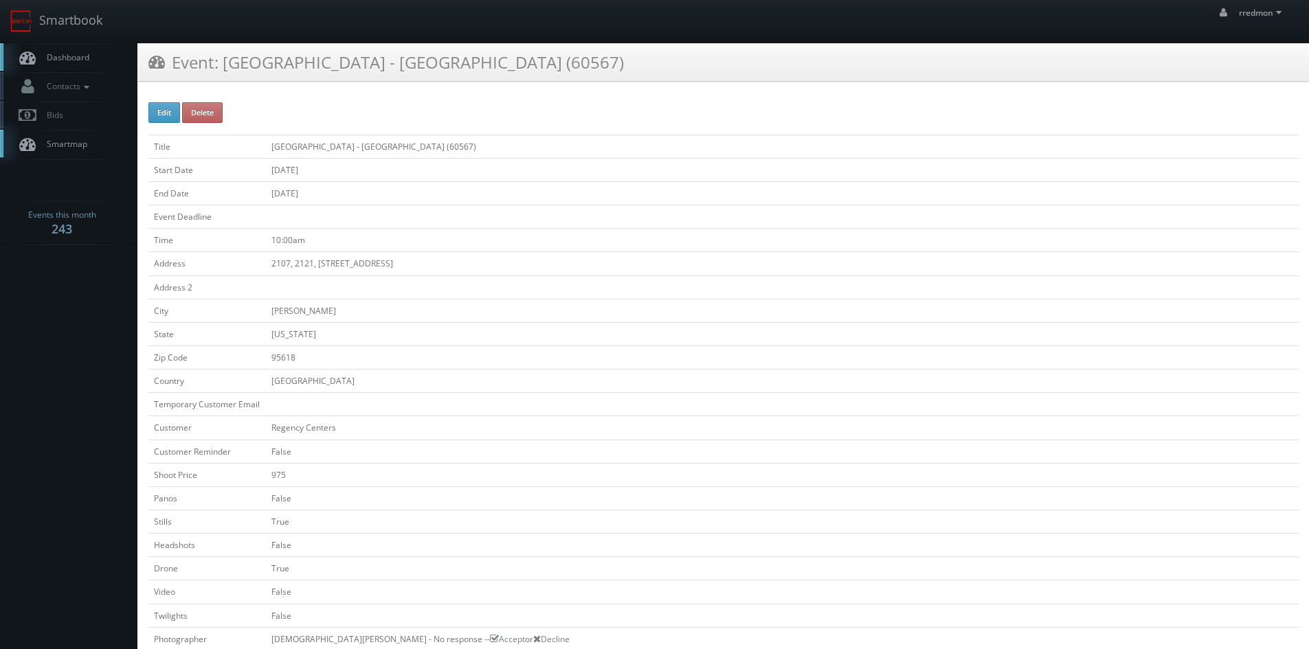
click at [79, 57] on span "Dashboard" at bounding box center [64, 58] width 49 height 12
